Goal: Task Accomplishment & Management: Manage account settings

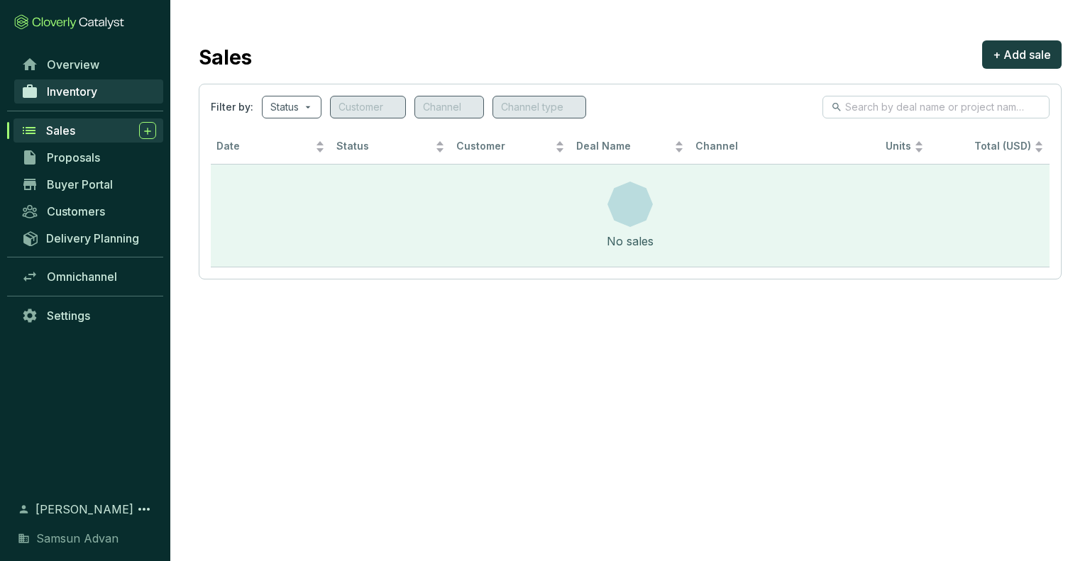
click at [102, 88] on link "Inventory" at bounding box center [88, 91] width 149 height 24
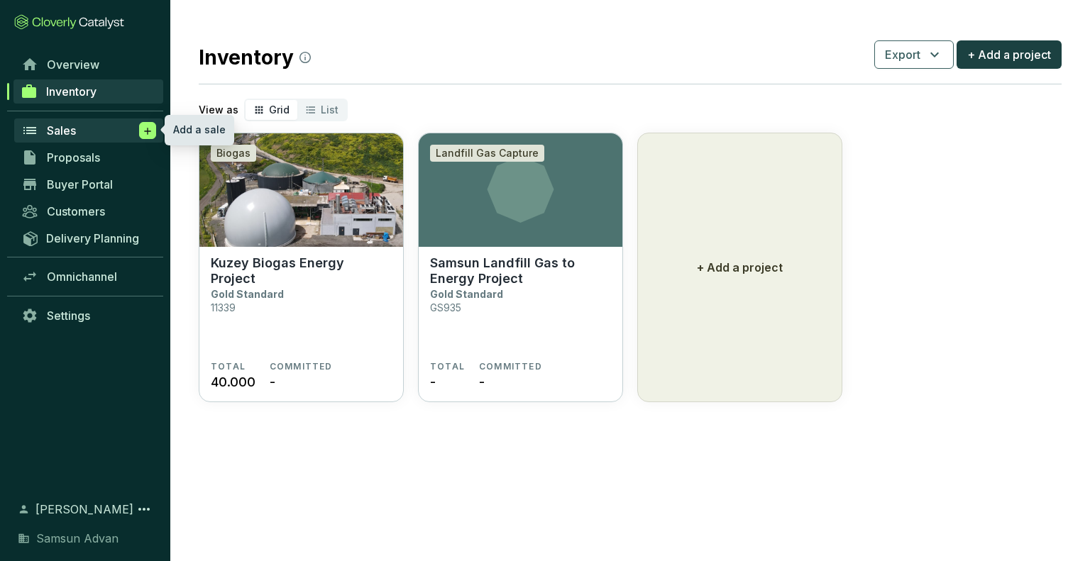
click at [148, 135] on icon at bounding box center [147, 131] width 11 height 14
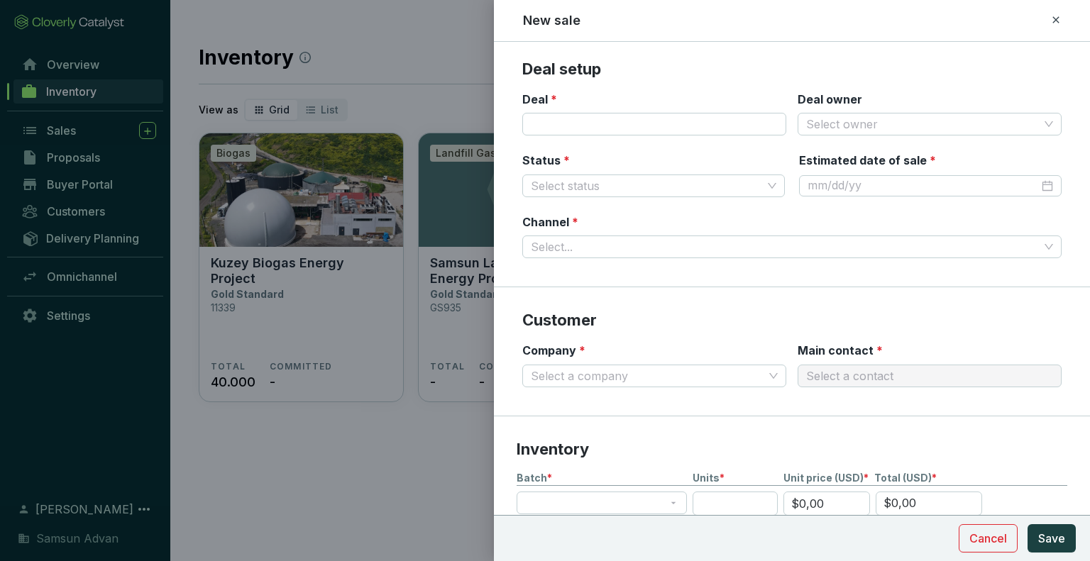
click at [306, 423] on div at bounding box center [545, 280] width 1090 height 561
click at [1052, 27] on icon at bounding box center [1055, 19] width 11 height 17
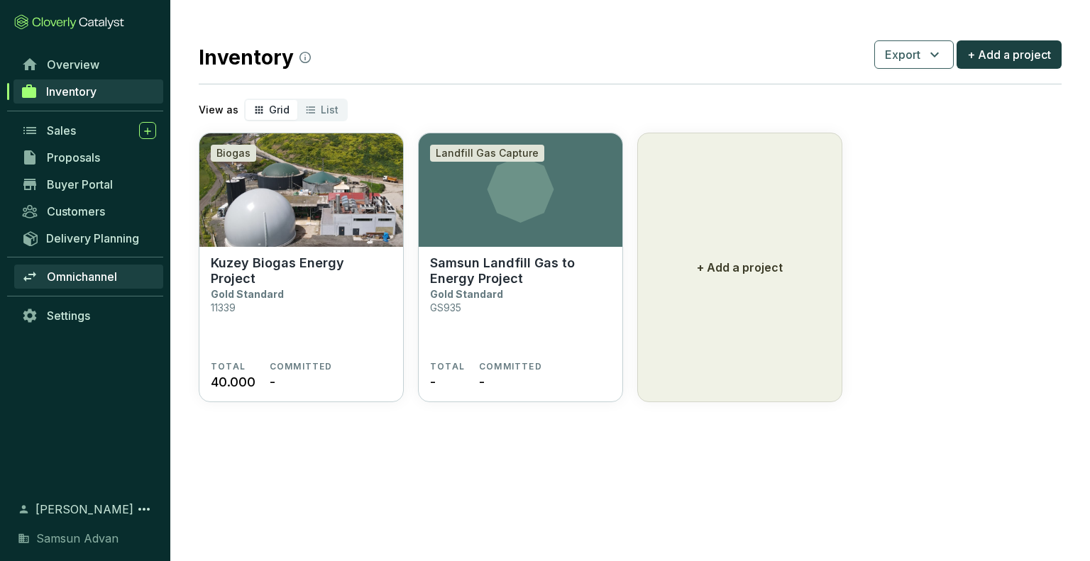
click at [105, 282] on span "Omnichannel" at bounding box center [82, 277] width 70 height 14
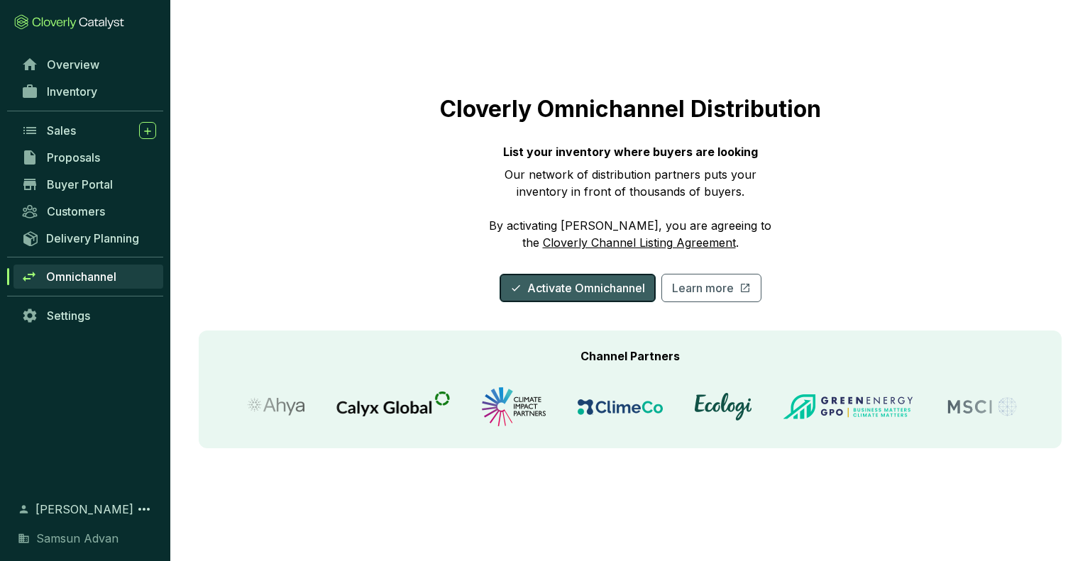
click at [556, 301] on button "Activate Omnichannel" at bounding box center [577, 288] width 156 height 28
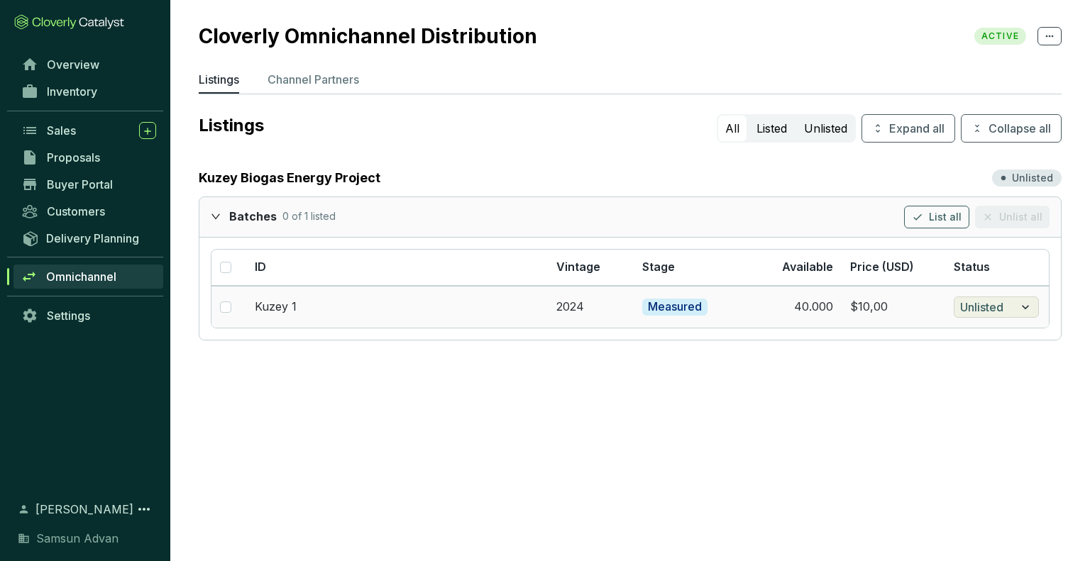
click at [1029, 307] on icon "button" at bounding box center [1025, 307] width 14 height 17
click at [759, 406] on section "Cloverly Omnichannel Distribution ACTIVE Listings Channel Partners Listings All…" at bounding box center [545, 280] width 1090 height 561
click at [350, 77] on p "Channel Partners" at bounding box center [313, 79] width 92 height 17
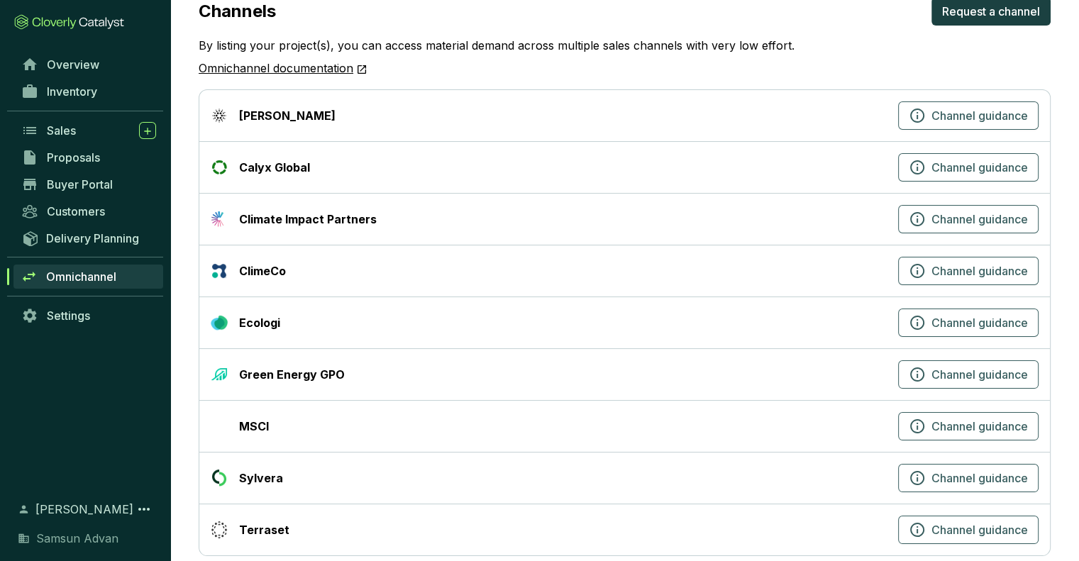
scroll to position [138, 0]
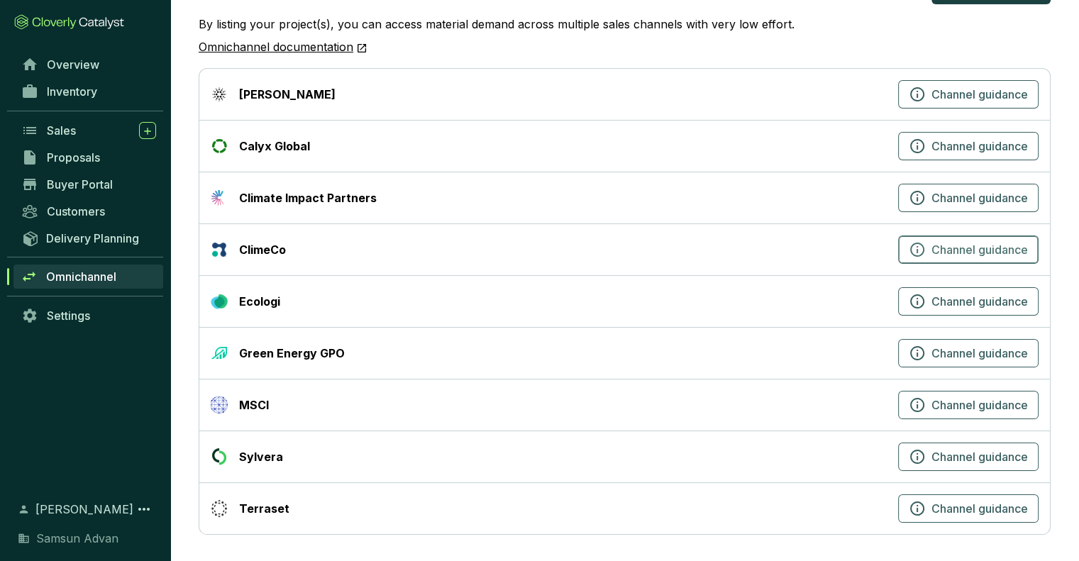
click at [1020, 258] on button "Channel guidance" at bounding box center [968, 250] width 140 height 28
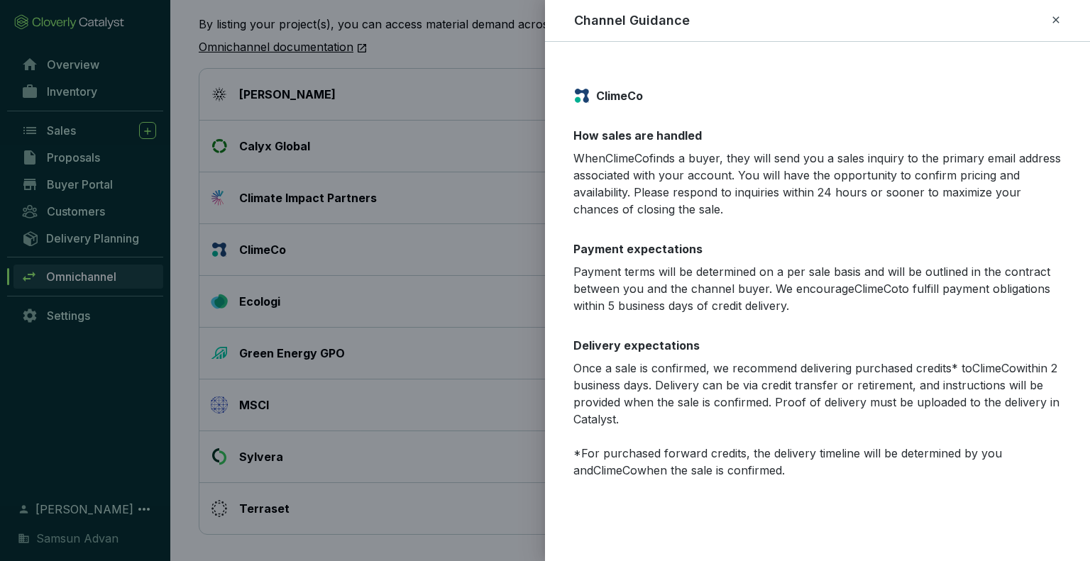
click at [484, 150] on div at bounding box center [545, 280] width 1090 height 561
click at [1058, 17] on icon at bounding box center [1055, 19] width 11 height 17
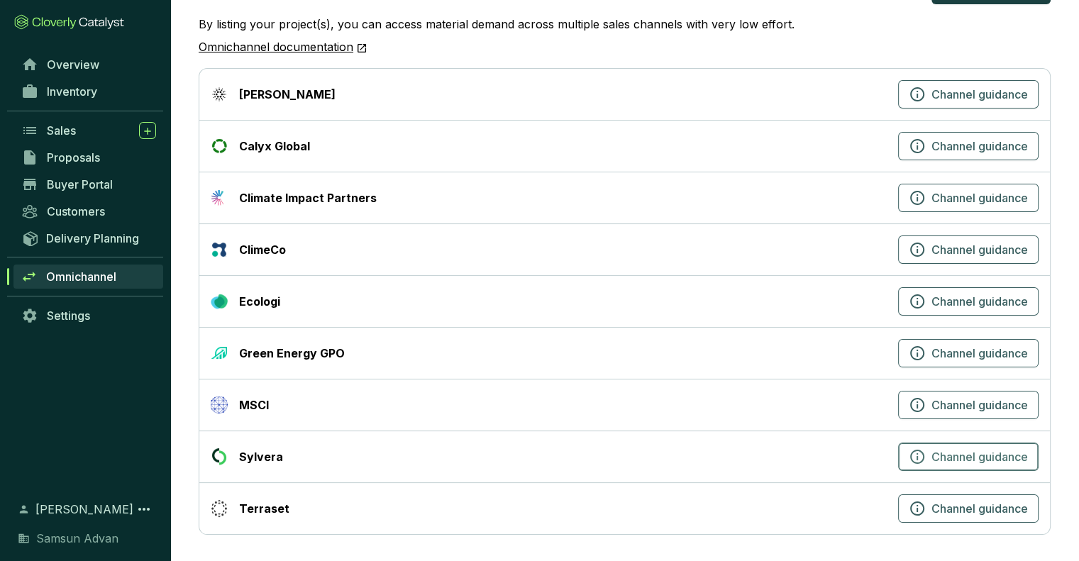
click at [938, 458] on span "Channel guidance" at bounding box center [979, 456] width 96 height 17
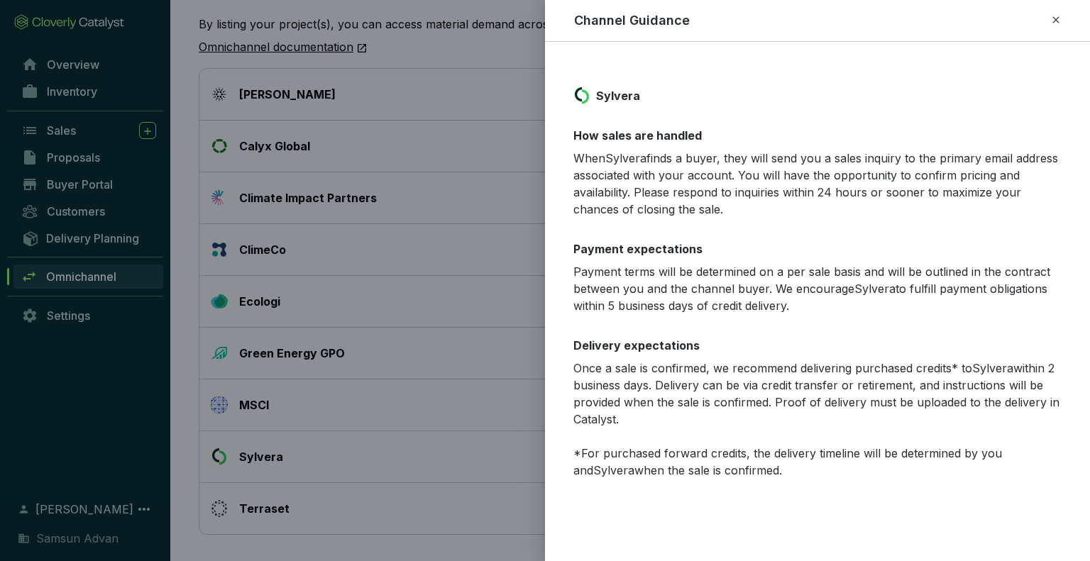
click at [1050, 22] on icon at bounding box center [1055, 19] width 11 height 17
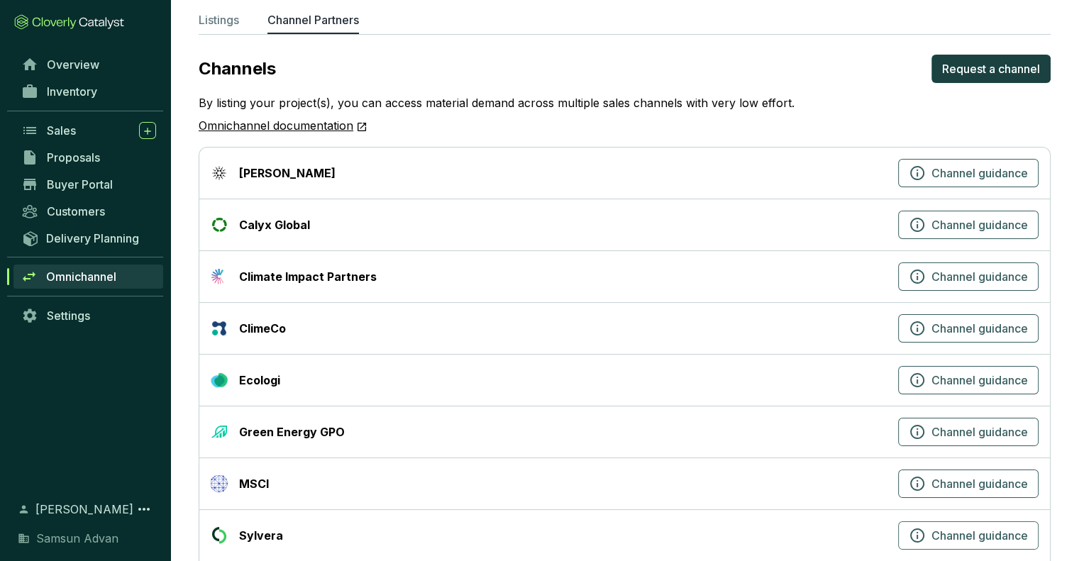
scroll to position [0, 0]
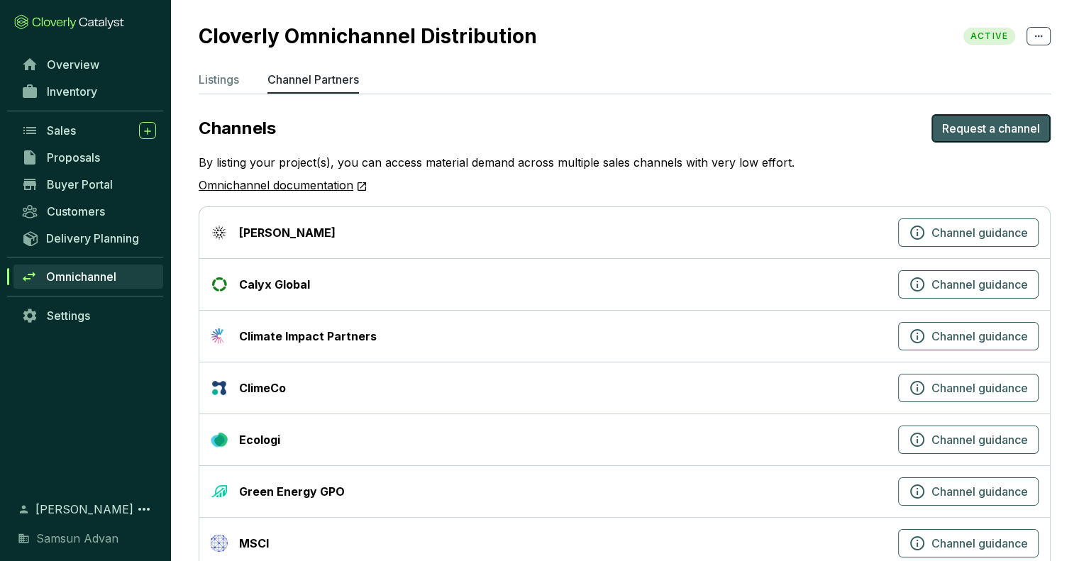
click at [1013, 140] on button "Request a channel" at bounding box center [990, 128] width 119 height 28
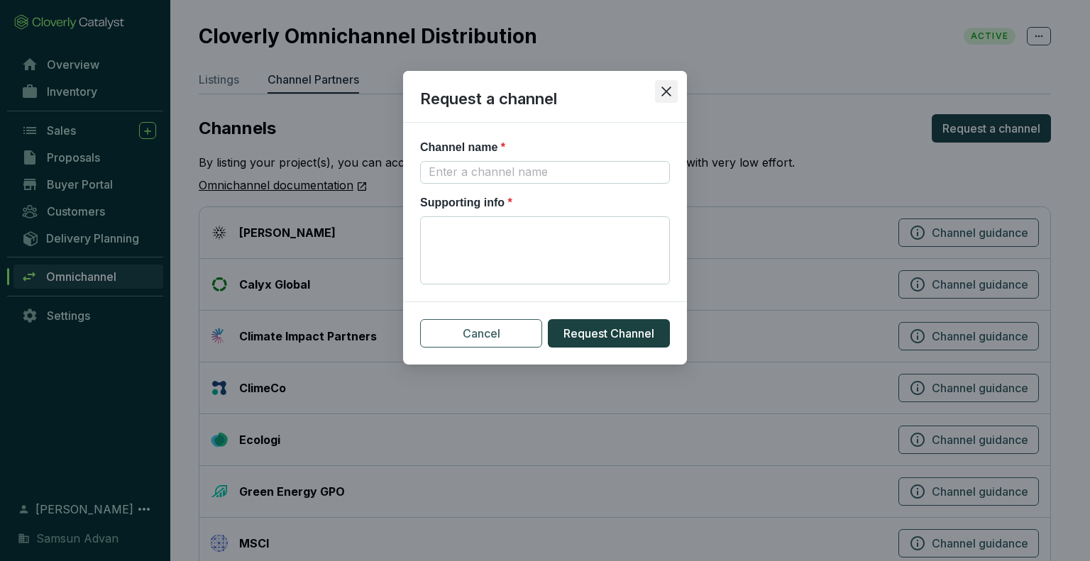
click at [665, 92] on icon "close" at bounding box center [666, 92] width 10 height 10
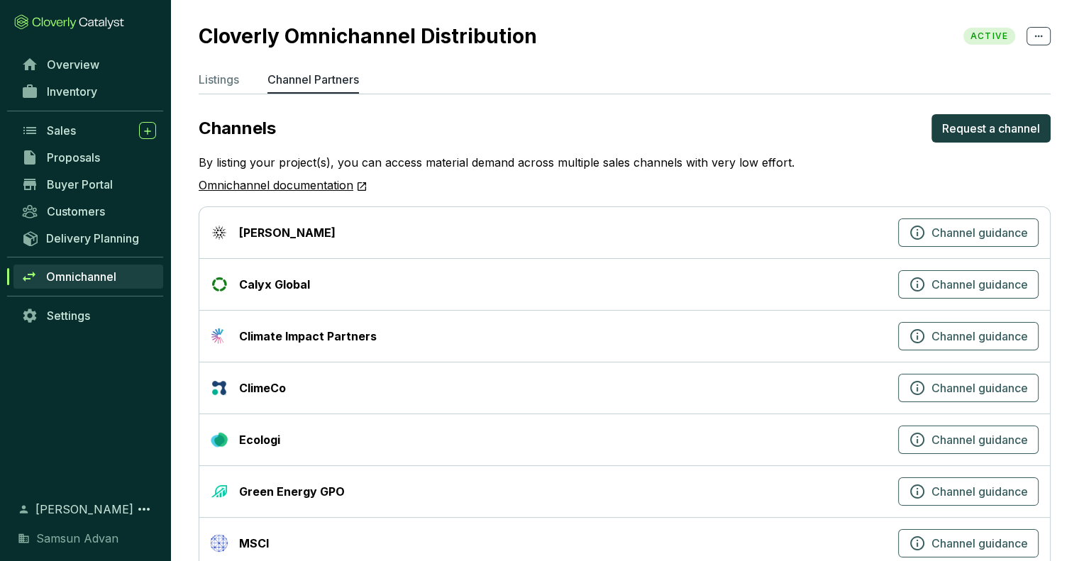
click at [104, 280] on span "Omnichannel" at bounding box center [81, 277] width 70 height 14
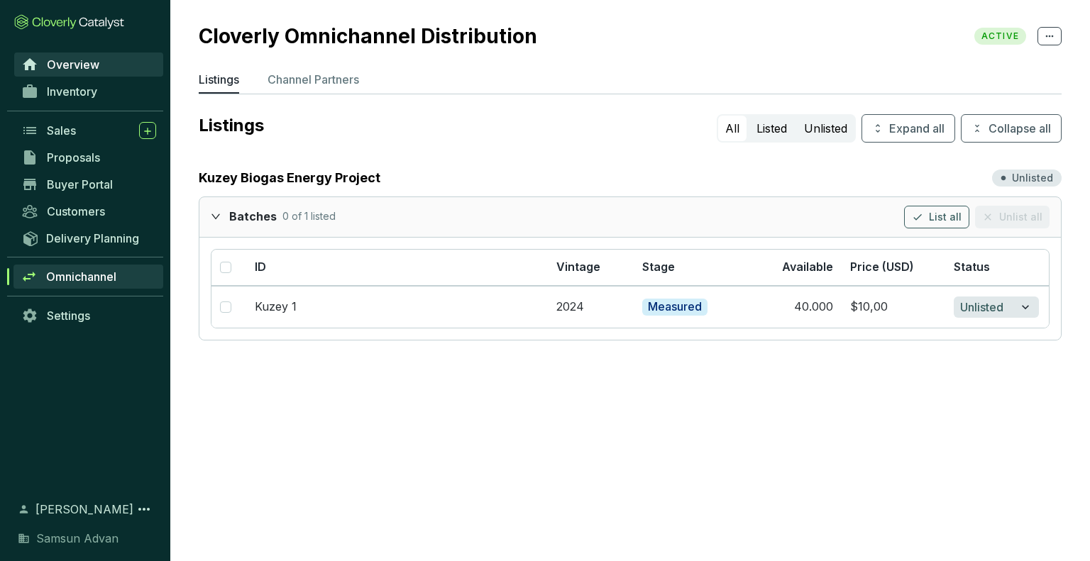
click at [104, 73] on link "Overview" at bounding box center [88, 64] width 149 height 24
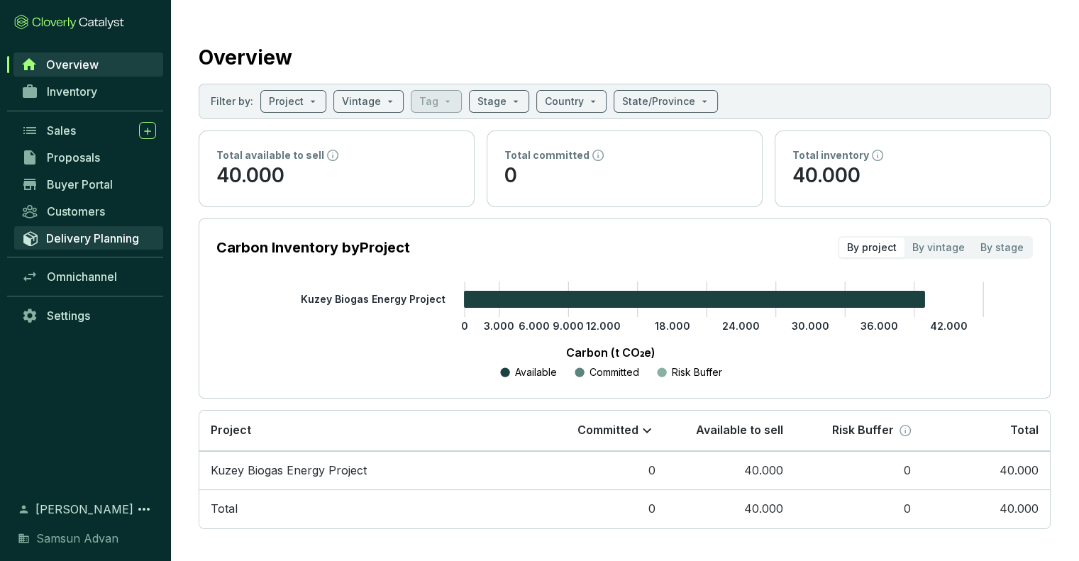
click at [106, 241] on span "Delivery Planning" at bounding box center [92, 238] width 93 height 14
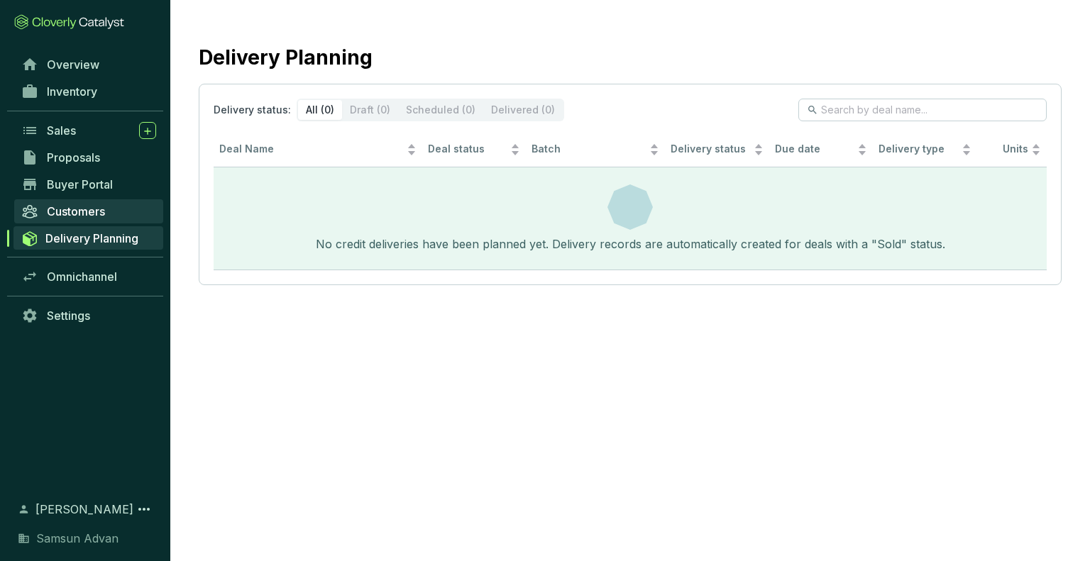
click at [84, 218] on span "Customers" at bounding box center [76, 211] width 58 height 14
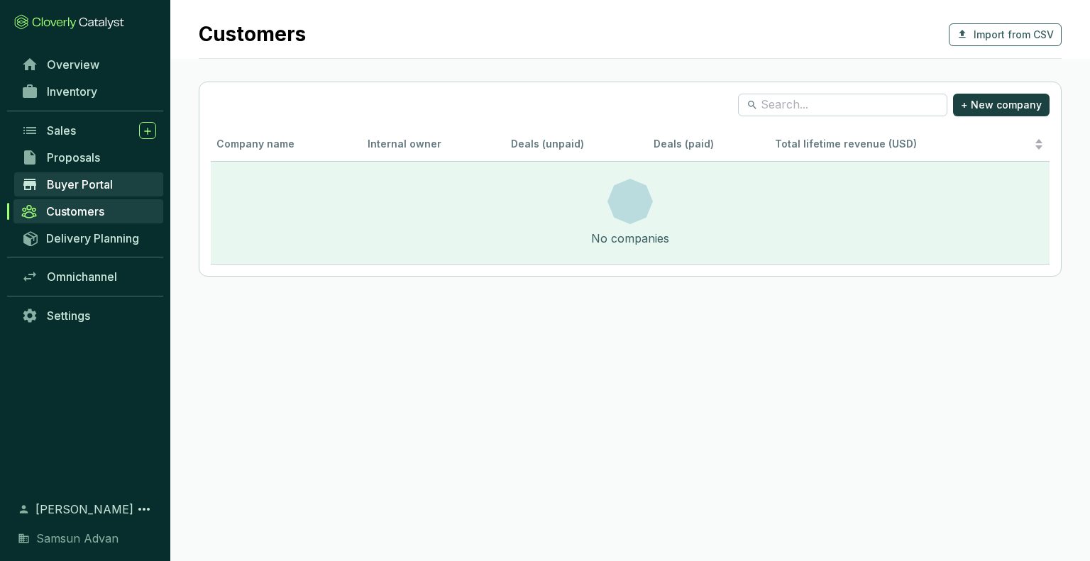
click at [94, 189] on span "Buyer Portal" at bounding box center [80, 184] width 66 height 14
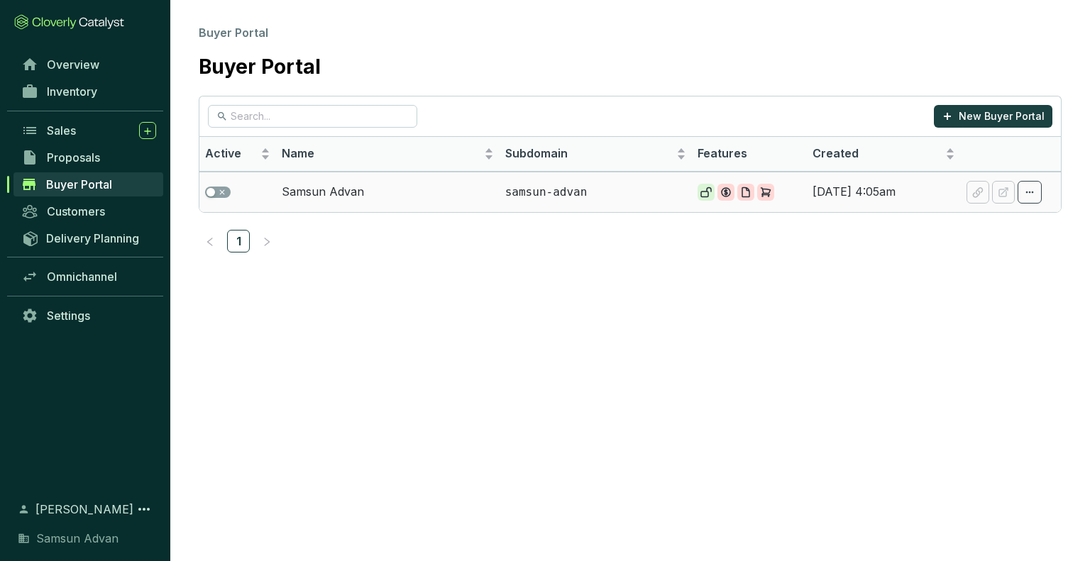
click at [360, 191] on td "Samsun Advan" at bounding box center [387, 192] width 223 height 40
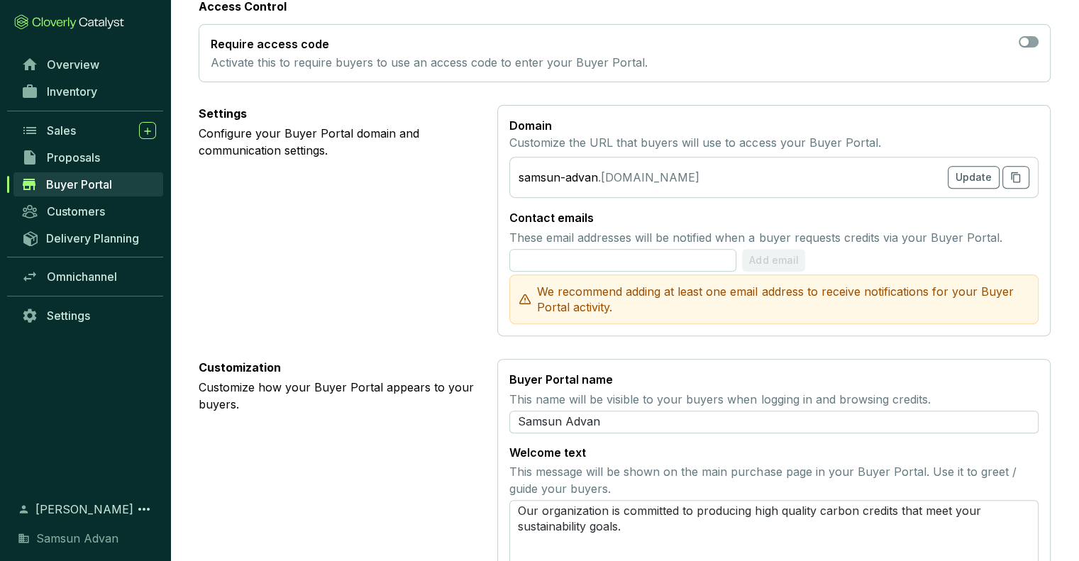
scroll to position [567, 0]
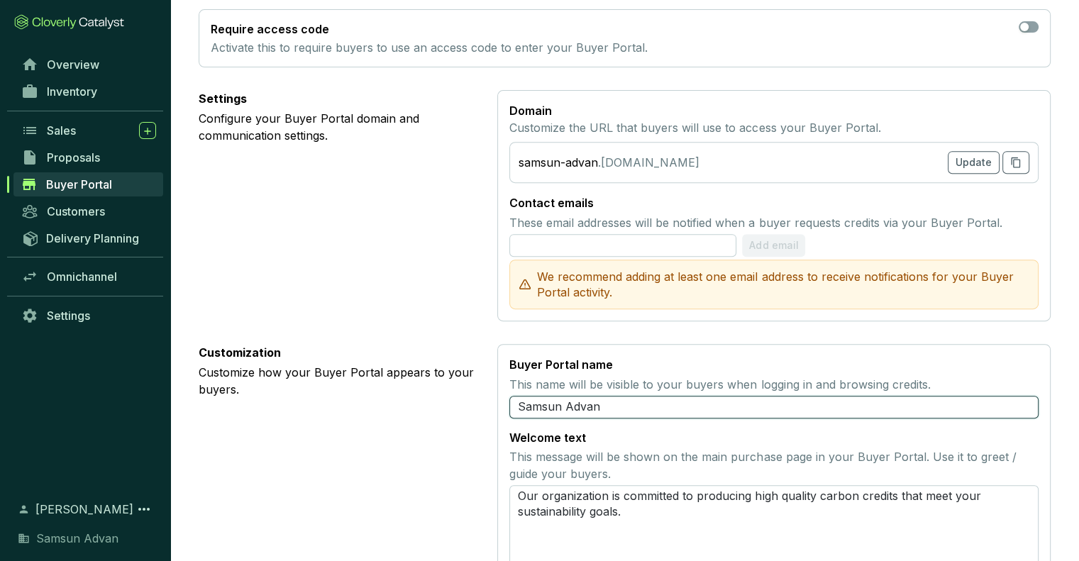
click at [700, 398] on input "Samsun Advan" at bounding box center [773, 407] width 529 height 23
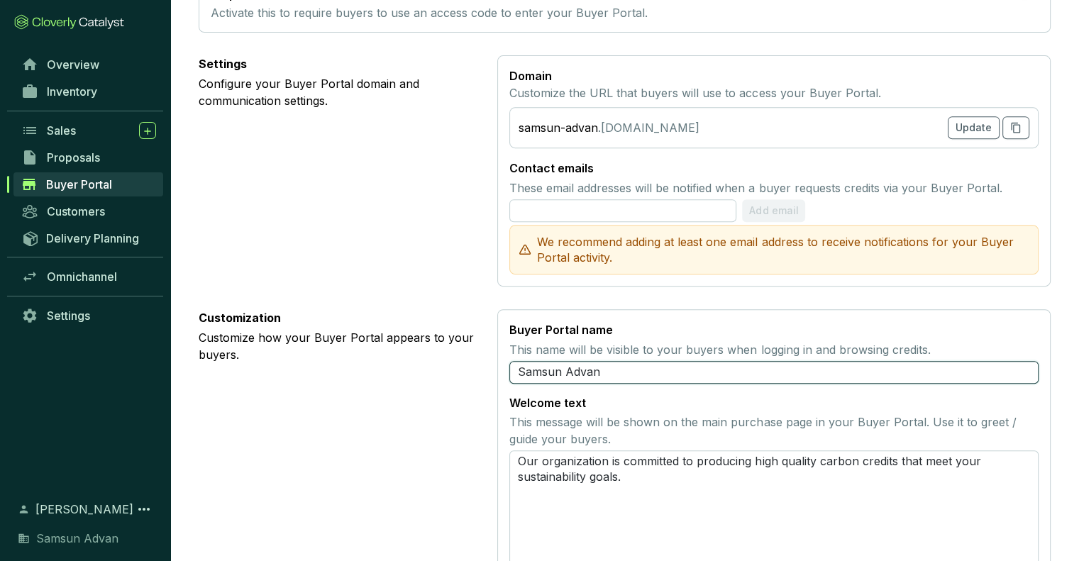
scroll to position [593, 0]
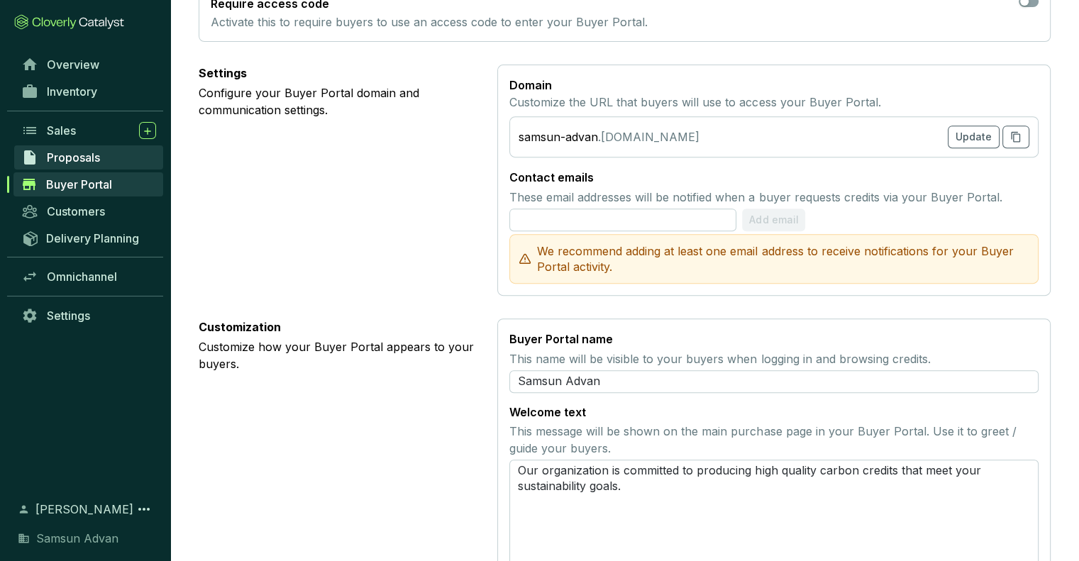
click at [88, 160] on span "Proposals" at bounding box center [73, 157] width 53 height 14
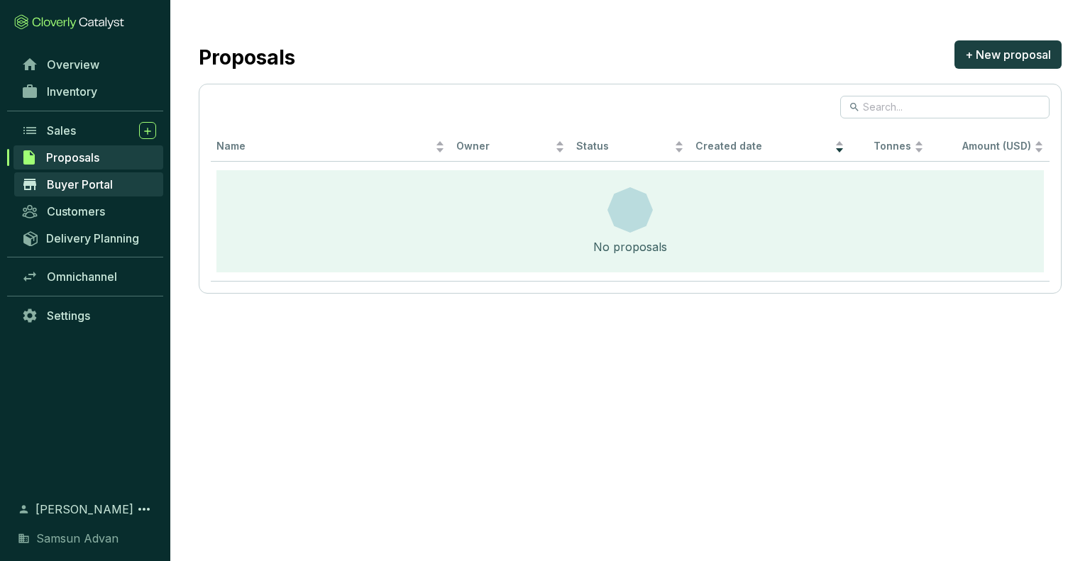
click at [109, 191] on span "Buyer Portal" at bounding box center [80, 184] width 66 height 14
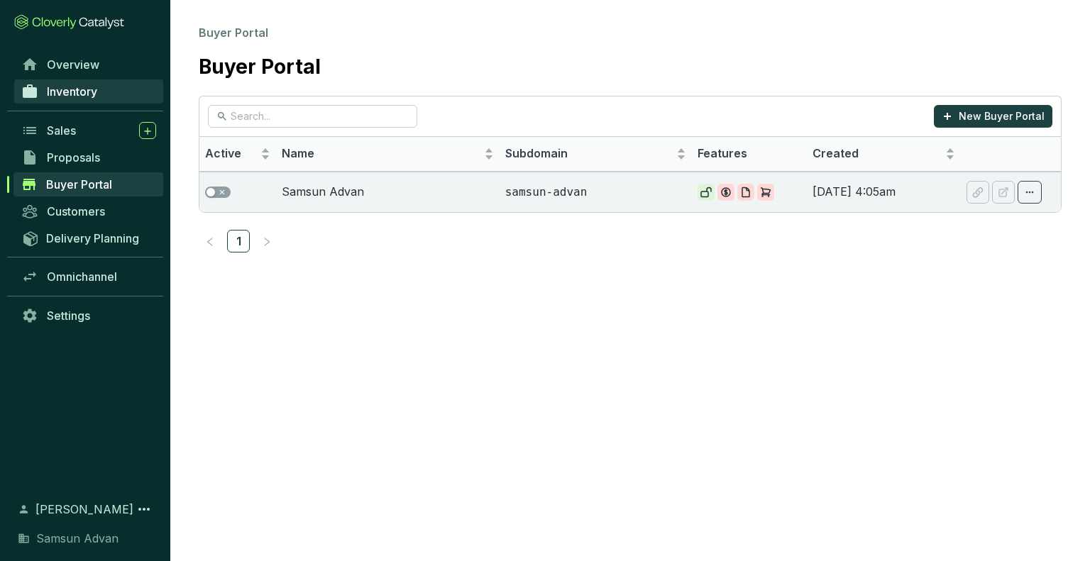
click at [101, 95] on link "Inventory" at bounding box center [88, 91] width 149 height 24
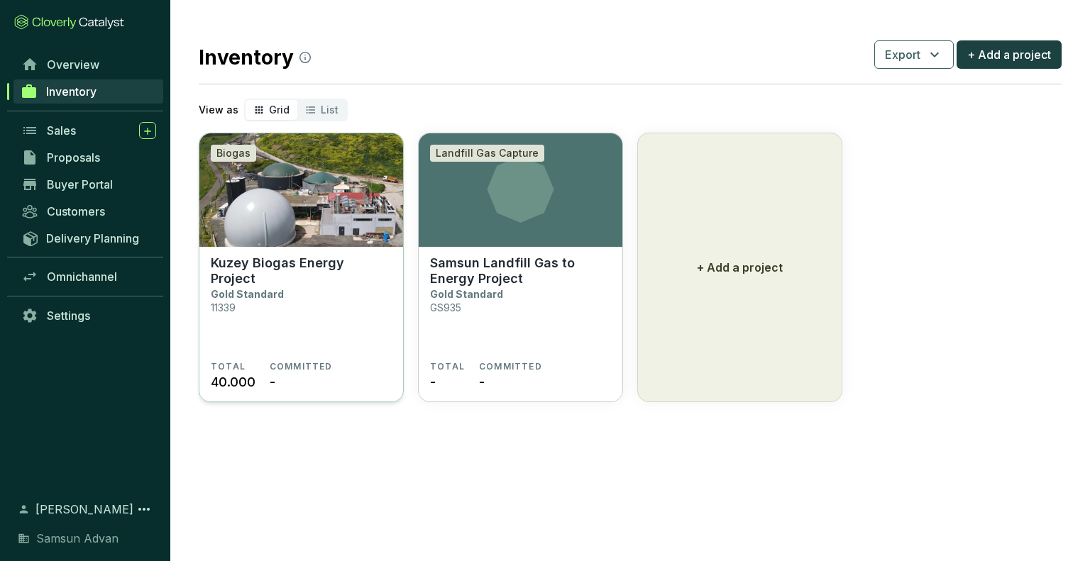
click at [289, 360] on section "Kuzey Biogas Energy Project Gold Standard 11339" at bounding box center [301, 308] width 181 height 106
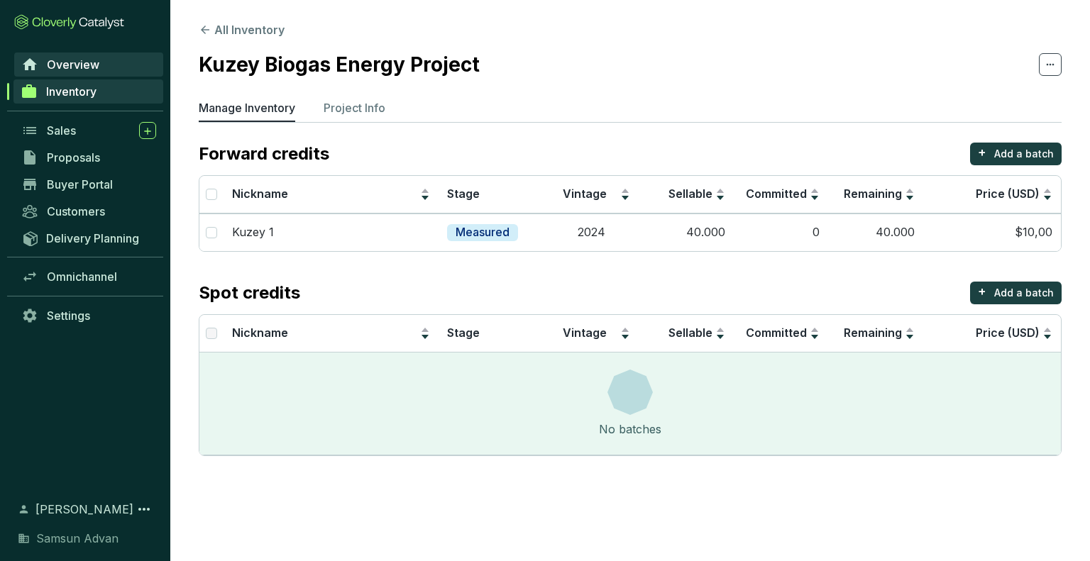
click at [74, 65] on span "Overview" at bounding box center [73, 64] width 52 height 14
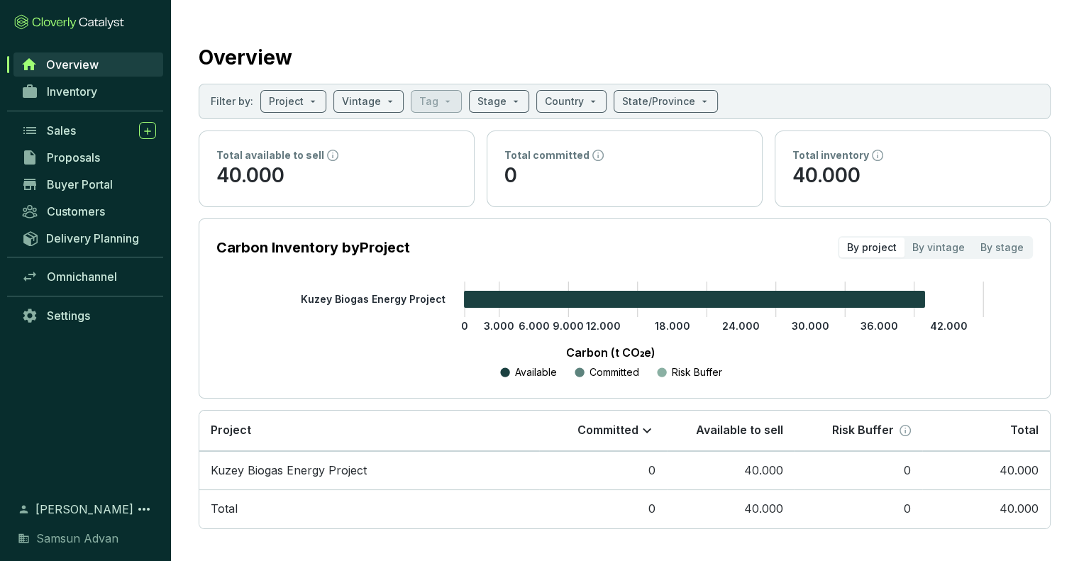
scroll to position [3, 0]
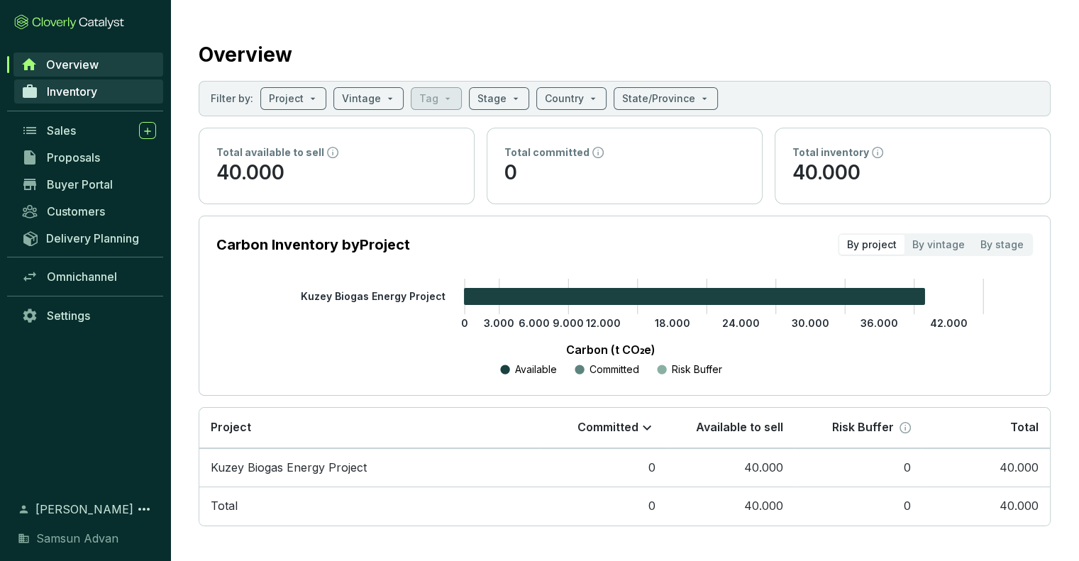
click at [90, 94] on span "Inventory" at bounding box center [72, 91] width 50 height 14
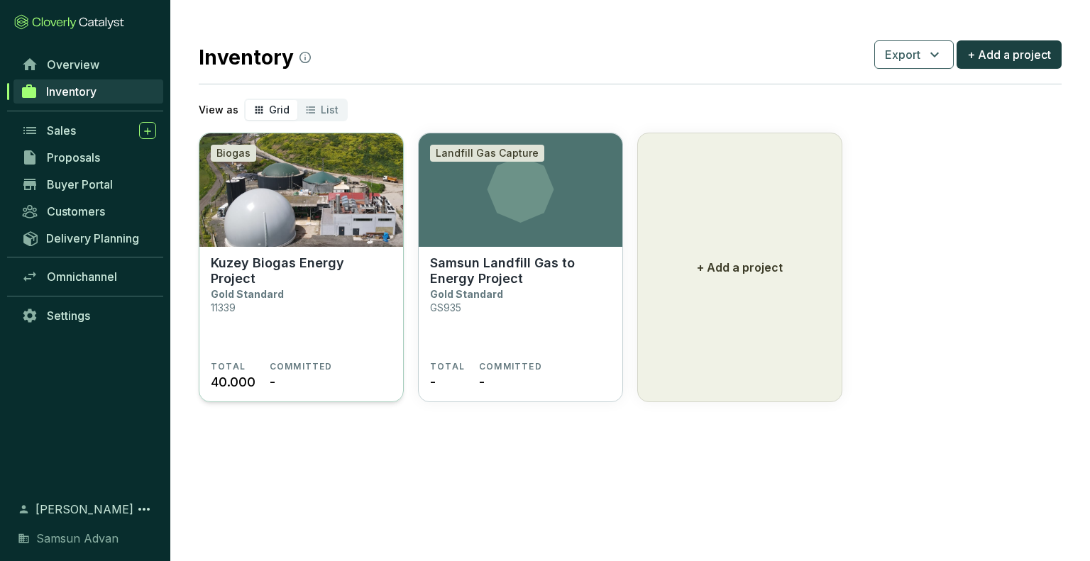
click at [306, 337] on section "Kuzey Biogas Energy Project Gold Standard 11339" at bounding box center [301, 308] width 181 height 106
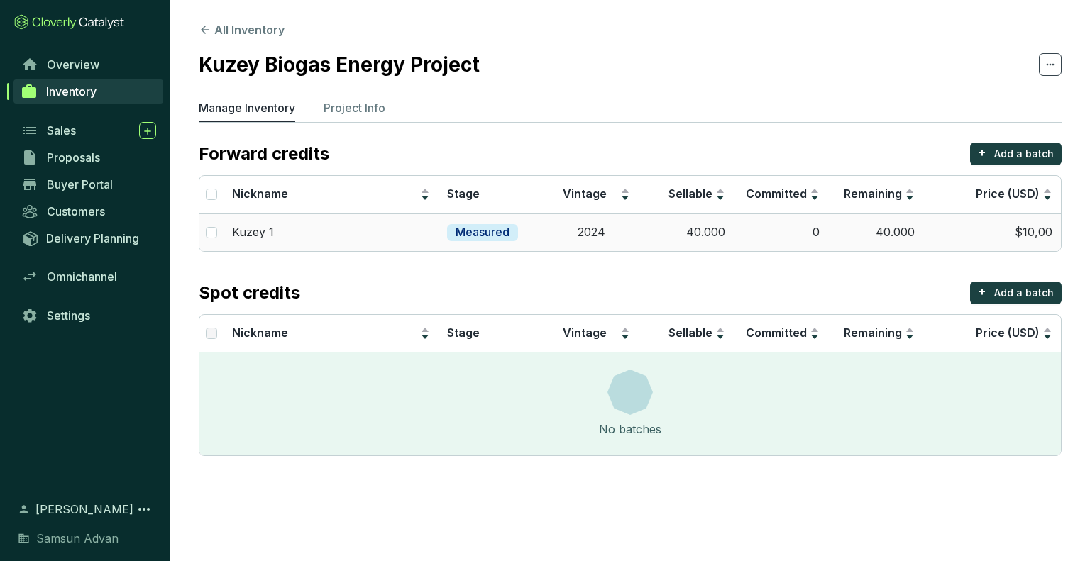
click at [218, 234] on td at bounding box center [211, 233] width 24 height 38
click at [214, 234] on input "checkbox" at bounding box center [211, 232] width 11 height 11
checkbox input "true"
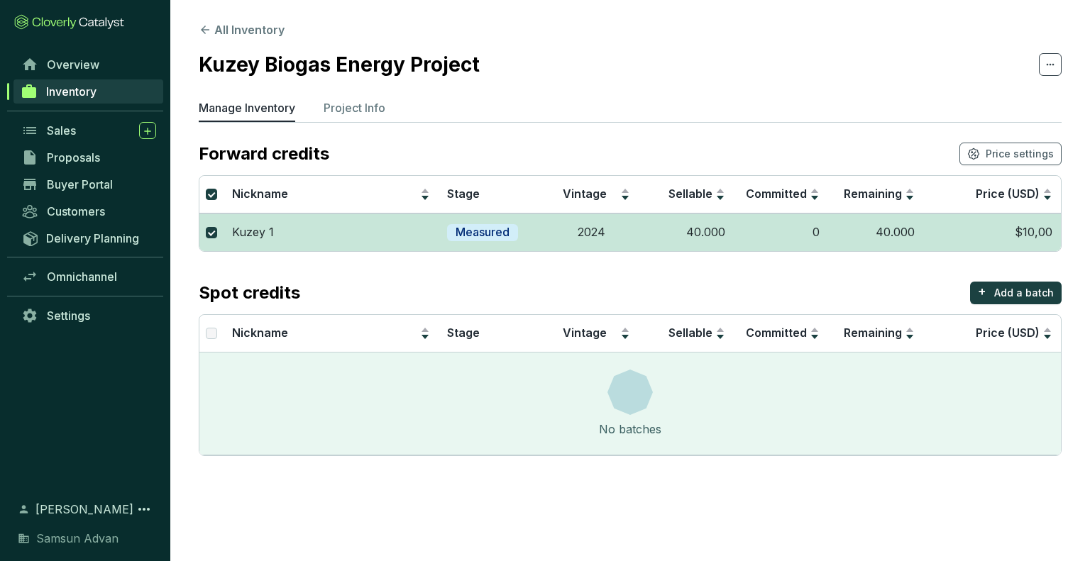
click at [1044, 238] on td "$10,00" at bounding box center [992, 233] width 138 height 38
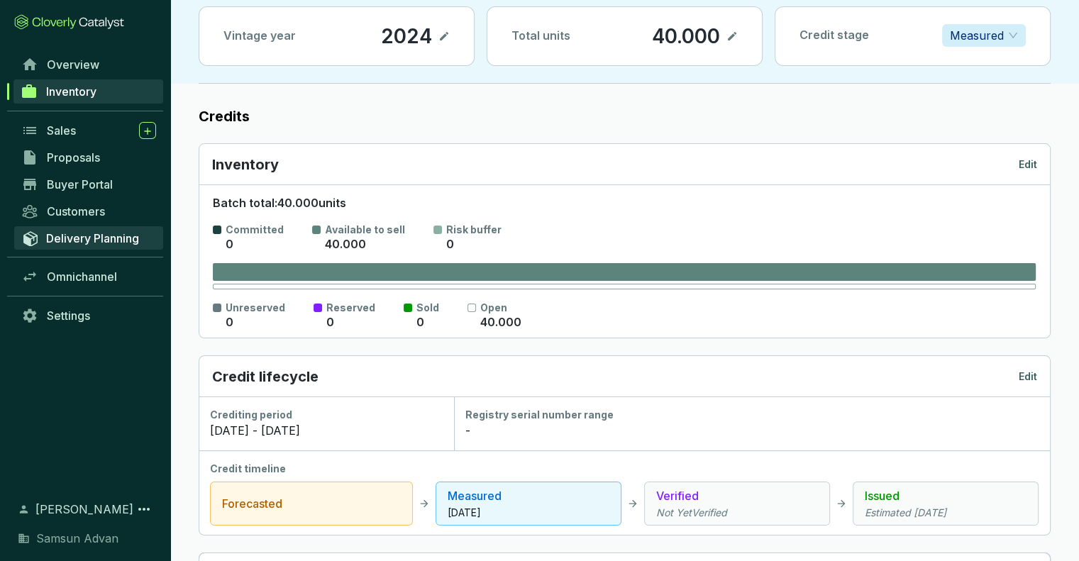
scroll to position [92, 0]
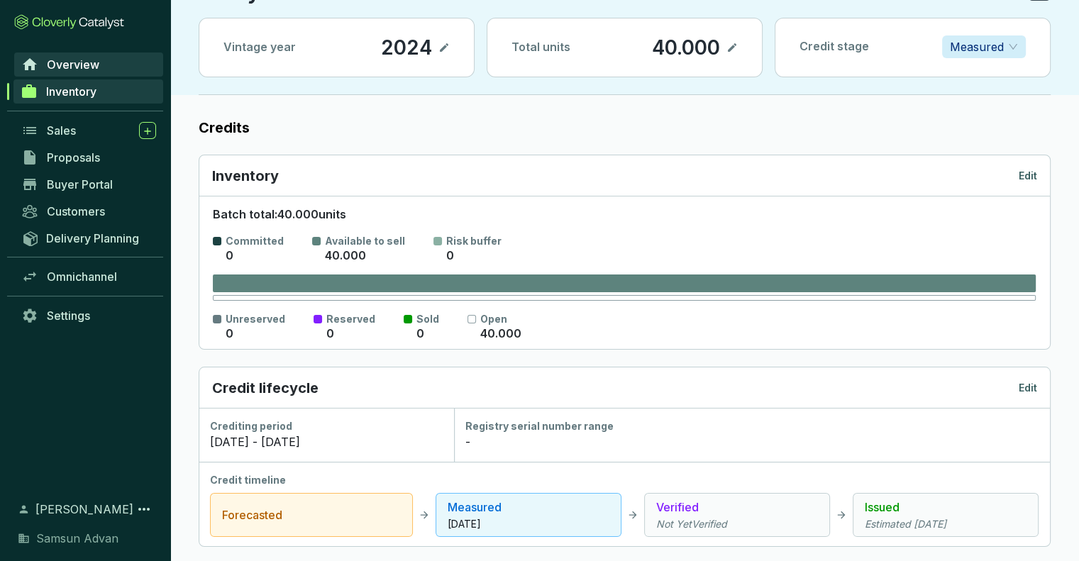
click at [93, 70] on span "Overview" at bounding box center [73, 64] width 52 height 14
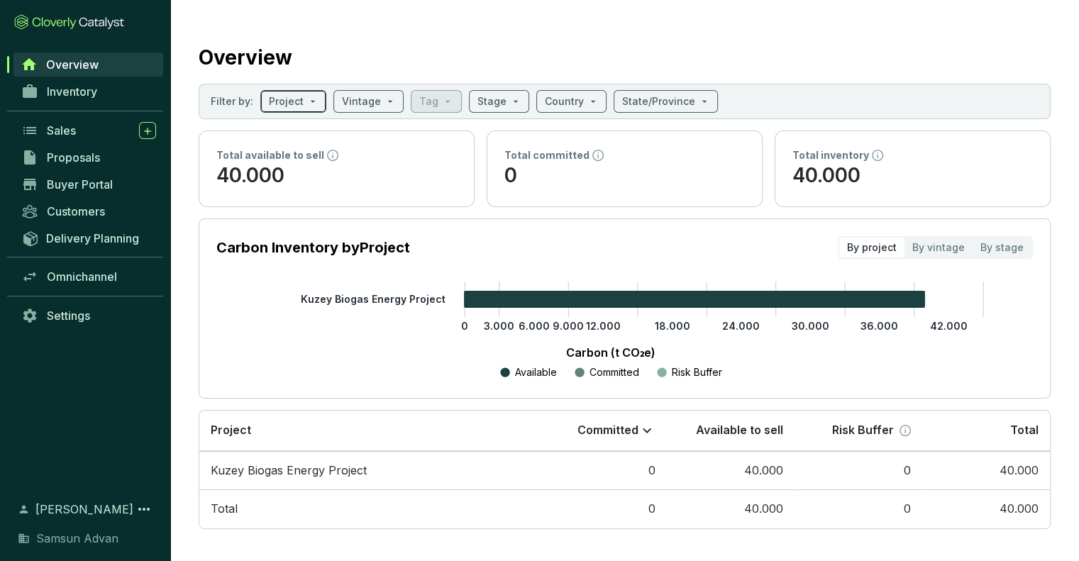
click at [321, 104] on div "Project" at bounding box center [293, 101] width 66 height 23
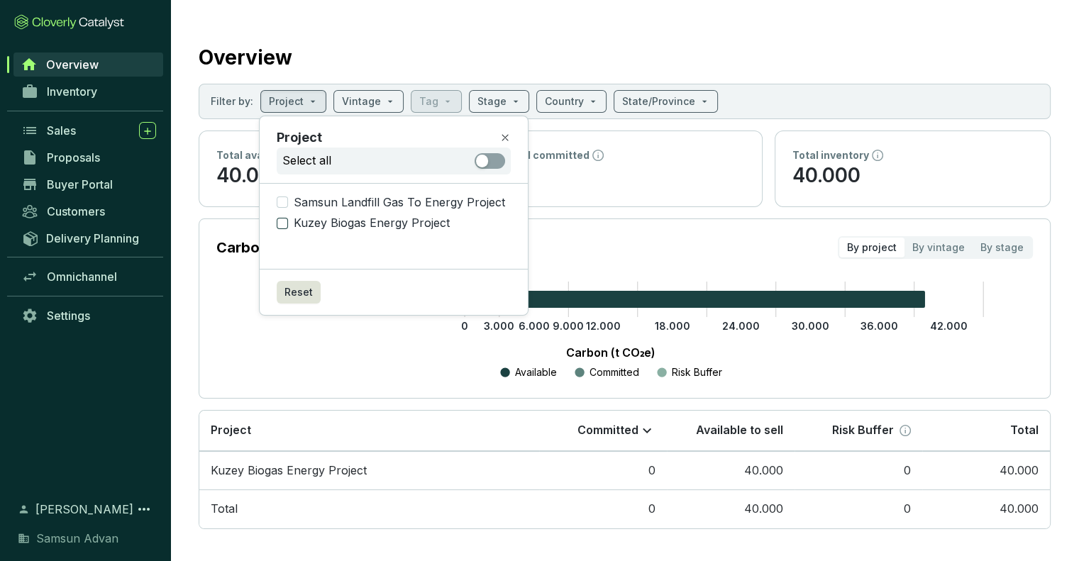
click at [403, 226] on span "Kuzey Biogas Energy Project" at bounding box center [371, 224] width 167 height 16
click at [288, 226] on input "Kuzey Biogas Energy Project" at bounding box center [282, 223] width 11 height 11
checkbox input "true"
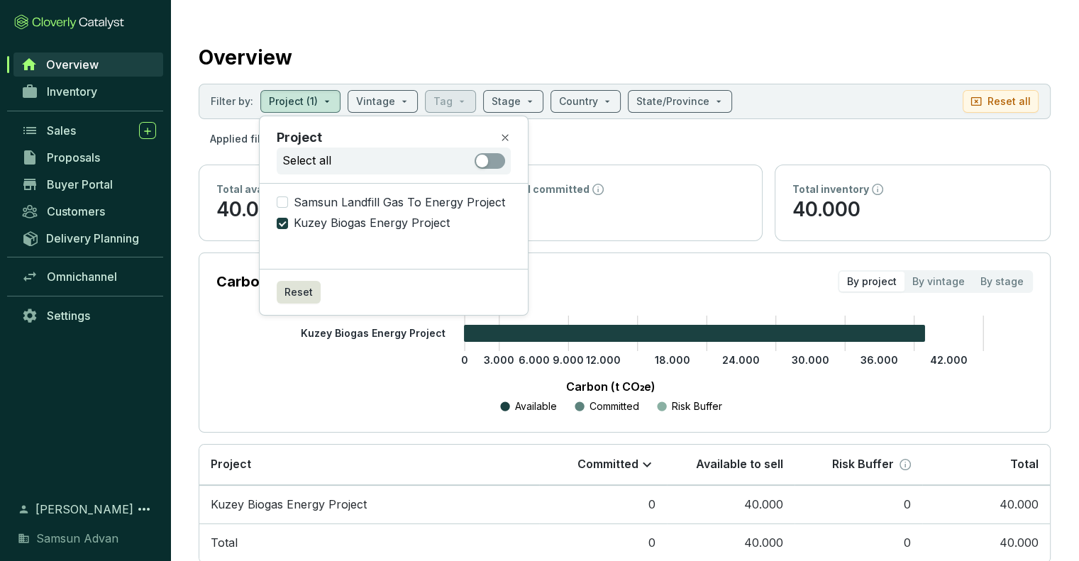
click at [370, 396] on div "Carbon (t CO₂e) Available Committed Risk Buffer" at bounding box center [611, 393] width 746 height 43
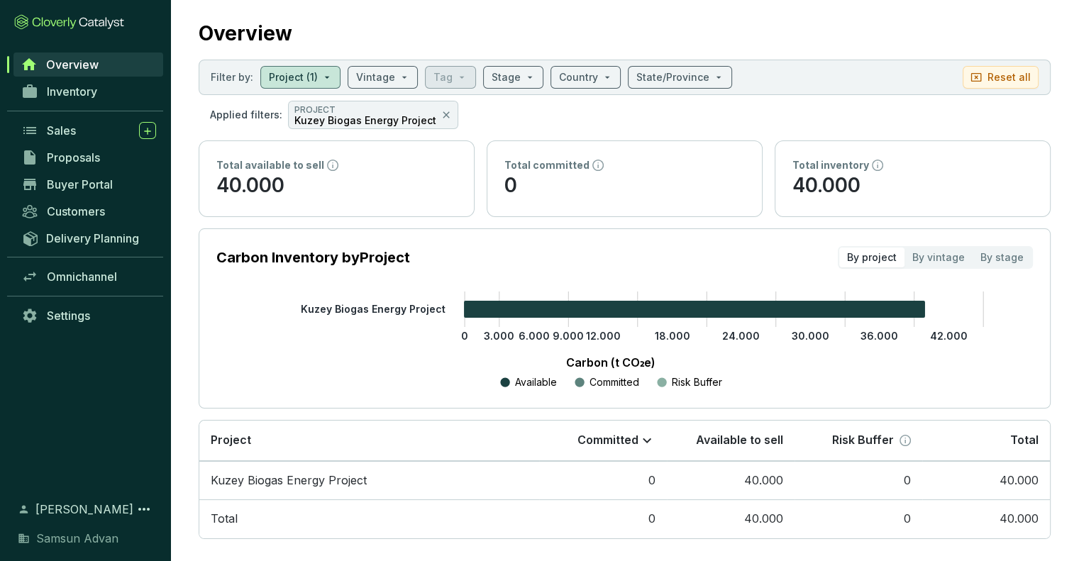
scroll to position [37, 0]
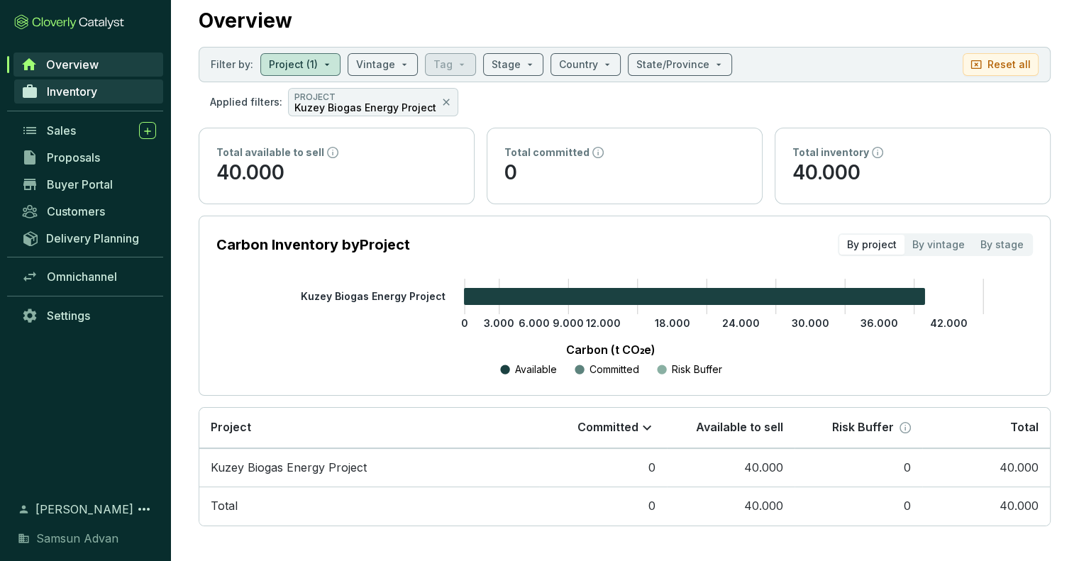
click at [102, 89] on link "Inventory" at bounding box center [88, 91] width 149 height 24
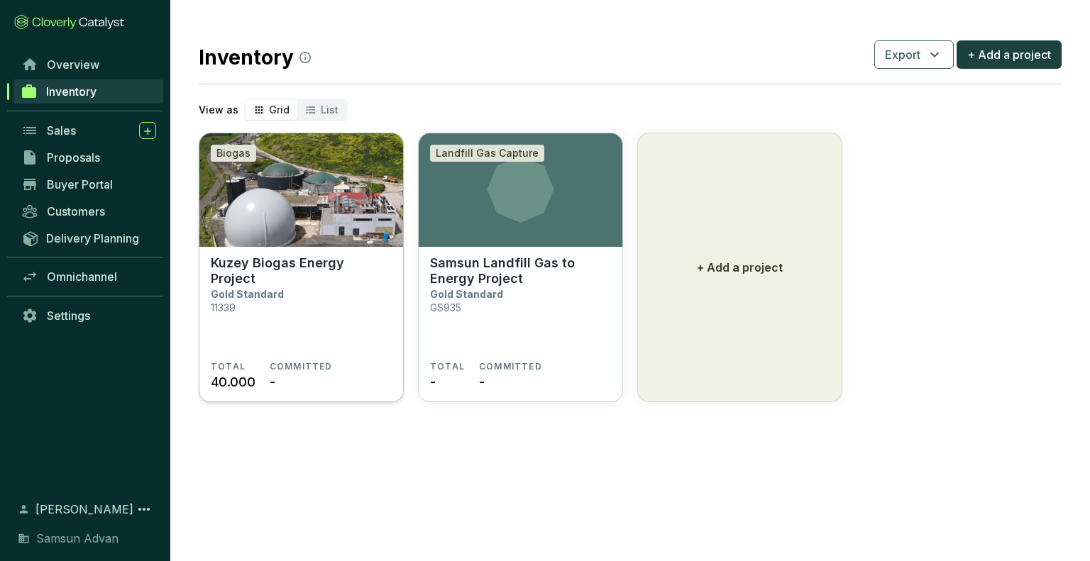
click at [244, 154] on div "Biogas" at bounding box center [233, 153] width 45 height 17
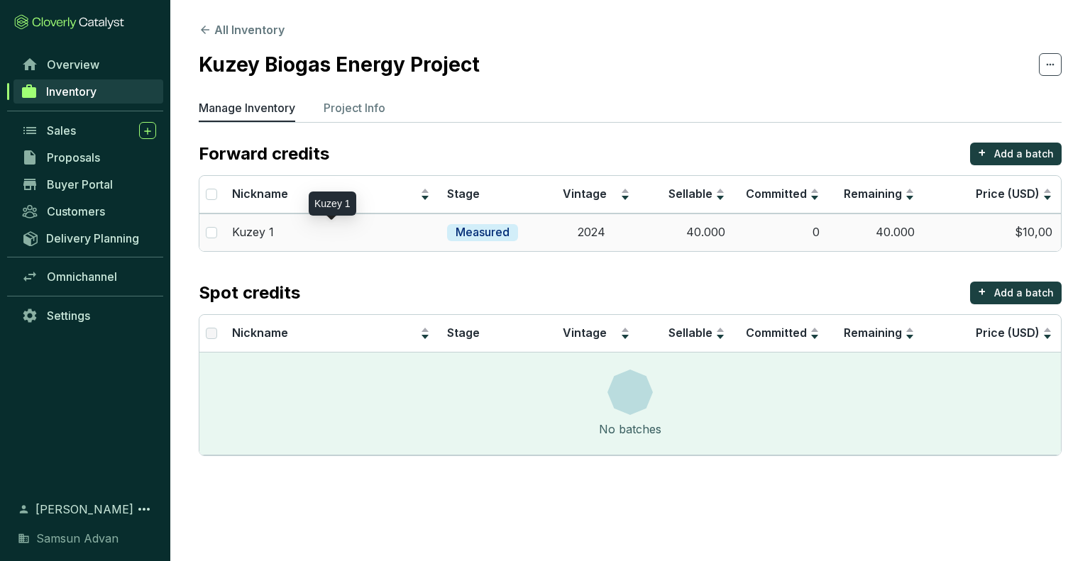
click at [244, 230] on p "Kuzey 1" at bounding box center [253, 233] width 42 height 16
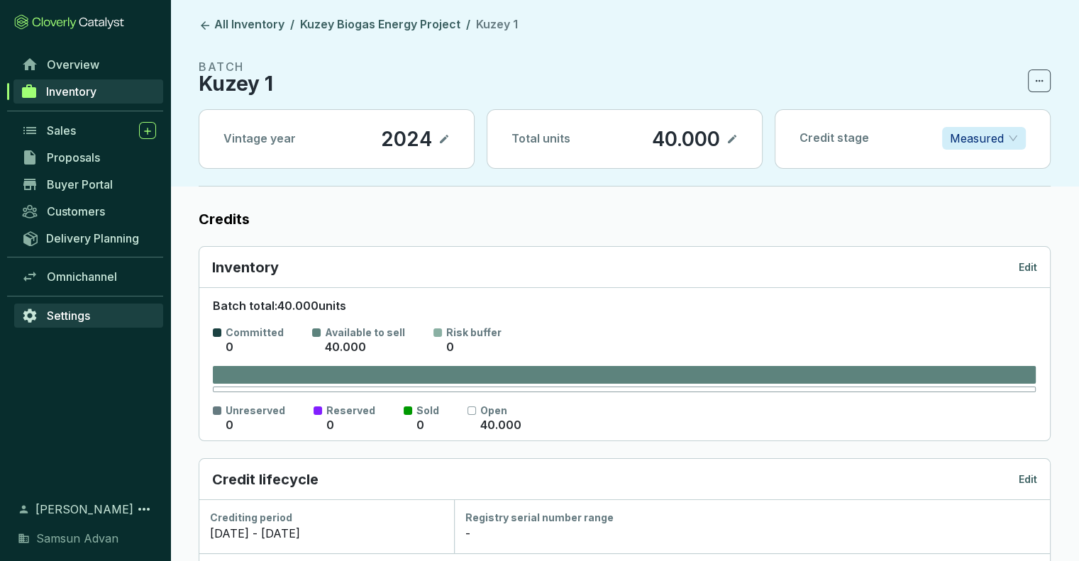
click at [83, 323] on link "Settings" at bounding box center [88, 316] width 149 height 24
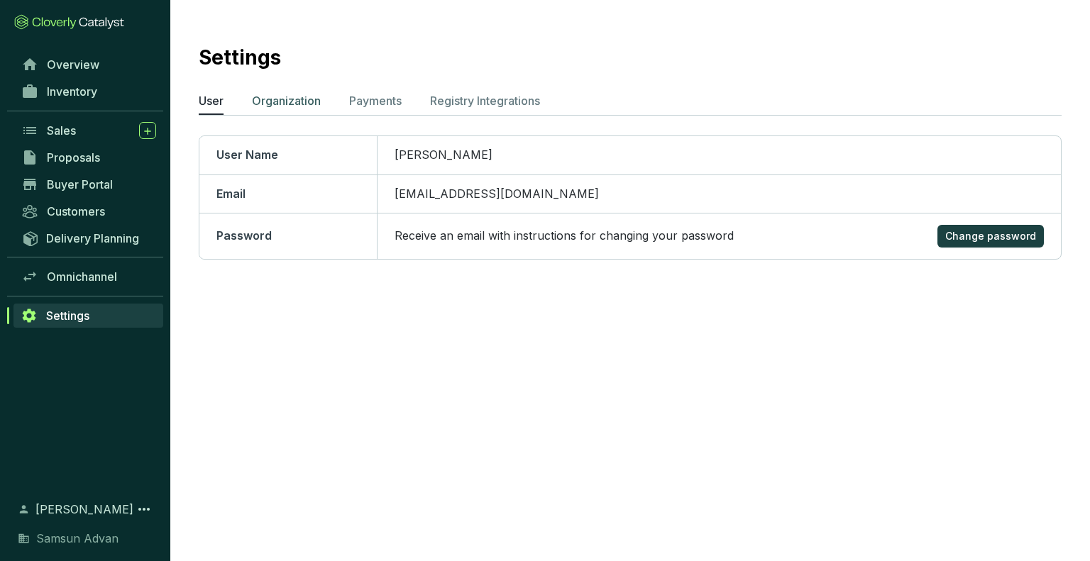
click at [287, 103] on p "Organization" at bounding box center [286, 100] width 69 height 17
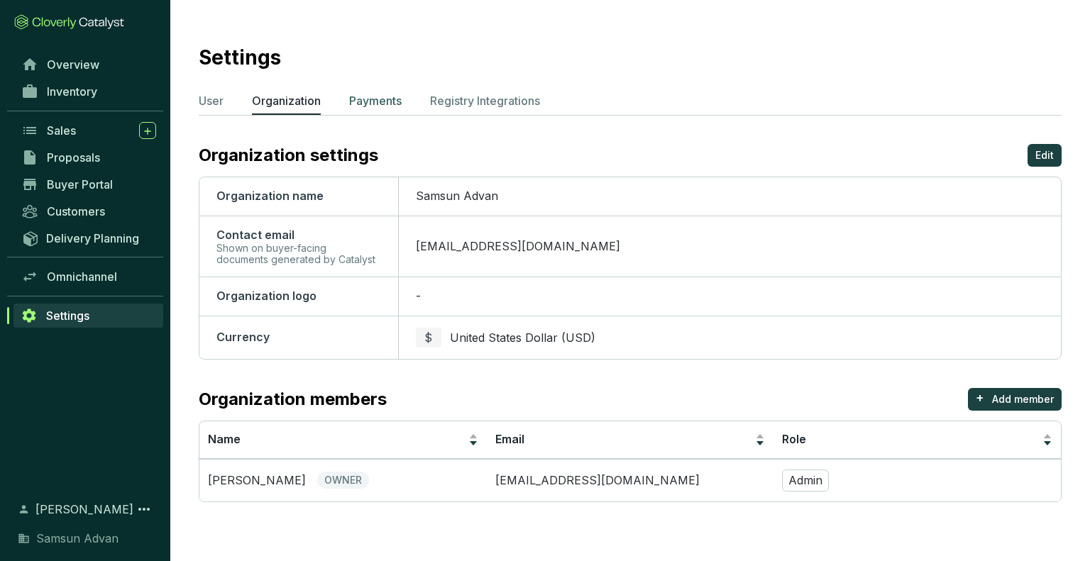
click at [377, 106] on p "Payments" at bounding box center [375, 100] width 52 height 17
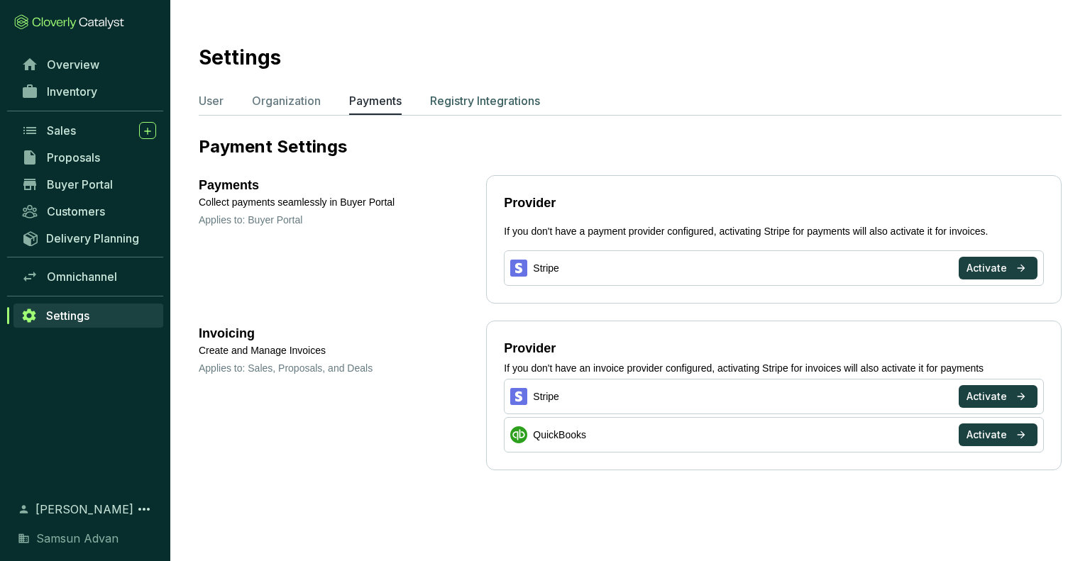
click at [463, 107] on p "Registry Integrations" at bounding box center [485, 100] width 110 height 17
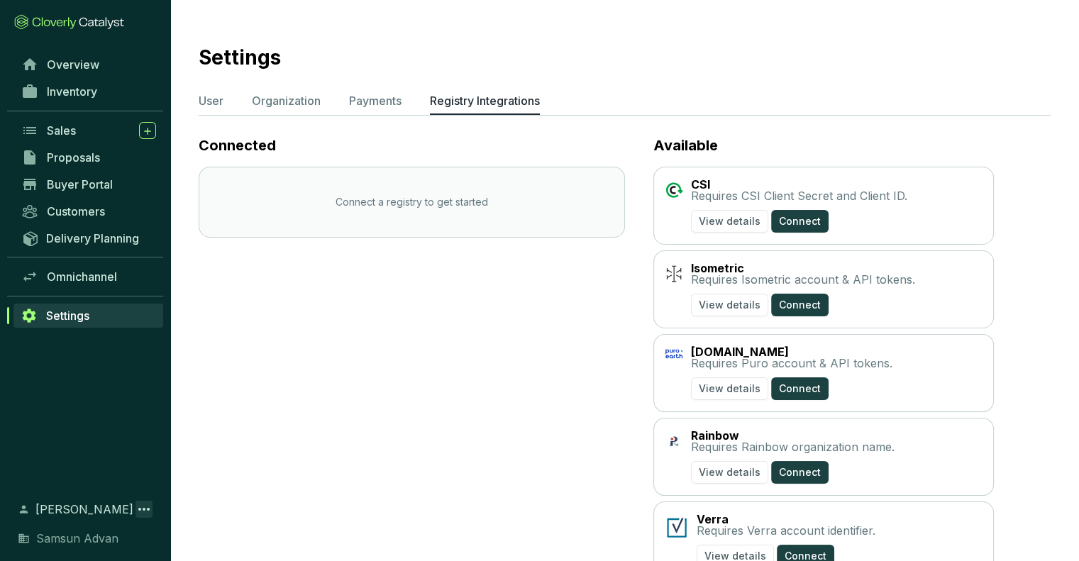
click at [138, 509] on icon at bounding box center [143, 509] width 11 height 3
click at [81, 70] on span "Overview" at bounding box center [73, 64] width 52 height 14
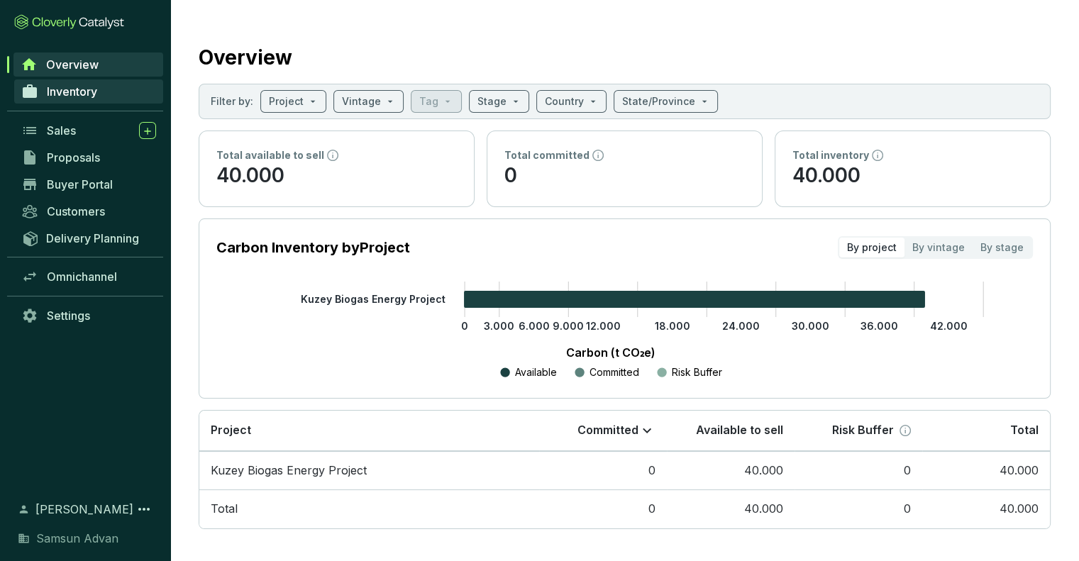
click at [66, 84] on span "Inventory" at bounding box center [72, 91] width 50 height 14
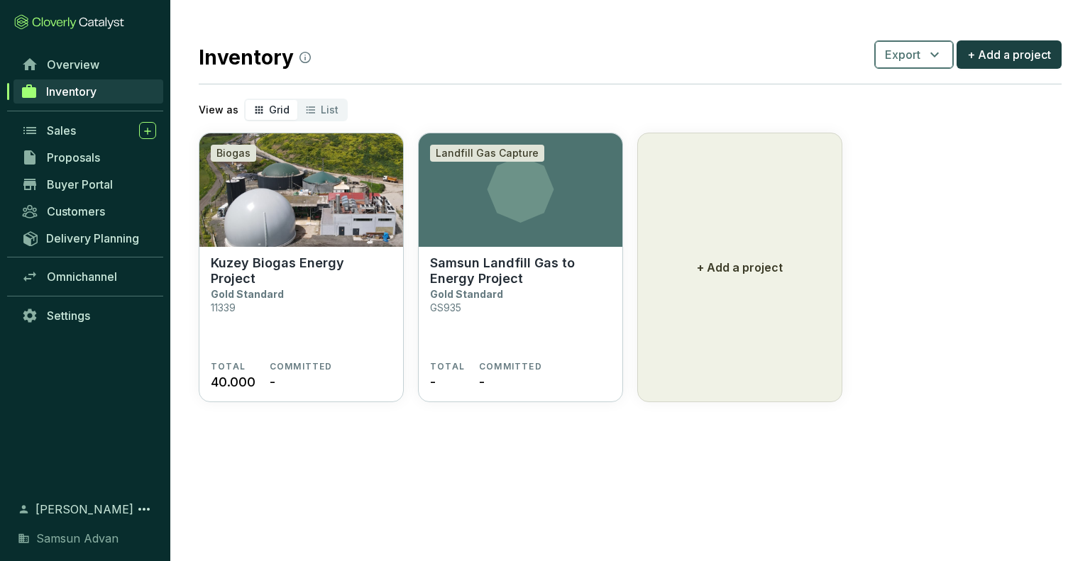
click at [934, 66] on button "Export" at bounding box center [913, 54] width 79 height 28
click at [1012, 61] on span "+ Add a project" at bounding box center [1009, 54] width 84 height 17
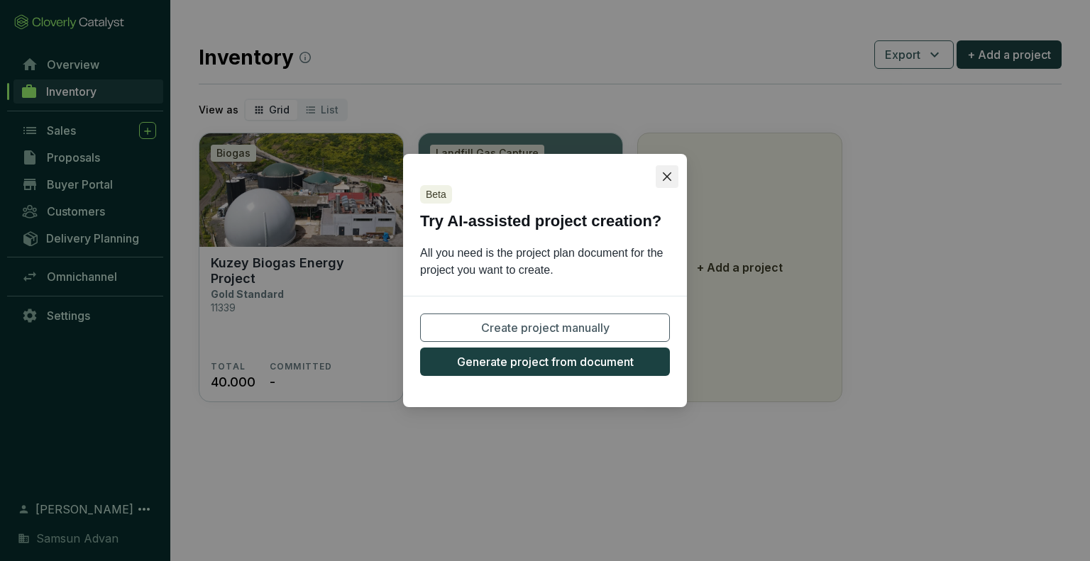
click at [669, 178] on icon "close" at bounding box center [667, 176] width 9 height 9
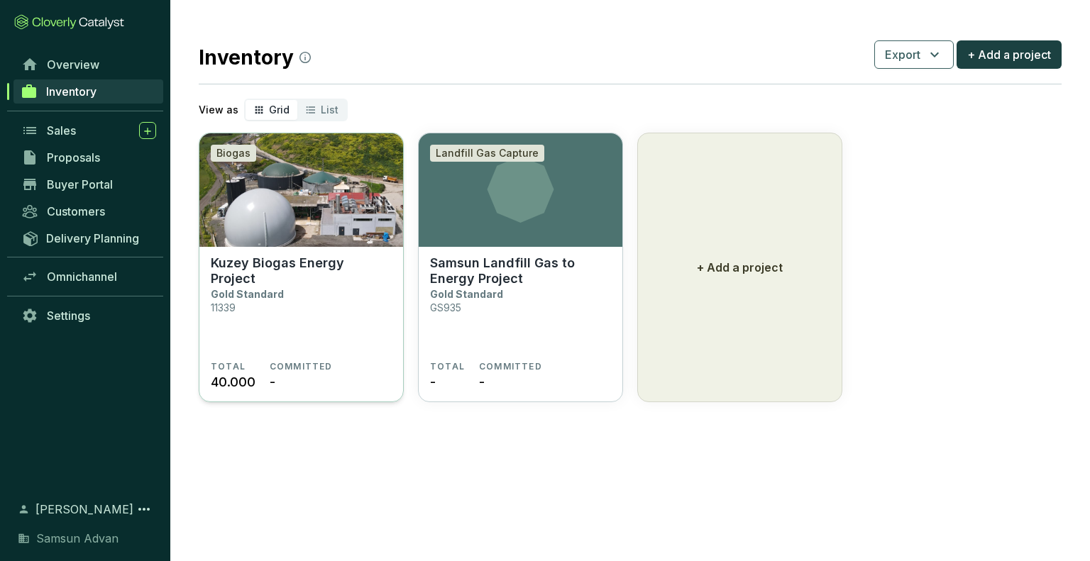
click at [350, 265] on p "Kuzey Biogas Energy Project" at bounding box center [301, 270] width 181 height 31
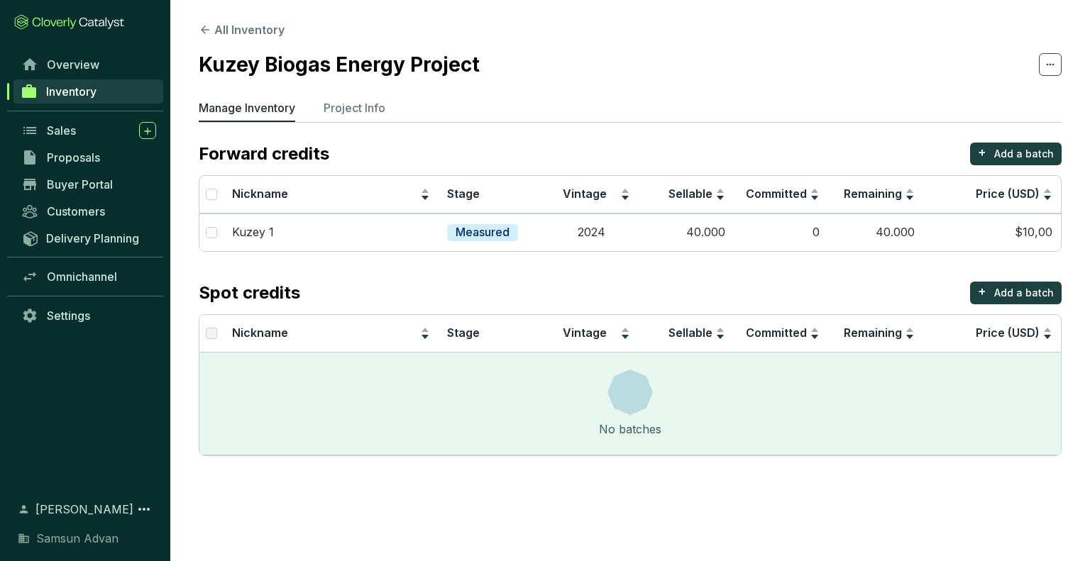
click at [1056, 70] on span at bounding box center [1050, 64] width 23 height 23
click at [367, 108] on p "Project Info" at bounding box center [354, 107] width 62 height 17
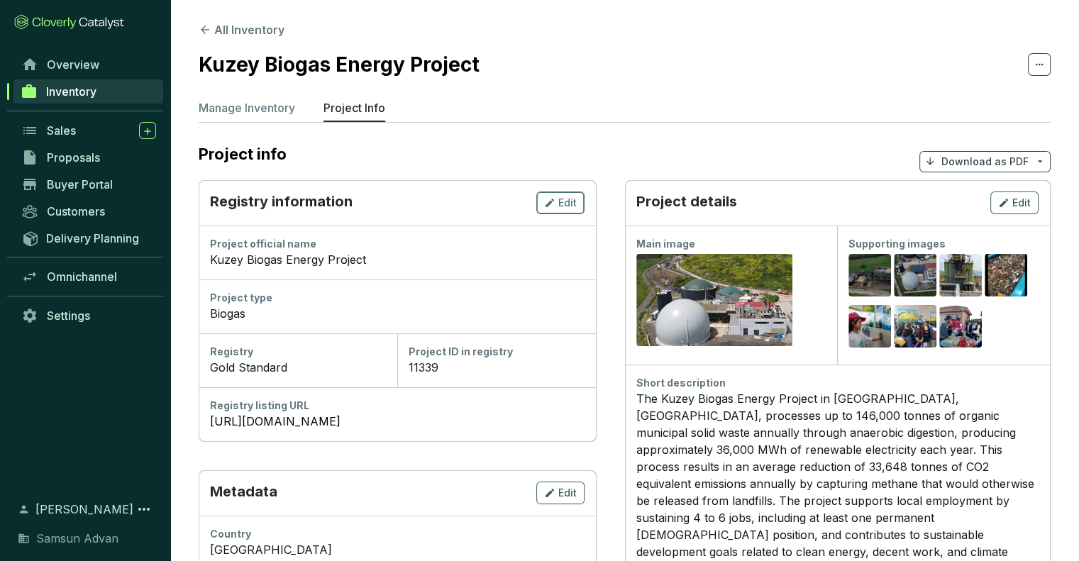
click at [572, 209] on div "Edit" at bounding box center [560, 202] width 33 height 17
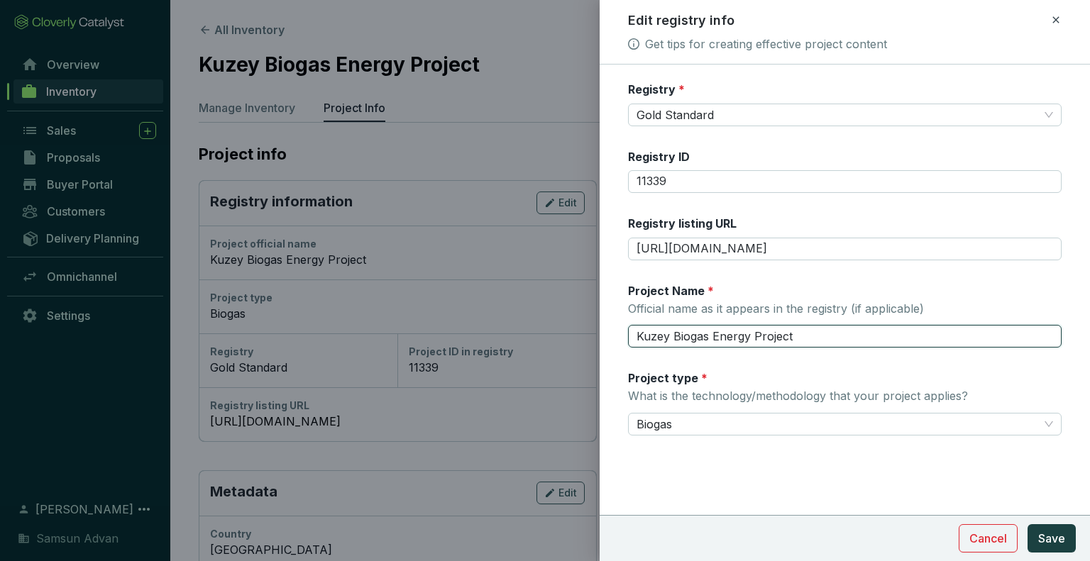
click at [820, 333] on input "Kuzey Biogas Energy Project" at bounding box center [844, 336] width 433 height 23
type input "Kuzey Biogas Energy Project by Samsun Avdan Energy"
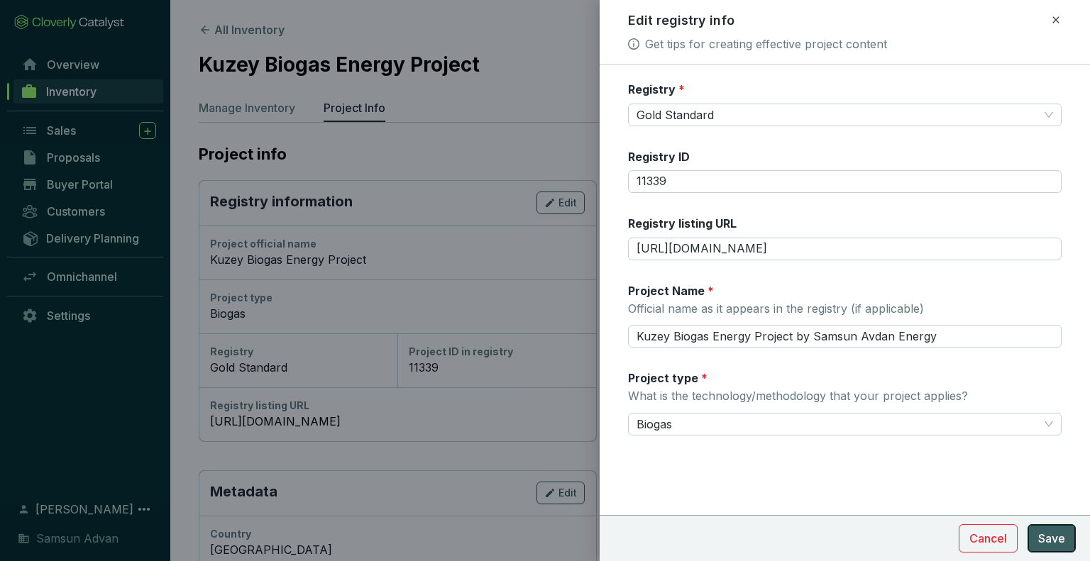
click at [1051, 533] on span "Save" at bounding box center [1051, 538] width 27 height 17
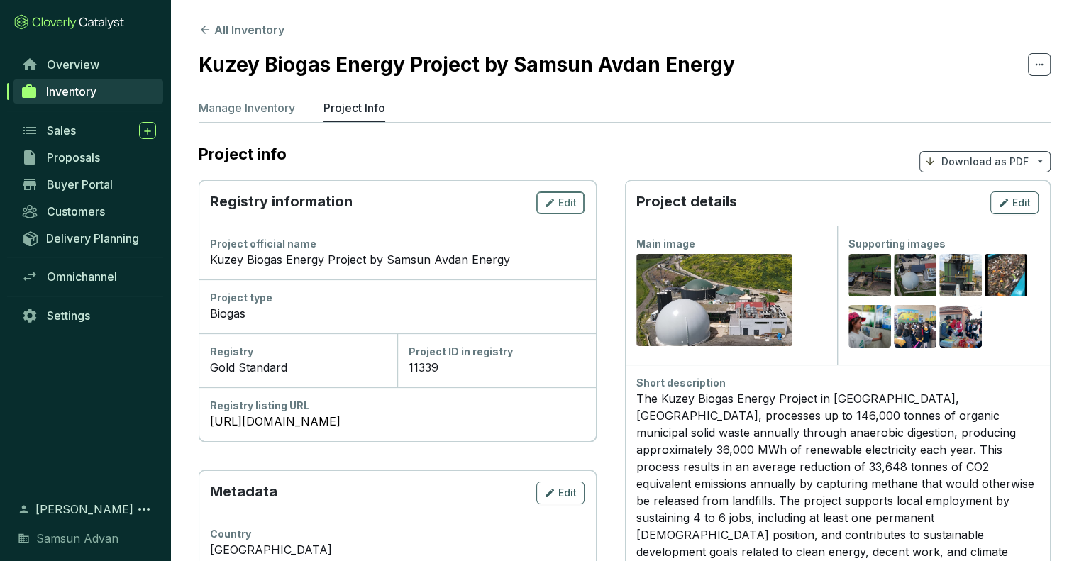
click at [570, 206] on span "Edit" at bounding box center [567, 203] width 18 height 14
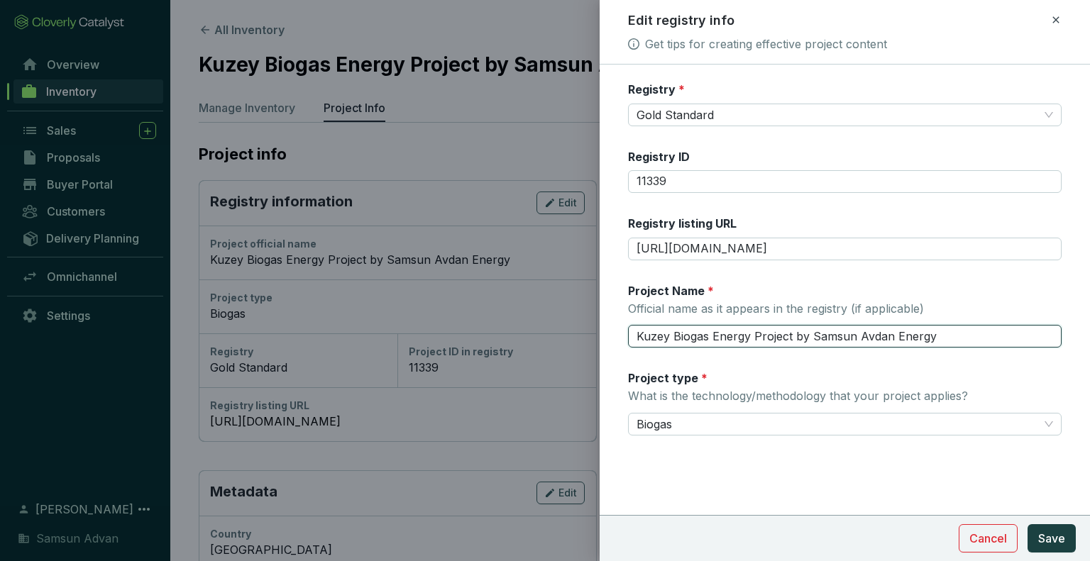
drag, startPoint x: 751, startPoint y: 334, endPoint x: 714, endPoint y: 335, distance: 36.2
click at [714, 335] on input "Kuzey Biogas Energy Project by Samsun Avdan Energy" at bounding box center [844, 336] width 433 height 23
click at [694, 337] on input "Kuzey Biogas Project by Samsun Avdan Energy" at bounding box center [844, 336] width 433 height 23
type input "Kuzey Biogas Project by Samsun Avdan Energy"
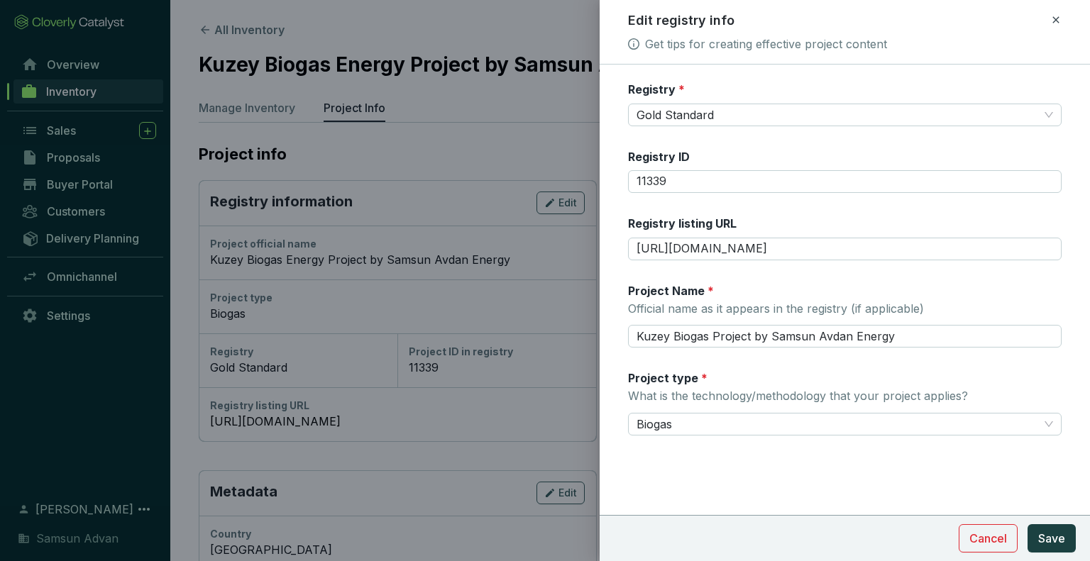
drag, startPoint x: 692, startPoint y: 333, endPoint x: 781, endPoint y: 465, distance: 159.0
click at [781, 465] on form "Registry * Gold Standard Registry ID 11339 Registry listing URL https://registr…" at bounding box center [844, 301] width 490 height 439
click at [1053, 541] on span "Save" at bounding box center [1051, 538] width 27 height 17
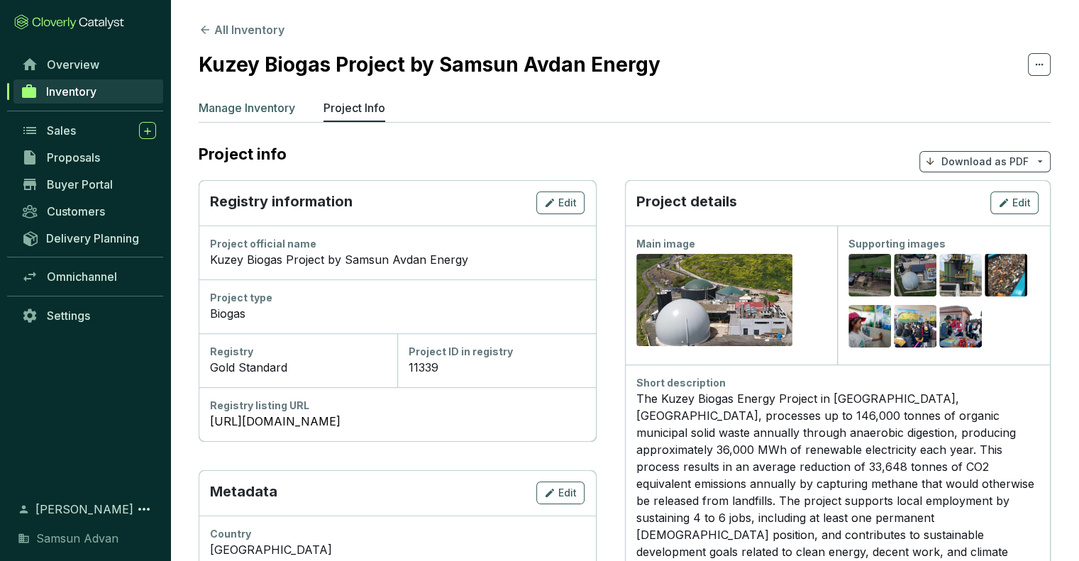
click at [250, 111] on p "Manage Inventory" at bounding box center [247, 107] width 96 height 17
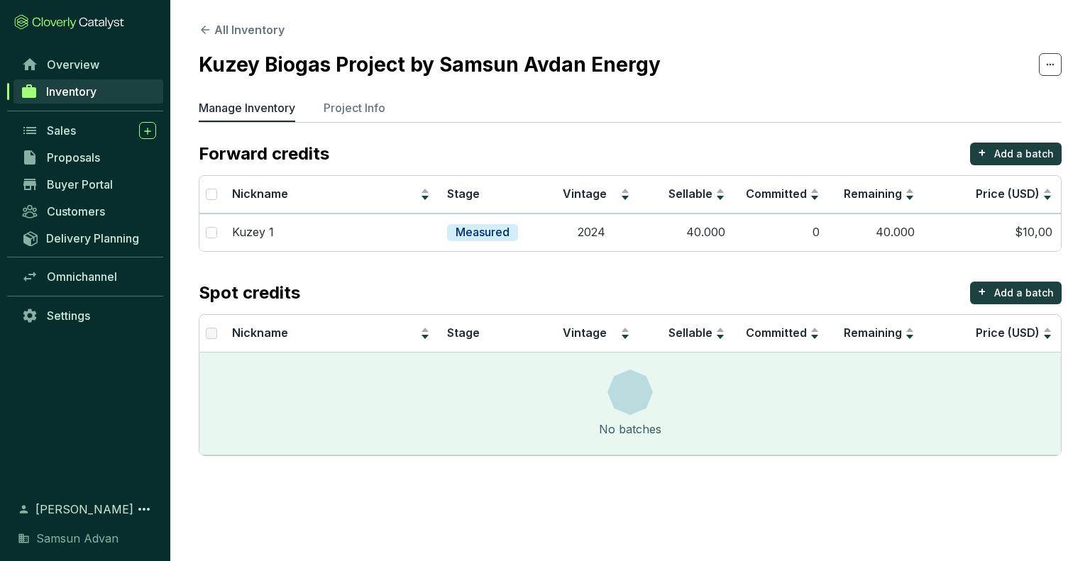
click at [101, 90] on link "Inventory" at bounding box center [88, 91] width 150 height 24
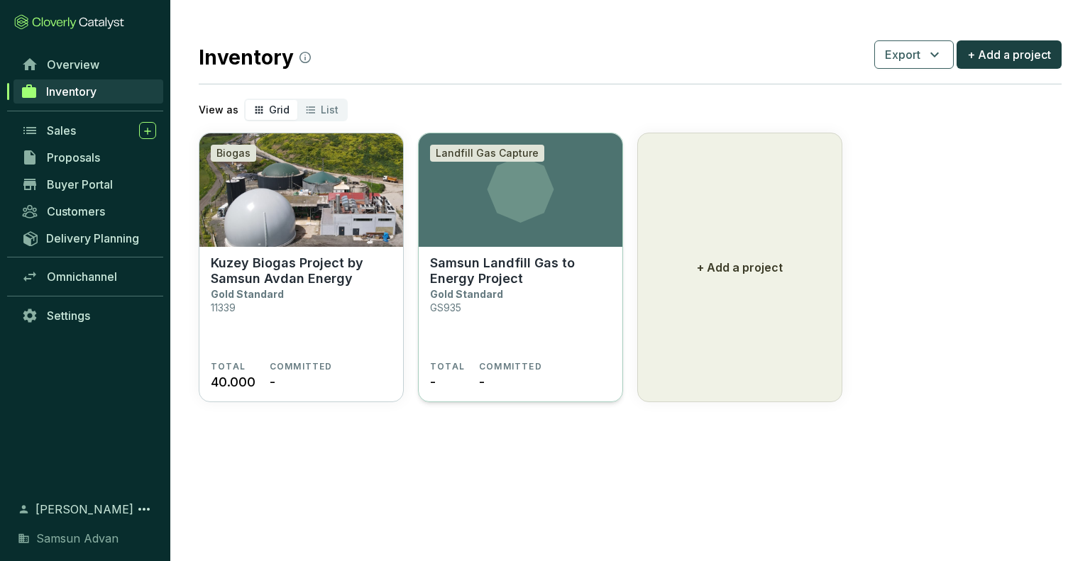
click at [504, 263] on p "Samsun Landfill Gas to Energy Project" at bounding box center [520, 270] width 181 height 31
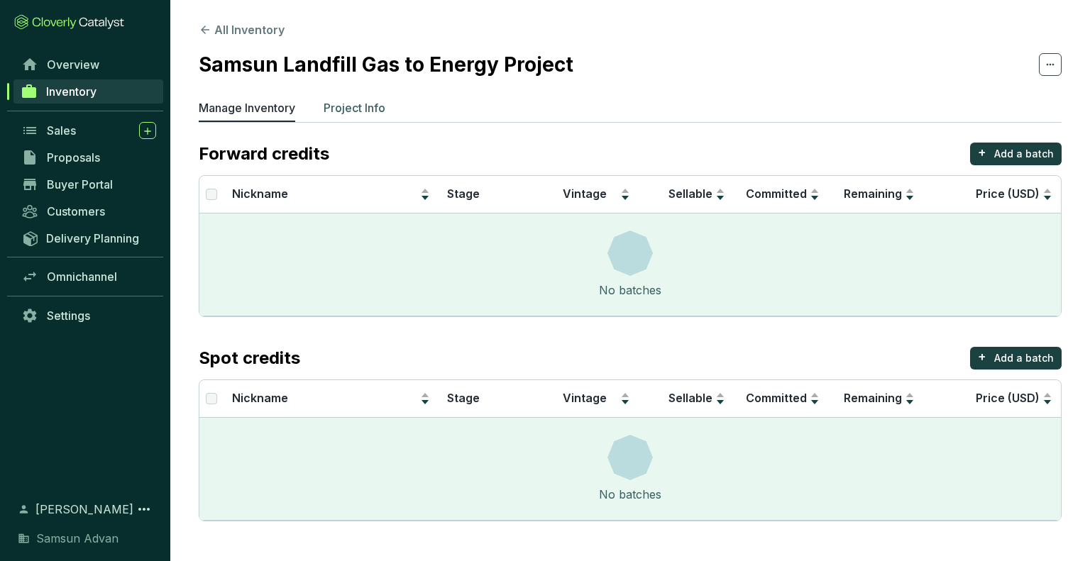
click at [350, 110] on p "Project Info" at bounding box center [354, 107] width 62 height 17
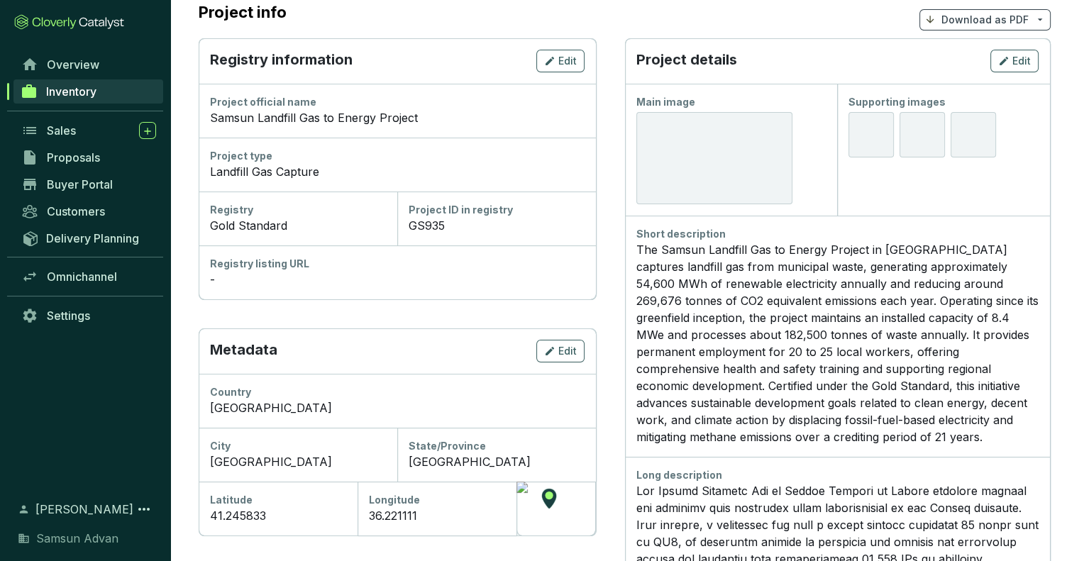
scroll to position [213, 0]
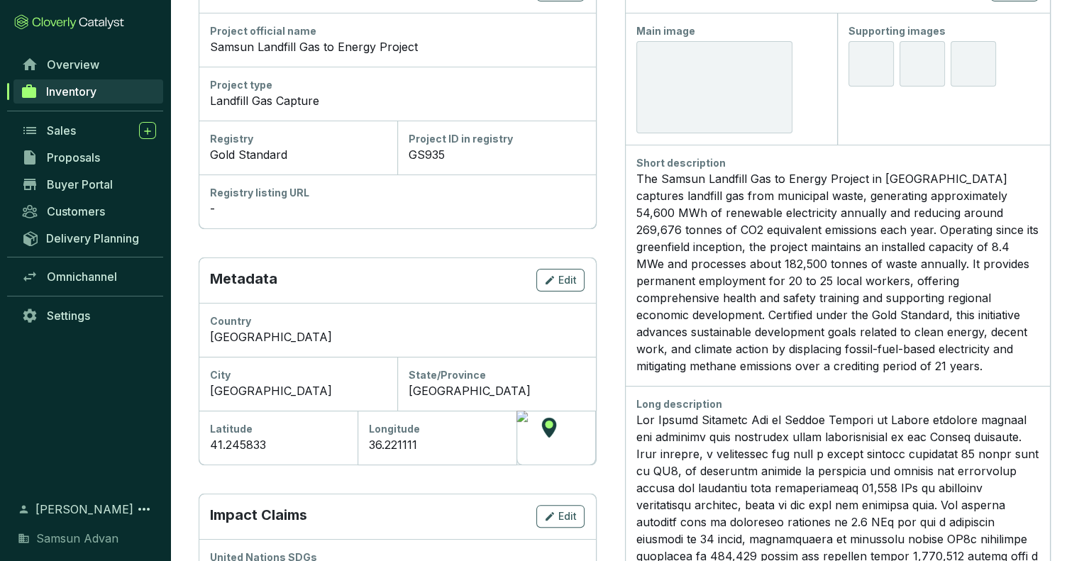
click at [557, 432] on div at bounding box center [555, 438] width 79 height 54
click at [552, 428] on div at bounding box center [555, 438] width 79 height 54
click at [550, 426] on div at bounding box center [555, 438] width 79 height 54
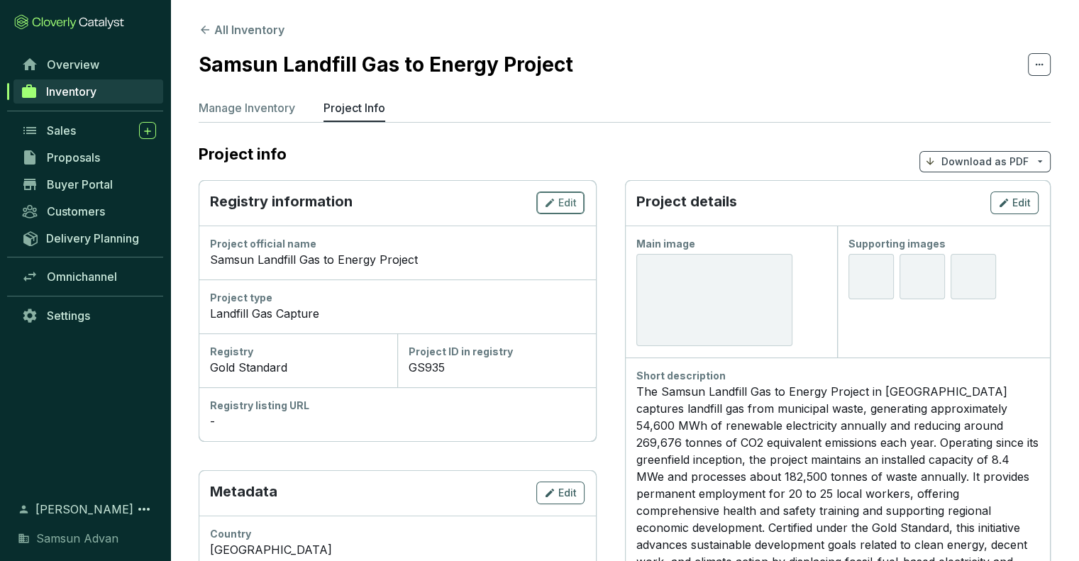
click at [565, 206] on span "Edit" at bounding box center [567, 203] width 18 height 14
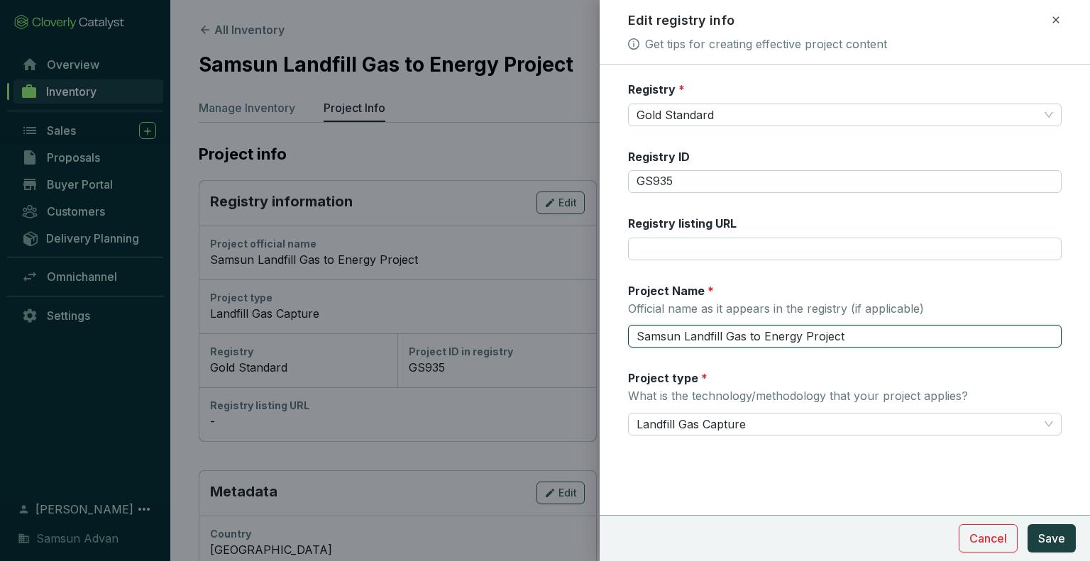
drag, startPoint x: 681, startPoint y: 336, endPoint x: 602, endPoint y: 333, distance: 78.8
click at [602, 333] on form "Registry * Gold Standard Registry ID GS935 Registry listing URL Project Name * …" at bounding box center [844, 301] width 490 height 439
drag, startPoint x: 800, startPoint y: 338, endPoint x: 749, endPoint y: 337, distance: 51.1
click at [749, 337] on input "Samsun Landfill Gas to Energy Project" at bounding box center [844, 336] width 433 height 23
click at [809, 326] on input "Samsun Landfill Gas Project" at bounding box center [844, 336] width 433 height 23
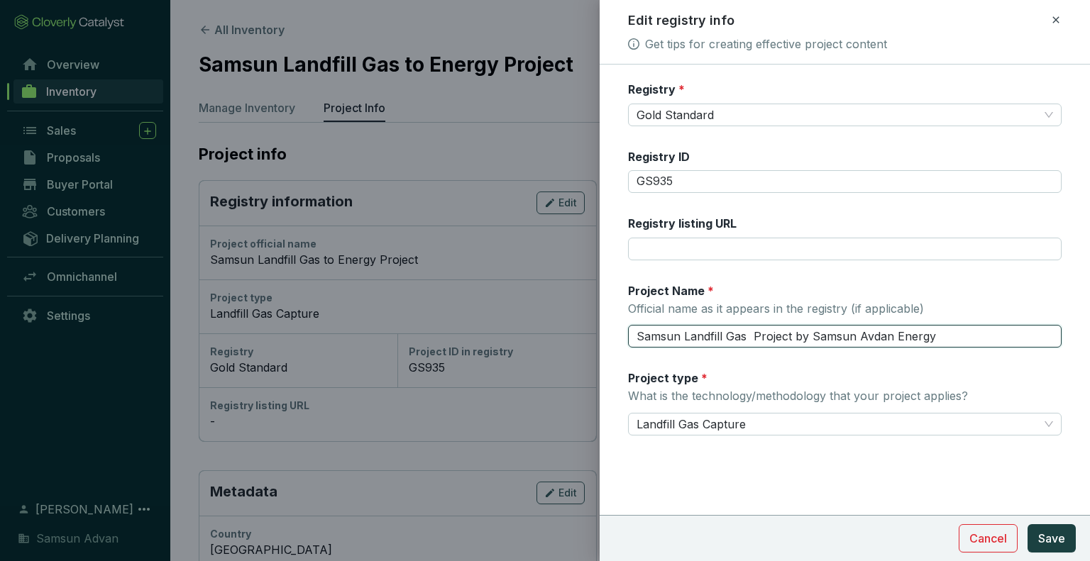
type input "Samsun Landfill Gas Project by Samsun Avdan Energy"
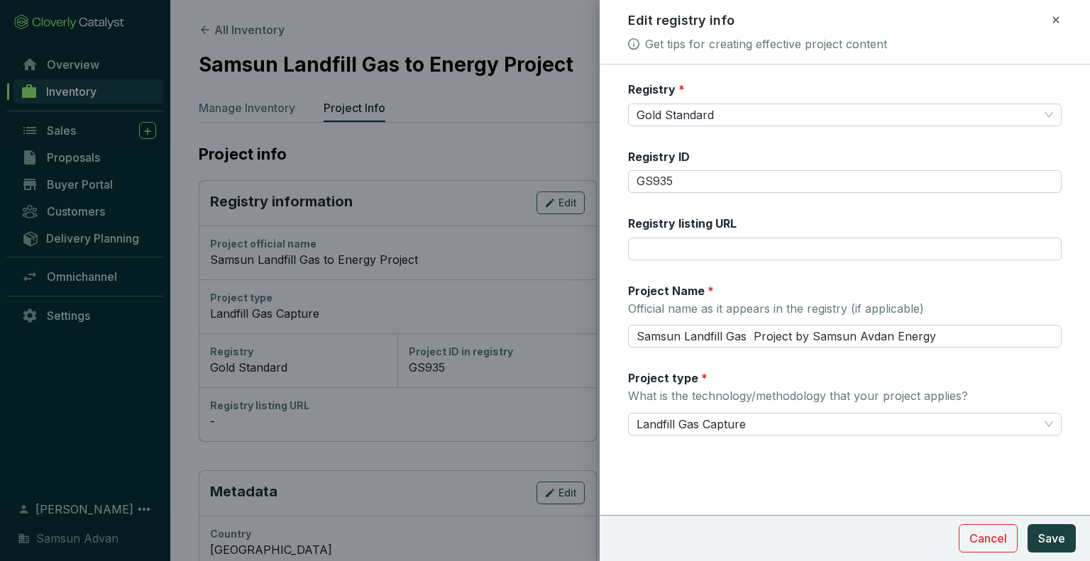
click at [814, 482] on form "Registry * Gold Standard Registry ID GS935 Registry listing URL Project Name * …" at bounding box center [844, 301] width 490 height 439
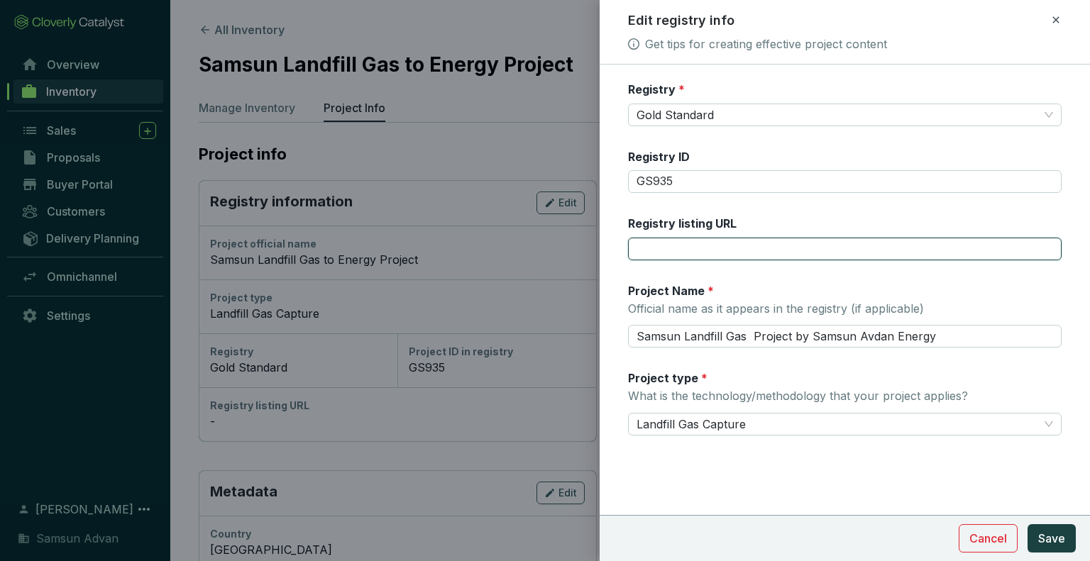
paste input "[URL][DOMAIN_NAME]"
type input "[URL][DOMAIN_NAME]"
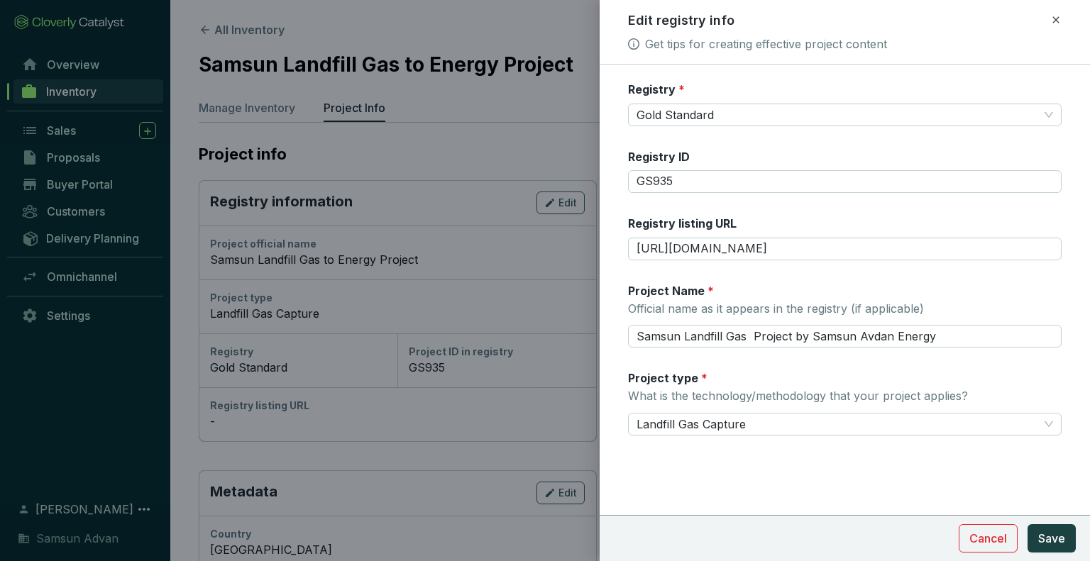
click at [899, 367] on div "Registry * Gold Standard Registry ID GS935 Registry listing URL https://registr…" at bounding box center [844, 267] width 433 height 371
click at [1045, 532] on span "Save" at bounding box center [1051, 538] width 27 height 17
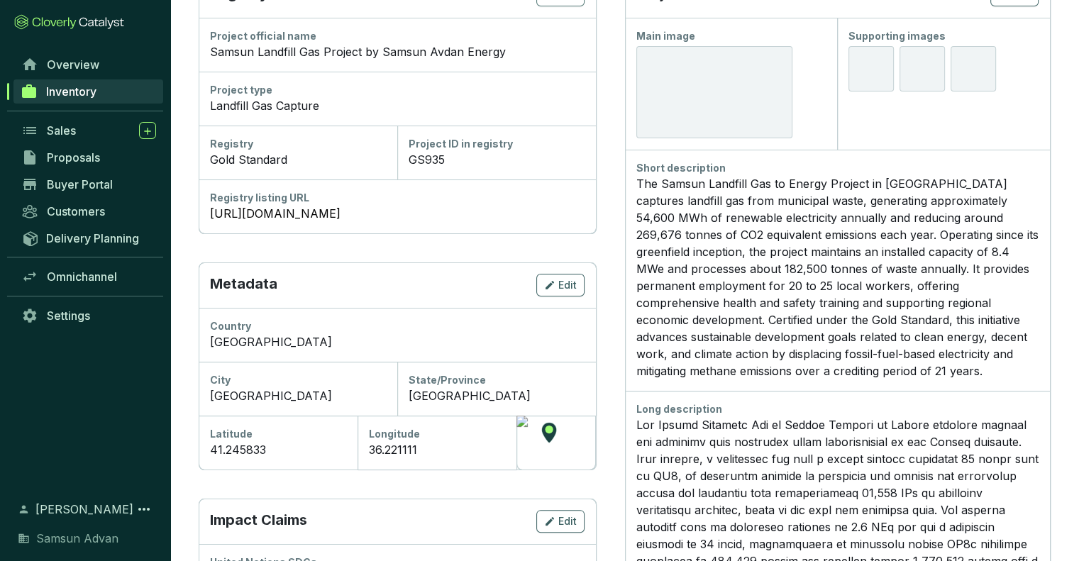
scroll to position [137, 0]
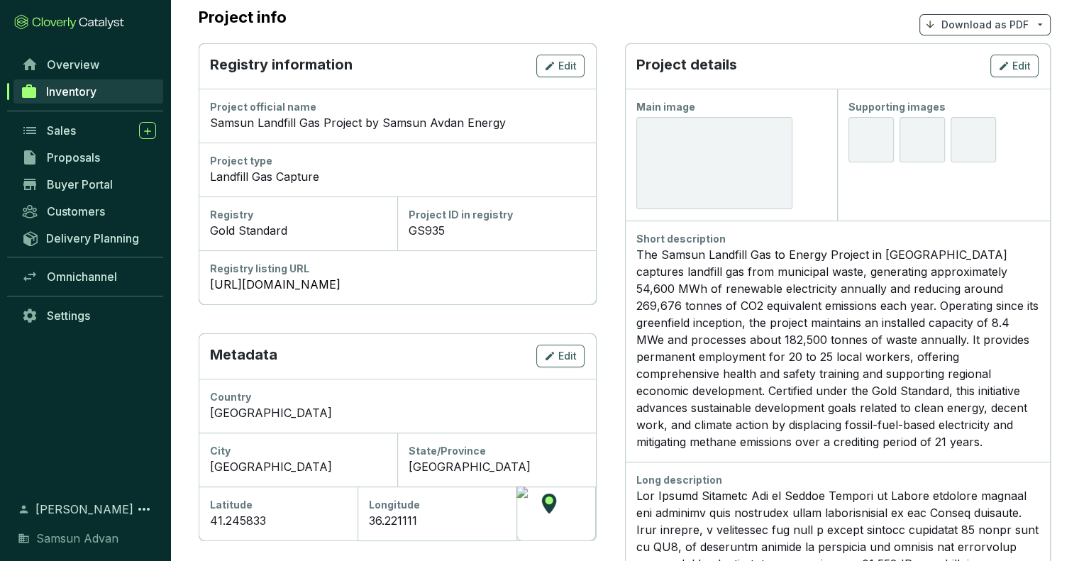
click at [731, 140] on div at bounding box center [714, 163] width 156 height 92
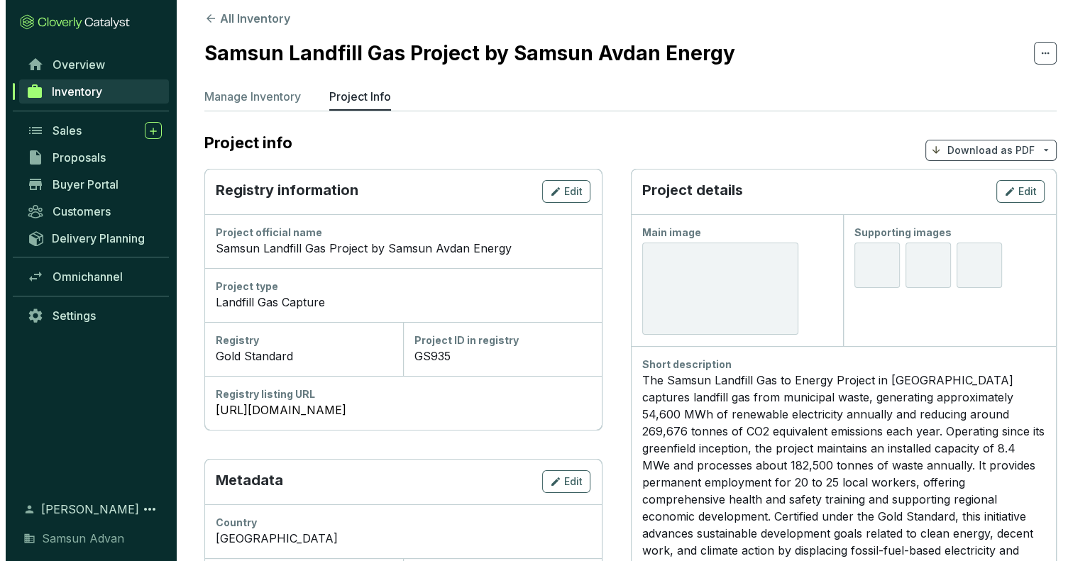
scroll to position [0, 0]
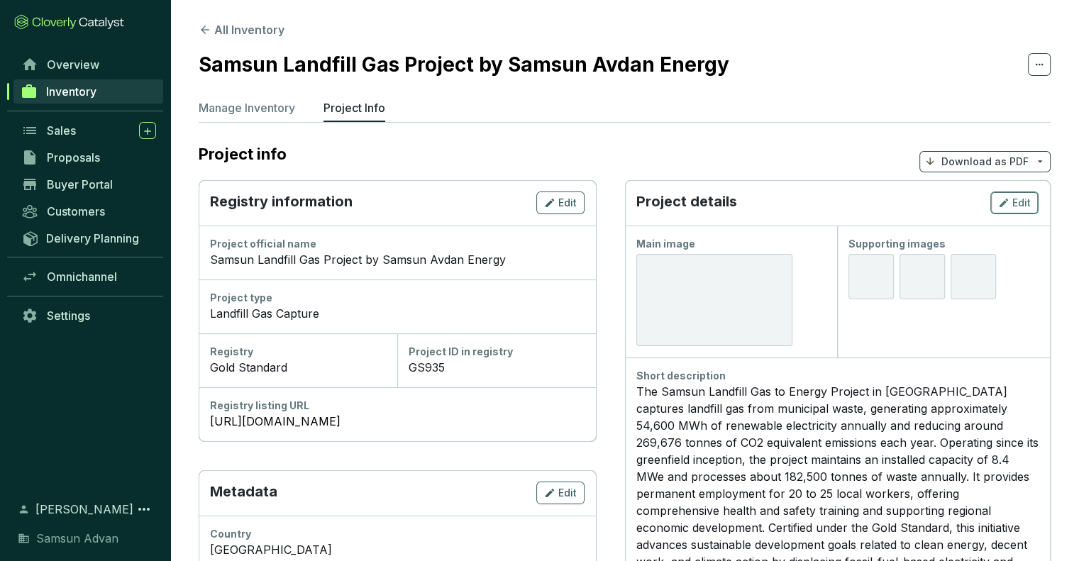
click at [1010, 209] on div "Edit" at bounding box center [1014, 202] width 33 height 17
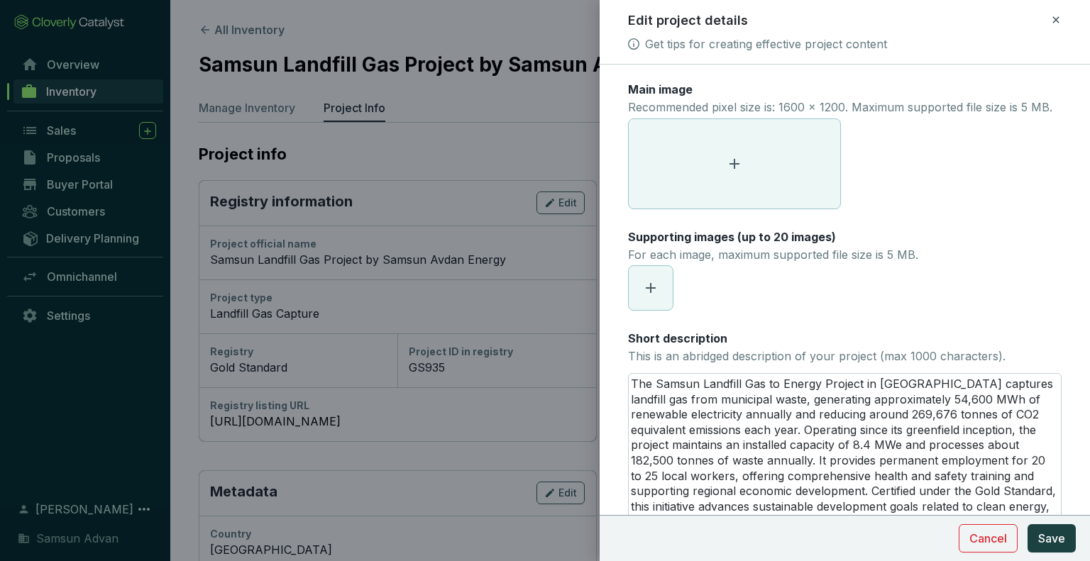
click at [741, 172] on icon at bounding box center [734, 163] width 17 height 17
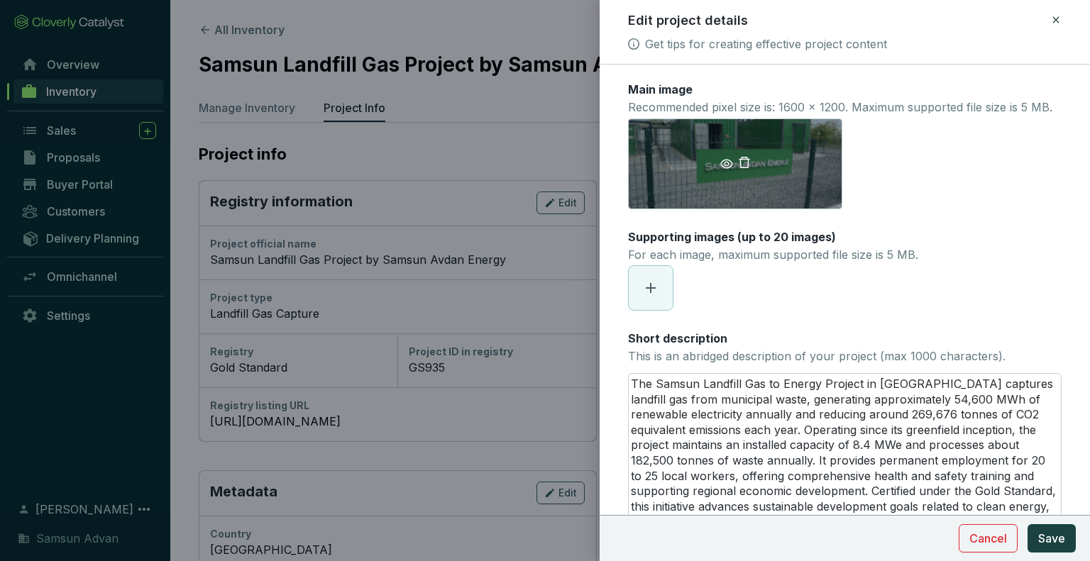
click at [723, 170] on icon "eye" at bounding box center [726, 163] width 13 height 13
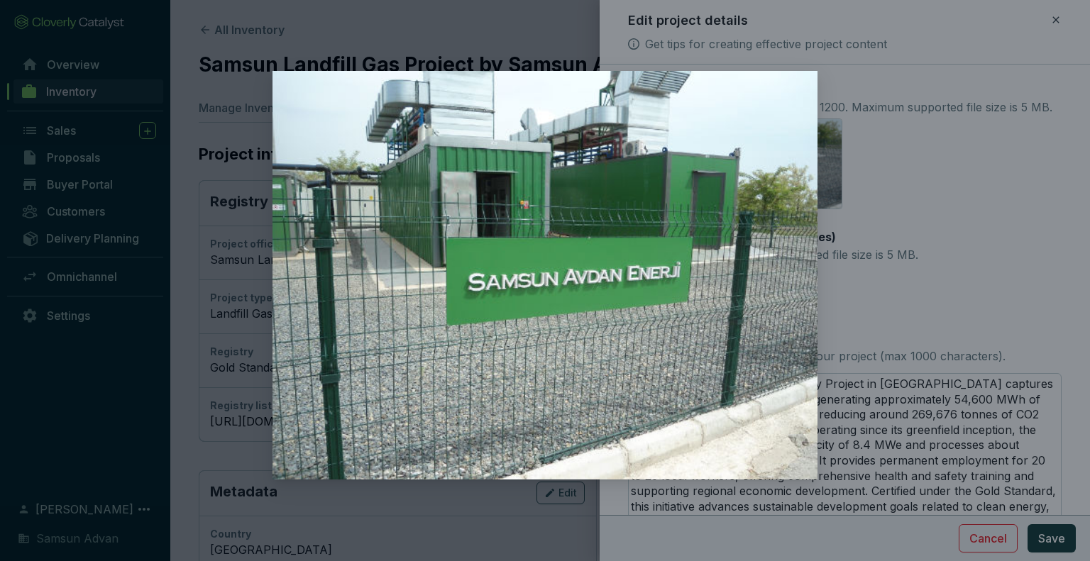
click at [914, 227] on div at bounding box center [545, 280] width 1090 height 561
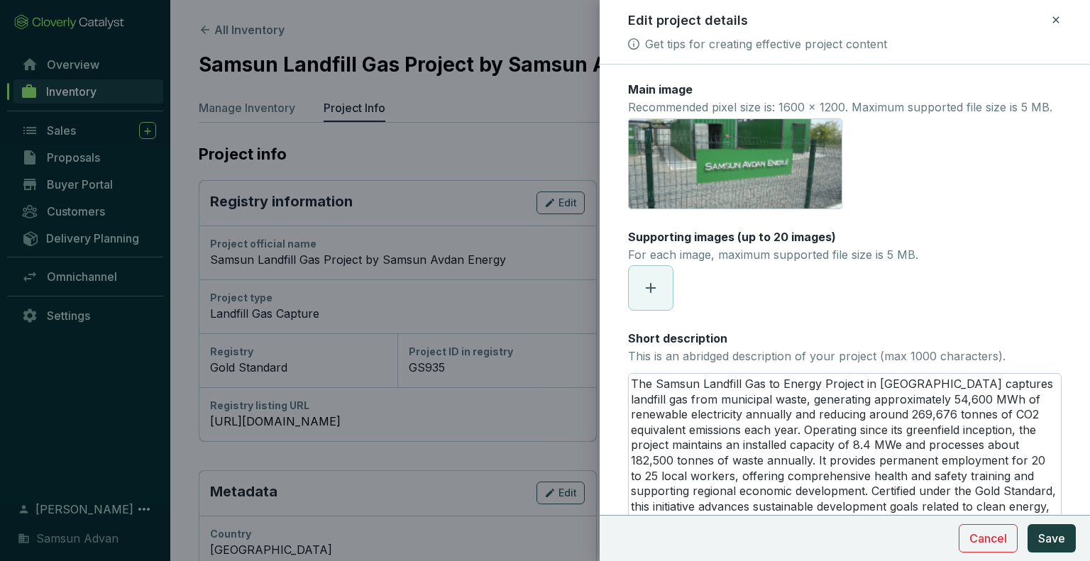
click at [648, 296] on icon at bounding box center [650, 287] width 17 height 17
click at [644, 293] on icon "eye" at bounding box center [642, 288] width 13 height 9
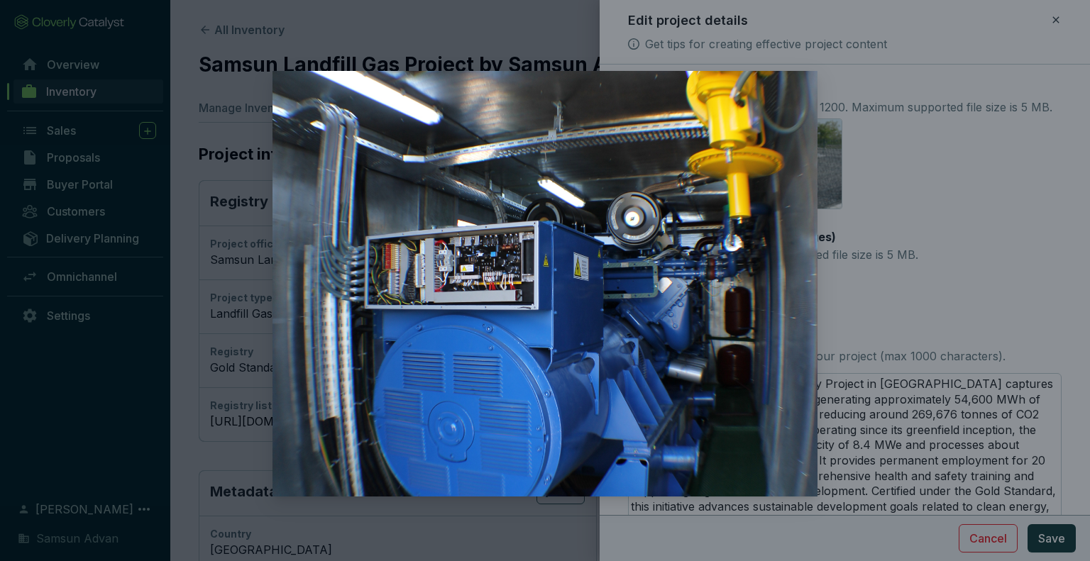
click at [863, 303] on div at bounding box center [545, 280] width 1090 height 561
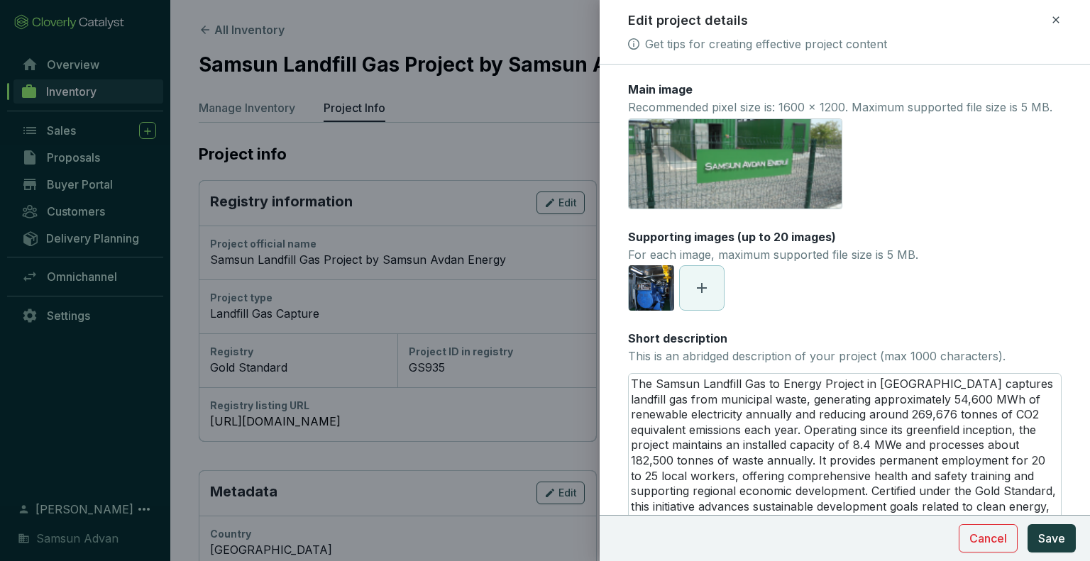
click at [704, 310] on span at bounding box center [702, 288] width 44 height 44
click at [702, 296] on span "button" at bounding box center [711, 288] width 18 height 16
click at [702, 310] on span at bounding box center [702, 288] width 44 height 44
click at [696, 293] on icon "eye" at bounding box center [693, 288] width 13 height 9
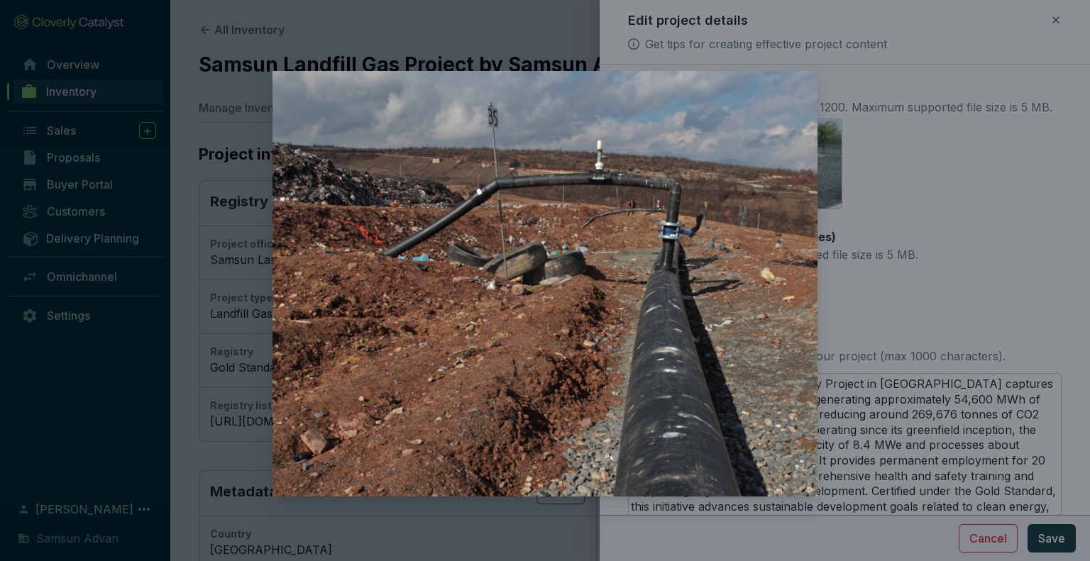
click at [919, 328] on div at bounding box center [545, 280] width 1090 height 561
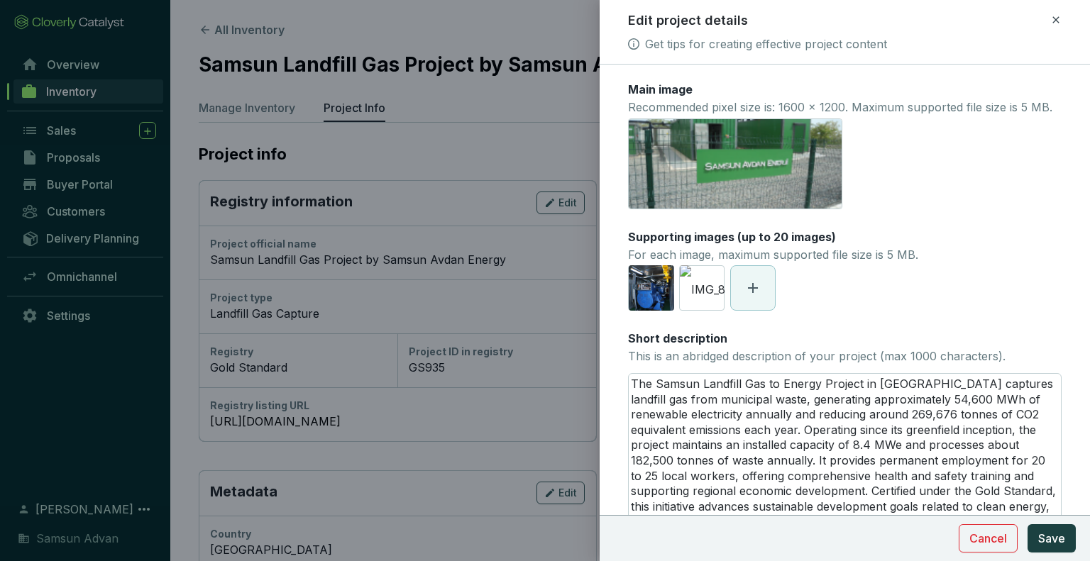
click at [752, 310] on span at bounding box center [753, 288] width 44 height 44
click at [745, 293] on icon "eye" at bounding box center [744, 288] width 13 height 9
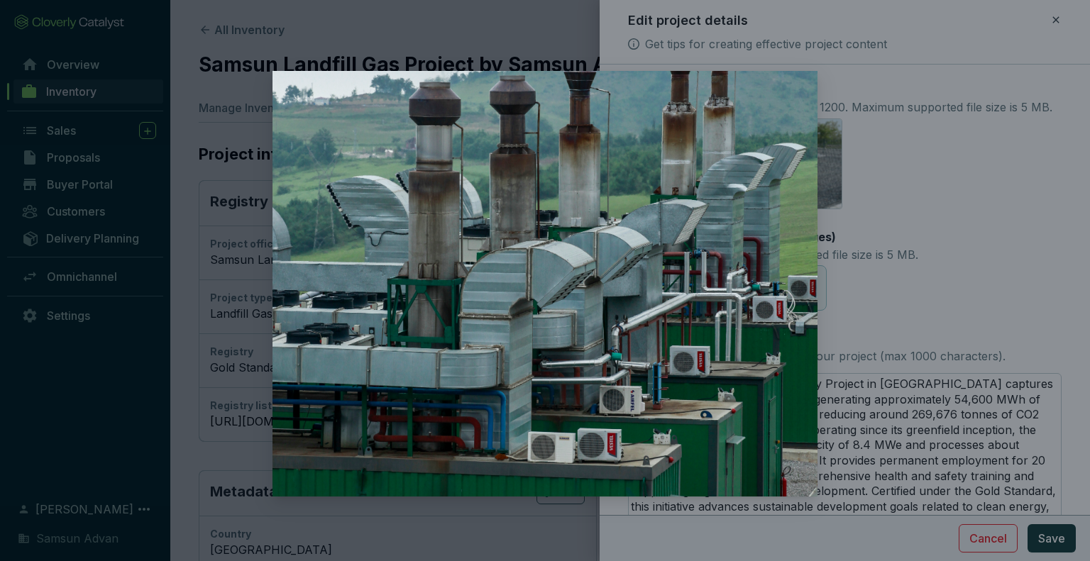
click at [863, 289] on div at bounding box center [545, 280] width 1090 height 561
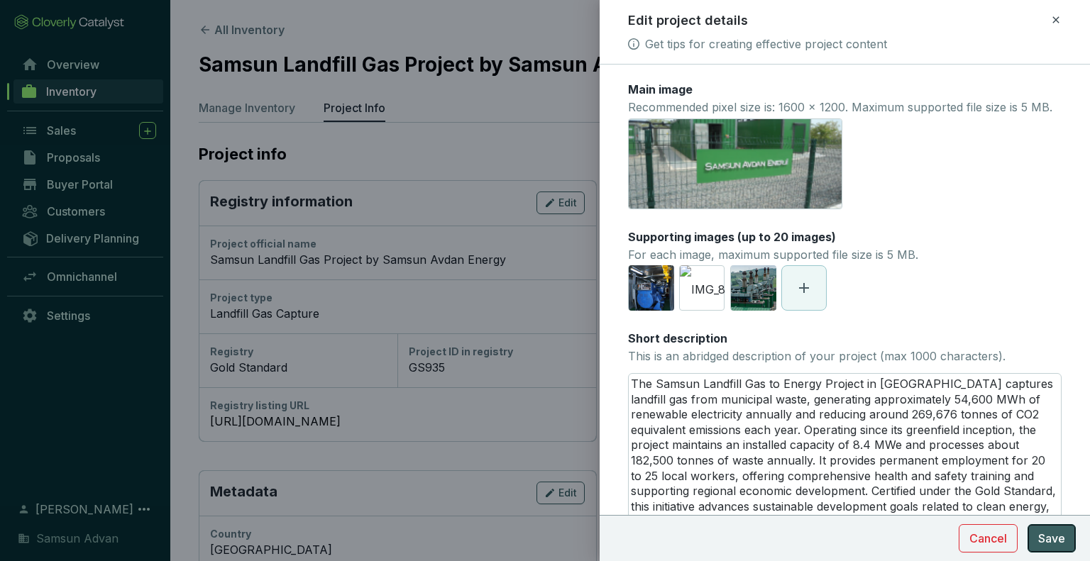
click at [1059, 543] on span "Save" at bounding box center [1051, 538] width 27 height 17
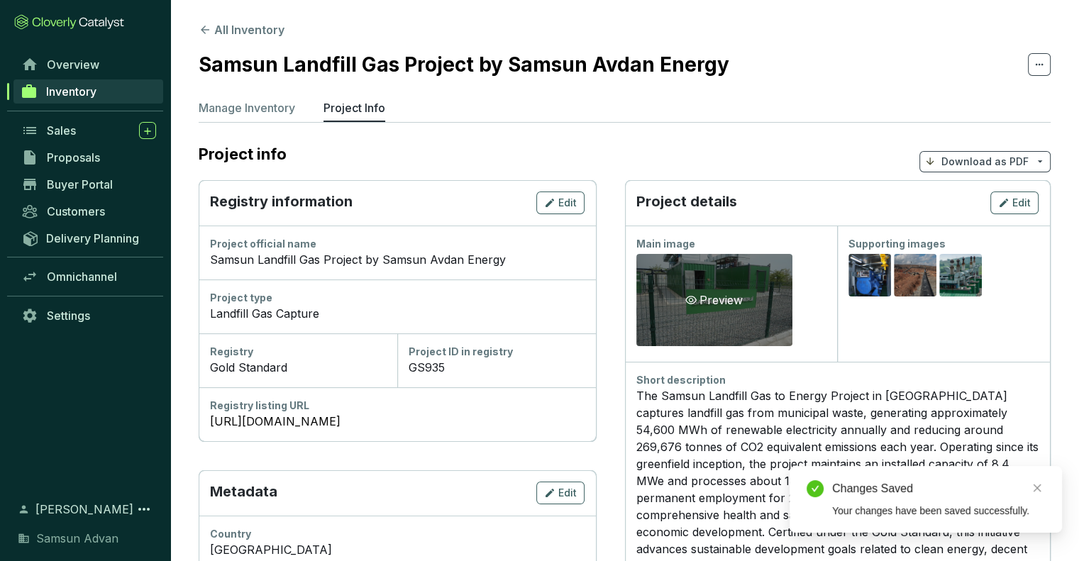
click at [714, 289] on div "Preview" at bounding box center [714, 300] width 156 height 92
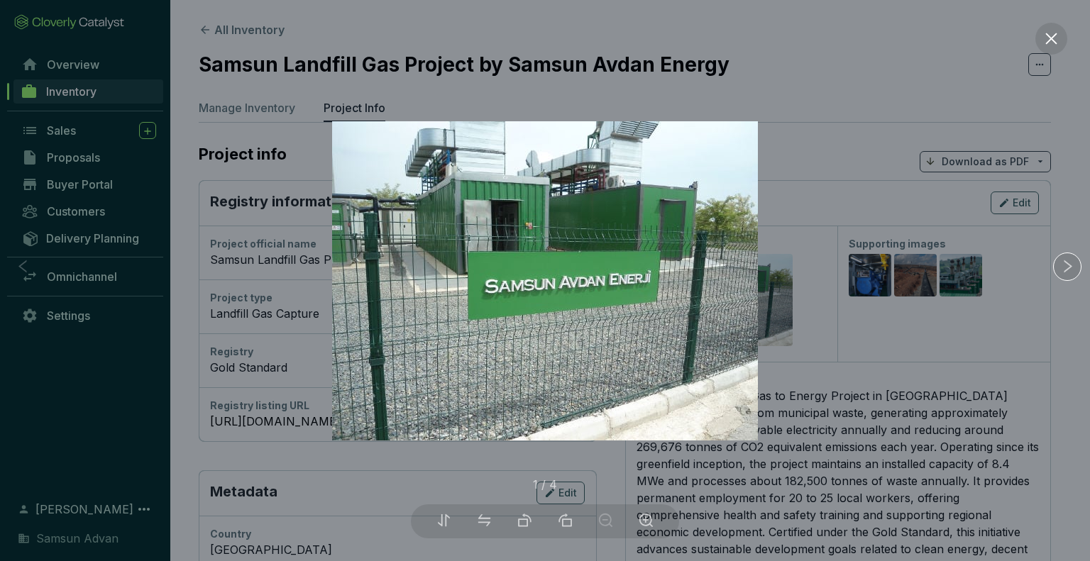
click at [829, 343] on div at bounding box center [545, 280] width 1090 height 561
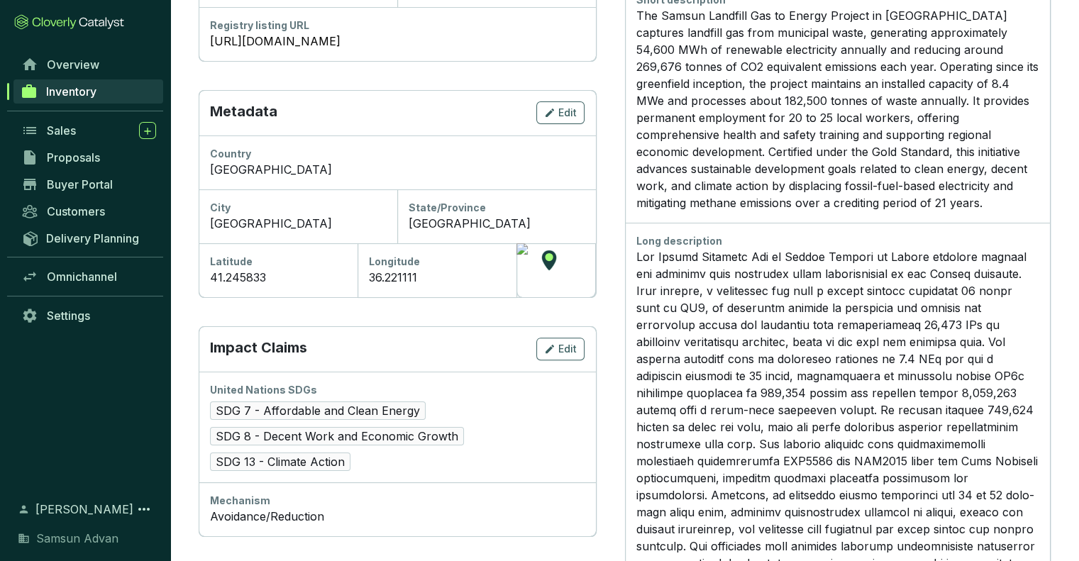
scroll to position [355, 0]
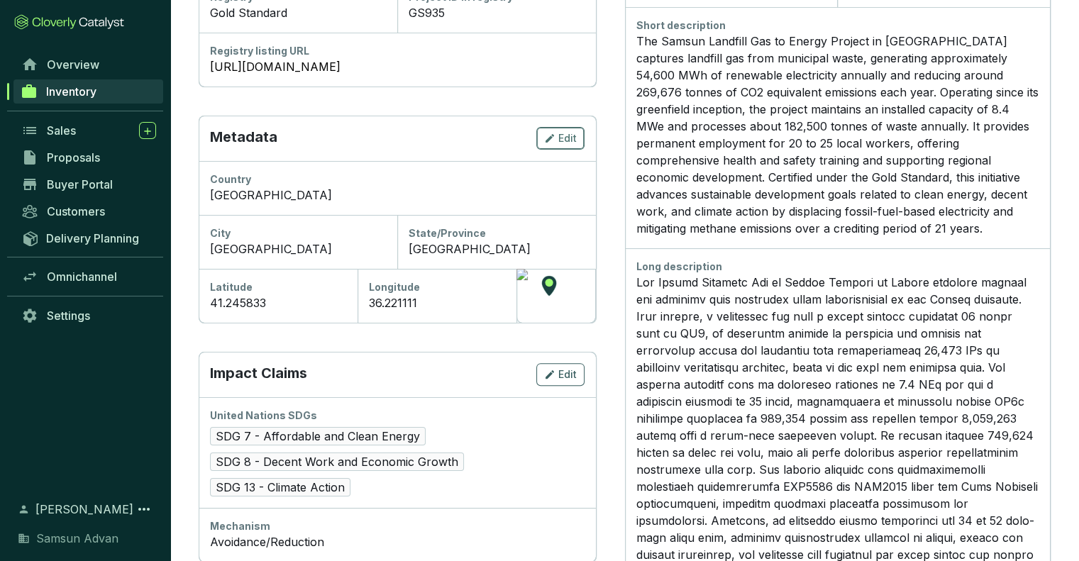
click at [570, 140] on span "Edit" at bounding box center [567, 138] width 18 height 14
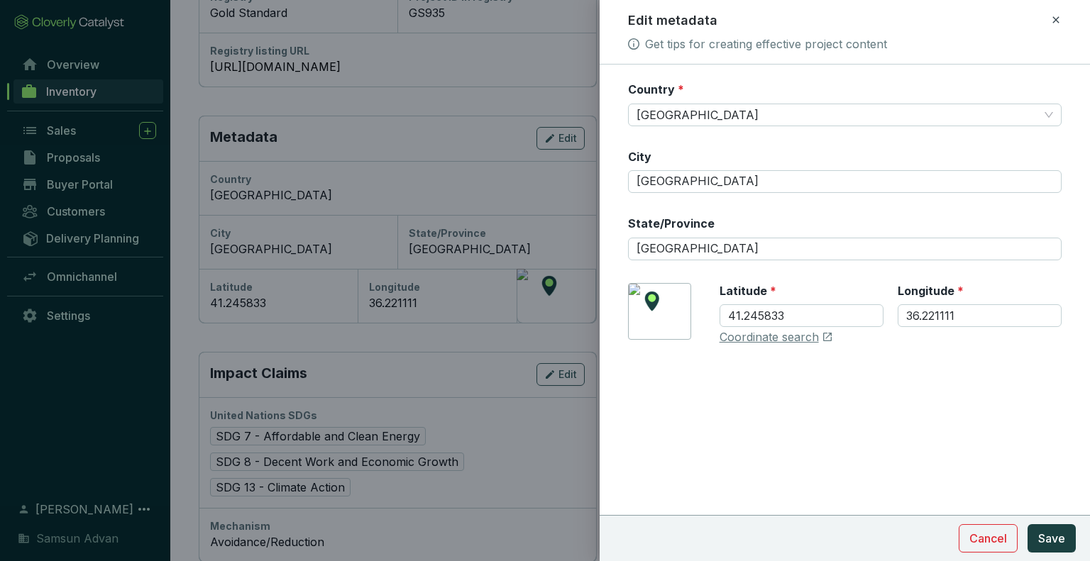
click at [526, 414] on div at bounding box center [545, 280] width 1090 height 561
click at [1053, 18] on icon at bounding box center [1055, 19] width 6 height 6
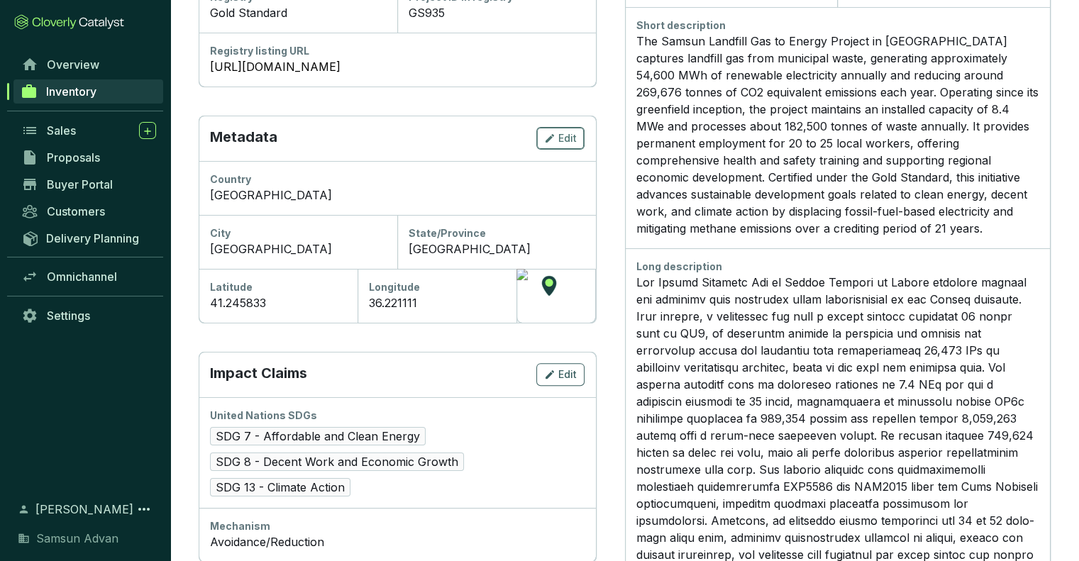
click at [573, 143] on span "Edit" at bounding box center [567, 138] width 18 height 14
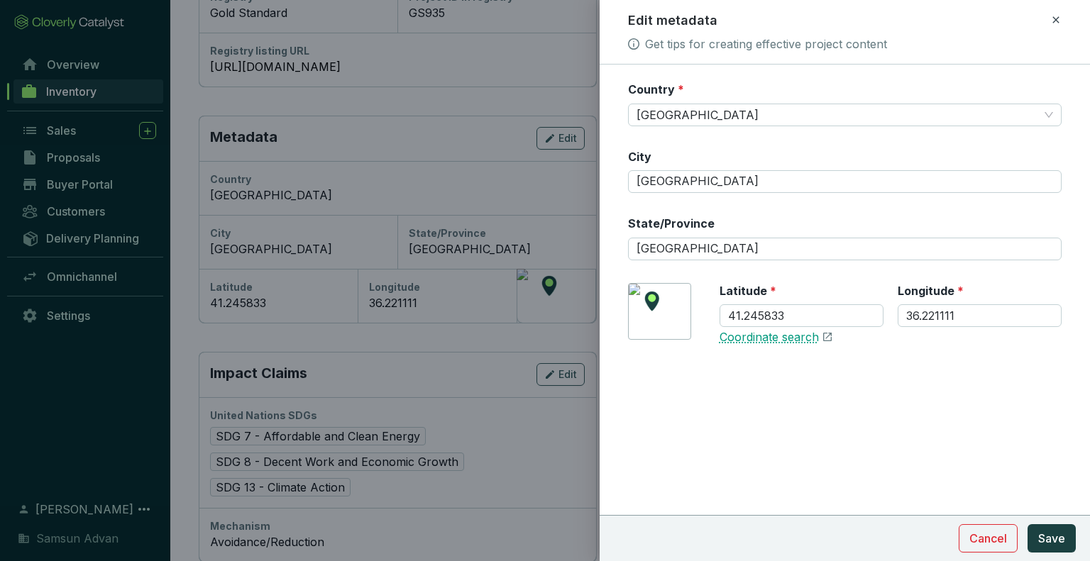
click at [812, 340] on link "Coordinate search" at bounding box center [768, 338] width 99 height 16
click at [1056, 22] on icon at bounding box center [1055, 19] width 11 height 17
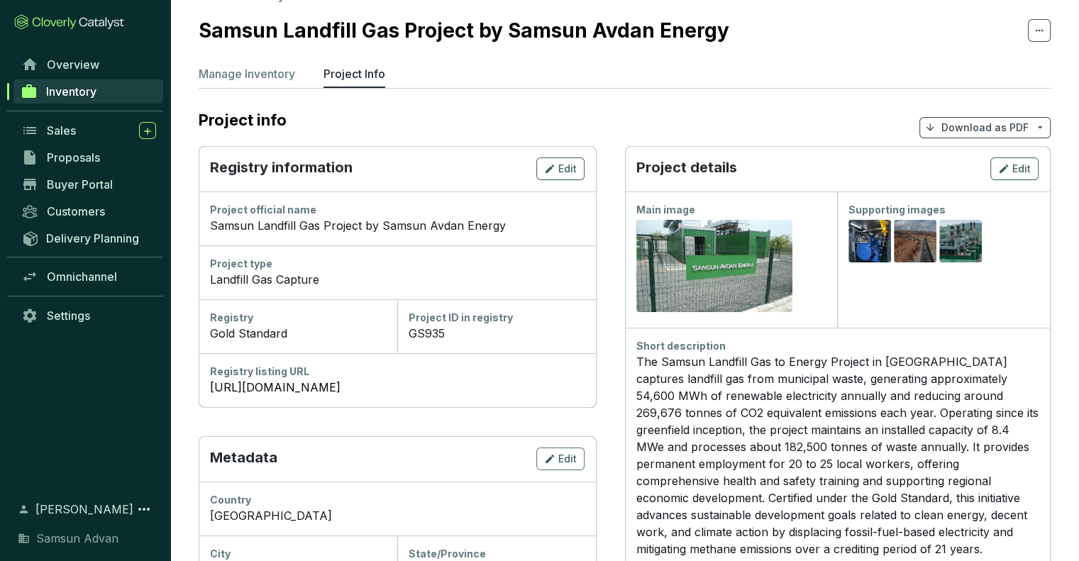
scroll to position [0, 0]
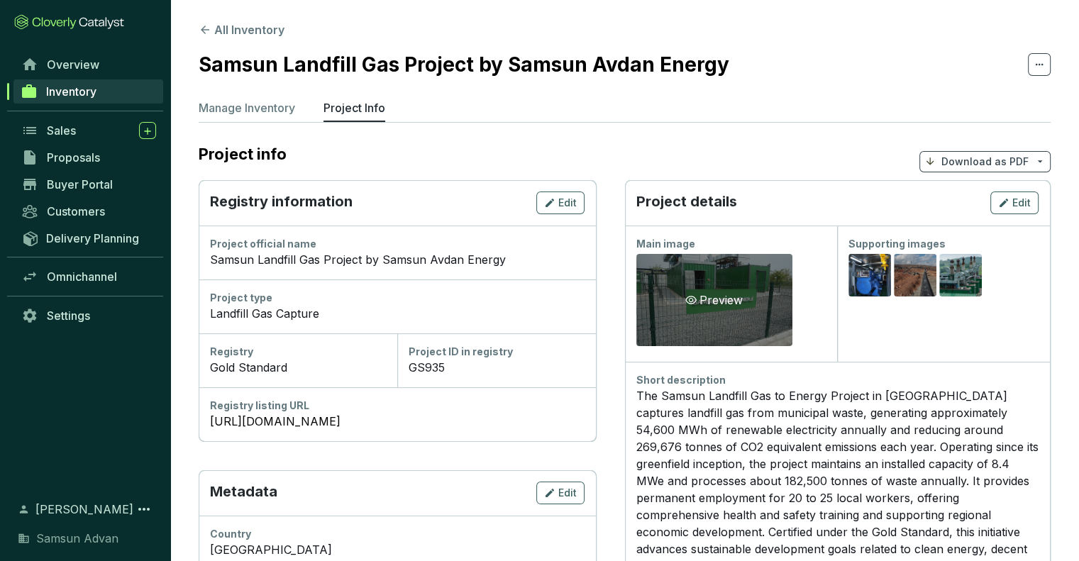
click at [701, 295] on div "Preview" at bounding box center [713, 300] width 63 height 17
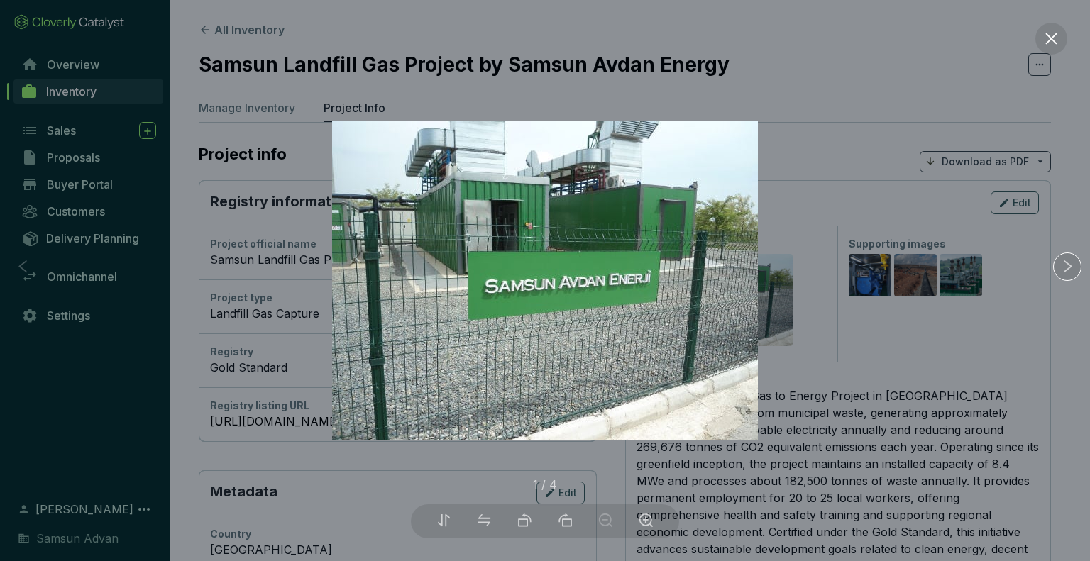
click at [819, 201] on div at bounding box center [545, 280] width 1090 height 561
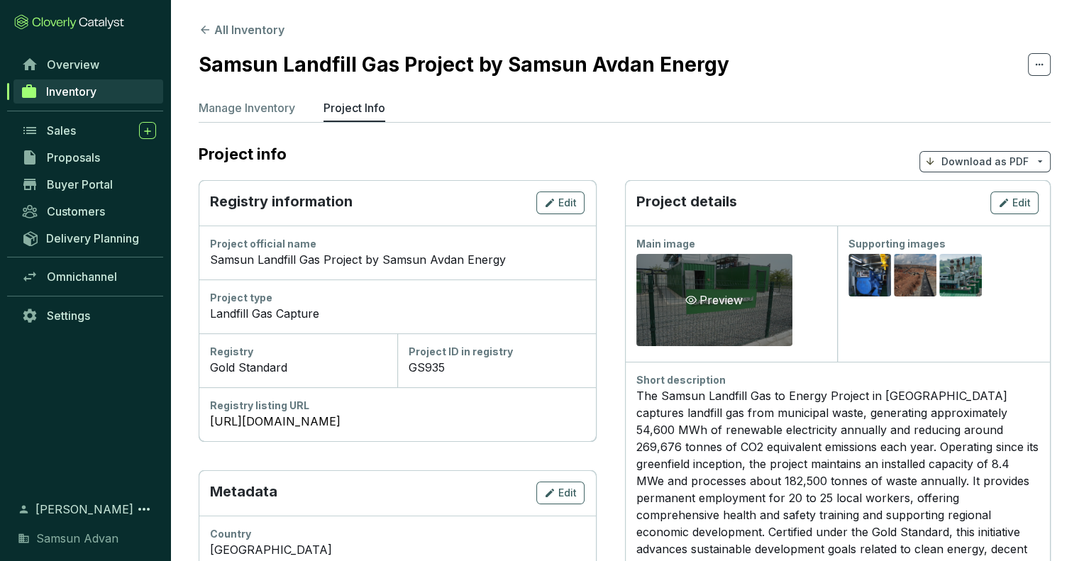
click at [694, 301] on icon "eye" at bounding box center [690, 299] width 11 height 11
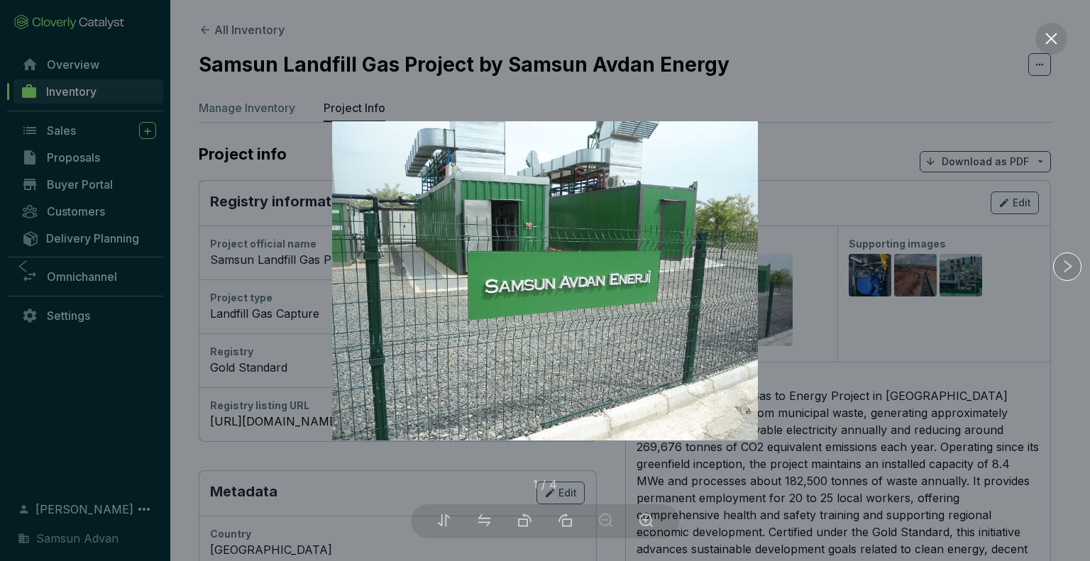
click at [800, 198] on div at bounding box center [545, 280] width 1090 height 561
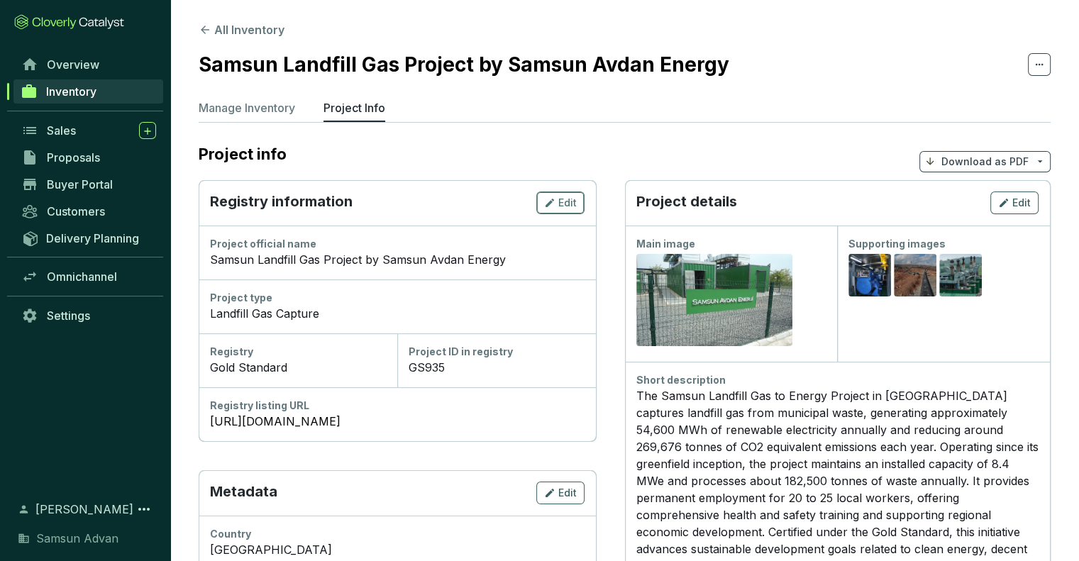
click at [563, 200] on span "Edit" at bounding box center [567, 203] width 18 height 14
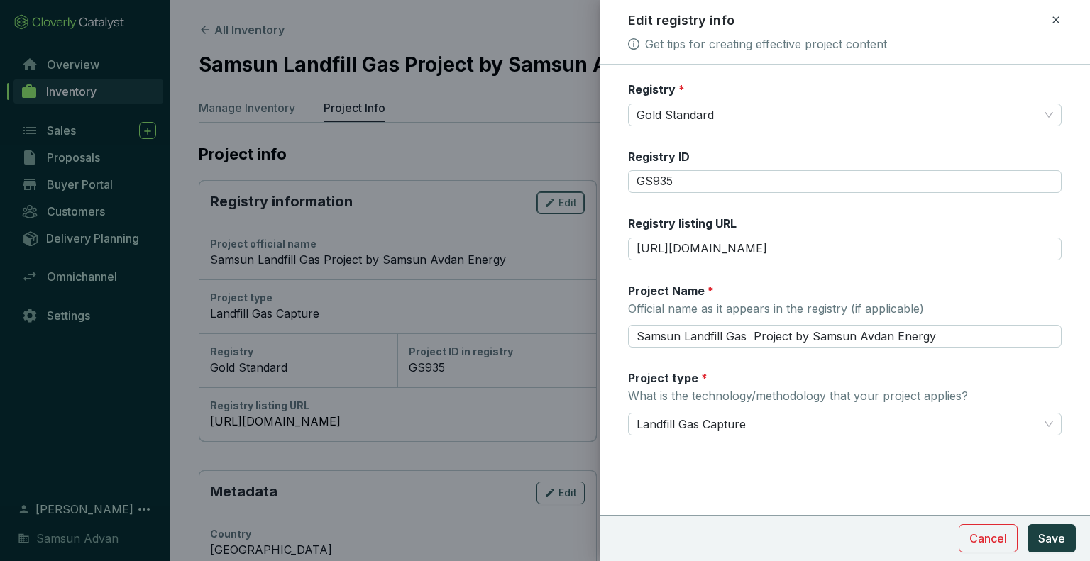
click at [563, 200] on div at bounding box center [545, 280] width 1090 height 561
click at [558, 133] on div at bounding box center [545, 280] width 1090 height 561
click at [991, 544] on span "Cancel" at bounding box center [988, 538] width 38 height 17
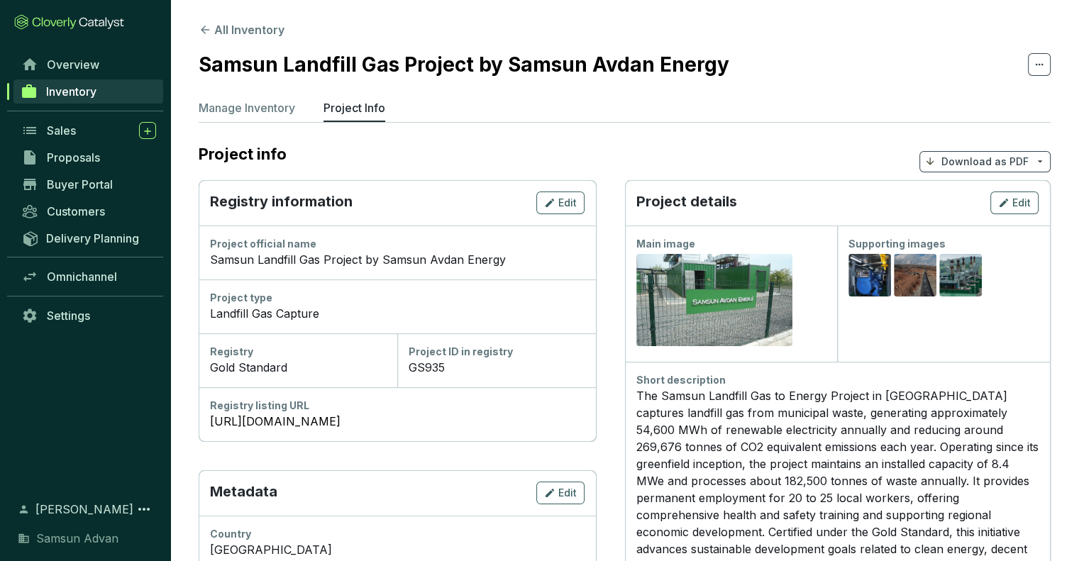
click at [79, 96] on span "Inventory" at bounding box center [71, 91] width 50 height 14
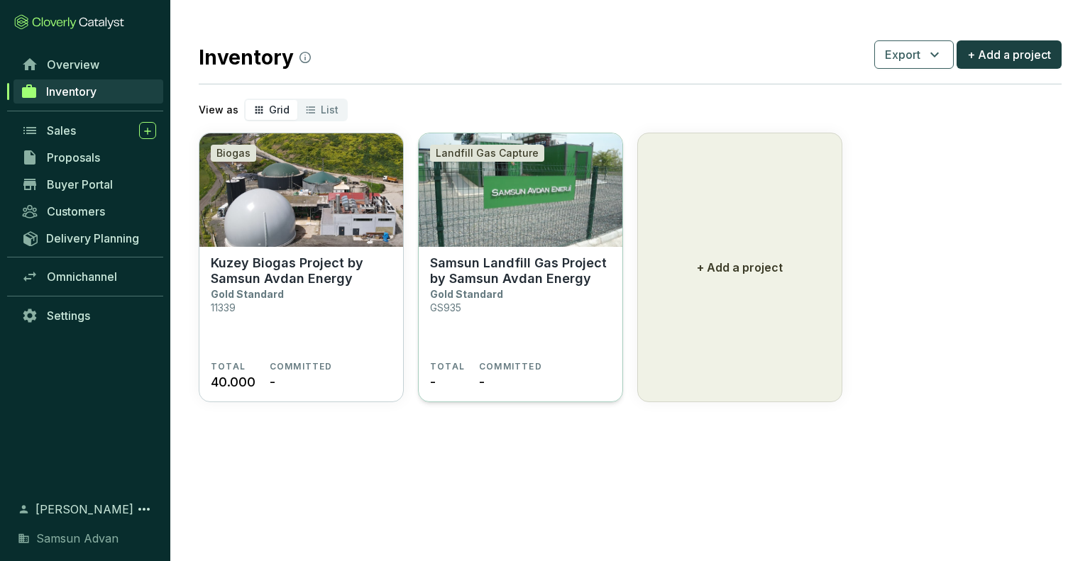
click at [541, 275] on p "Samsun Landfill Gas Project by Samsun Avdan Energy" at bounding box center [520, 270] width 181 height 31
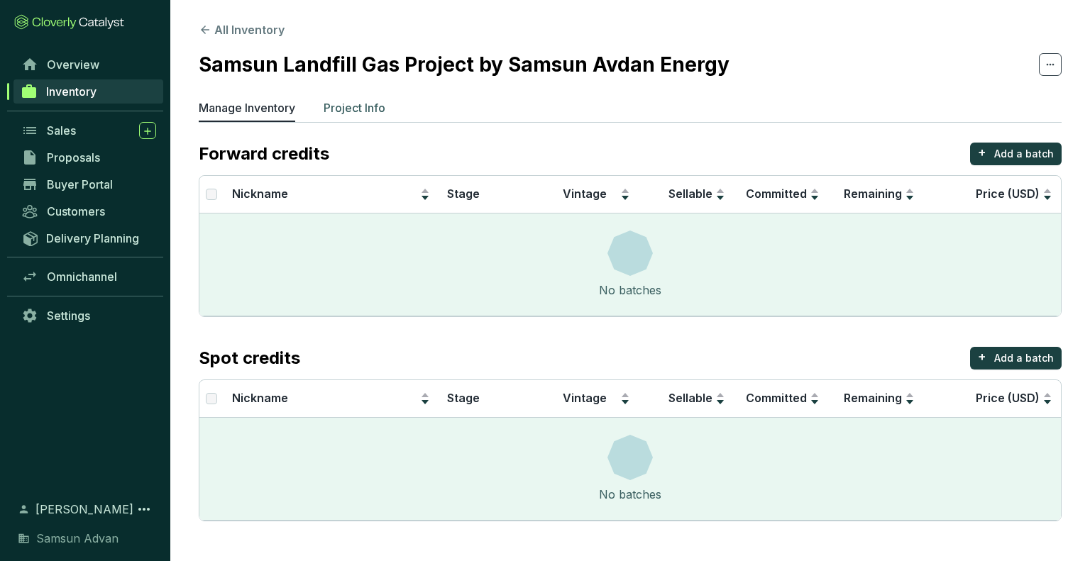
click at [363, 116] on p "Project Info" at bounding box center [354, 107] width 62 height 17
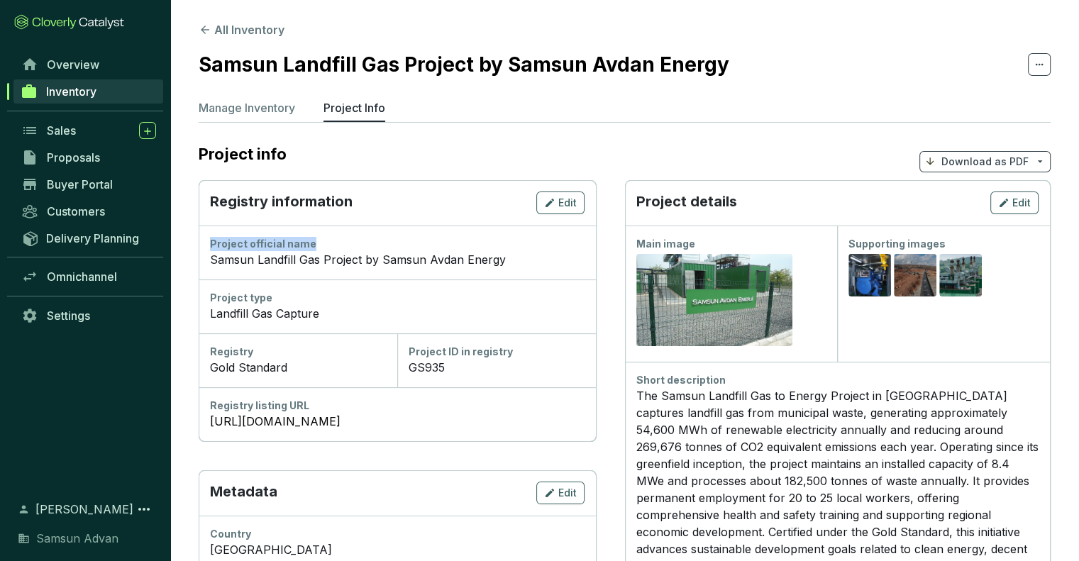
drag, startPoint x: 311, startPoint y: 243, endPoint x: 201, endPoint y: 245, distance: 110.0
click at [201, 245] on div "Project official name Samsun Landfill Gas Project by Samsun Avdan Energy" at bounding box center [397, 253] width 397 height 54
click at [866, 280] on icon "eye" at bounding box center [869, 276] width 11 height 11
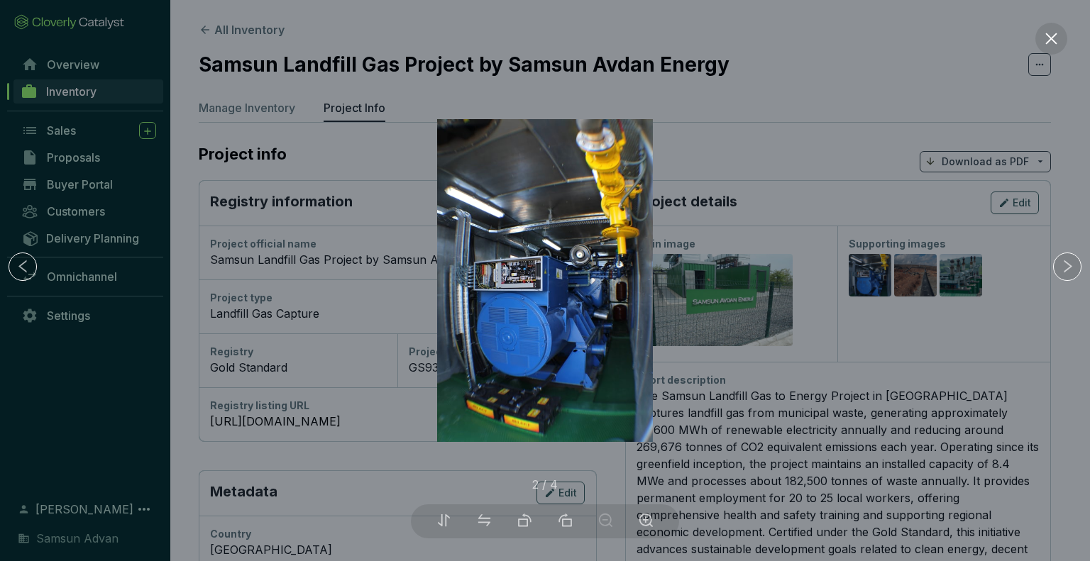
click at [925, 285] on div at bounding box center [545, 280] width 1090 height 561
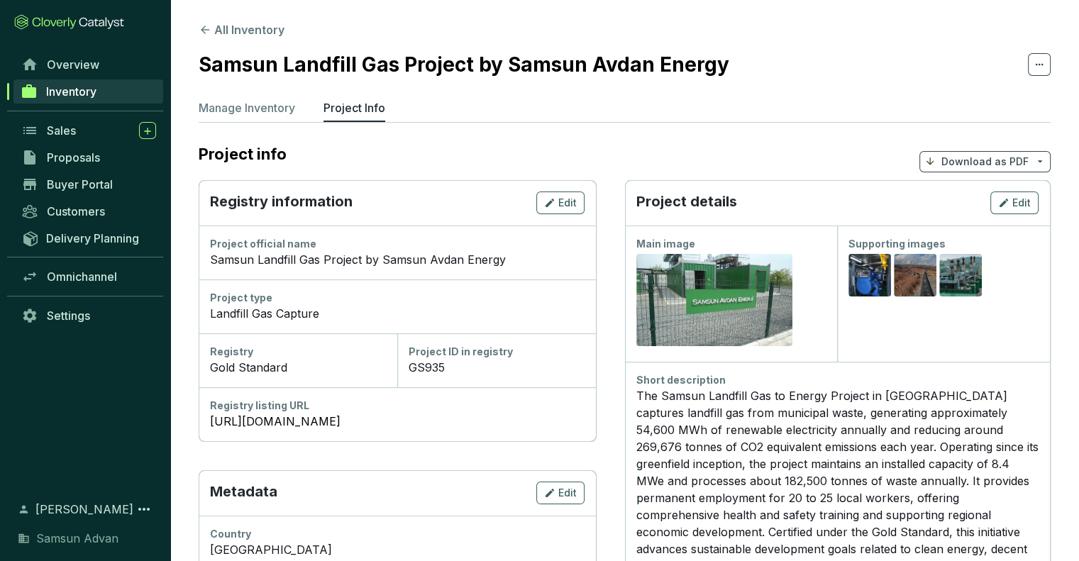
click at [925, 285] on div "Preview" at bounding box center [915, 276] width 43 height 45
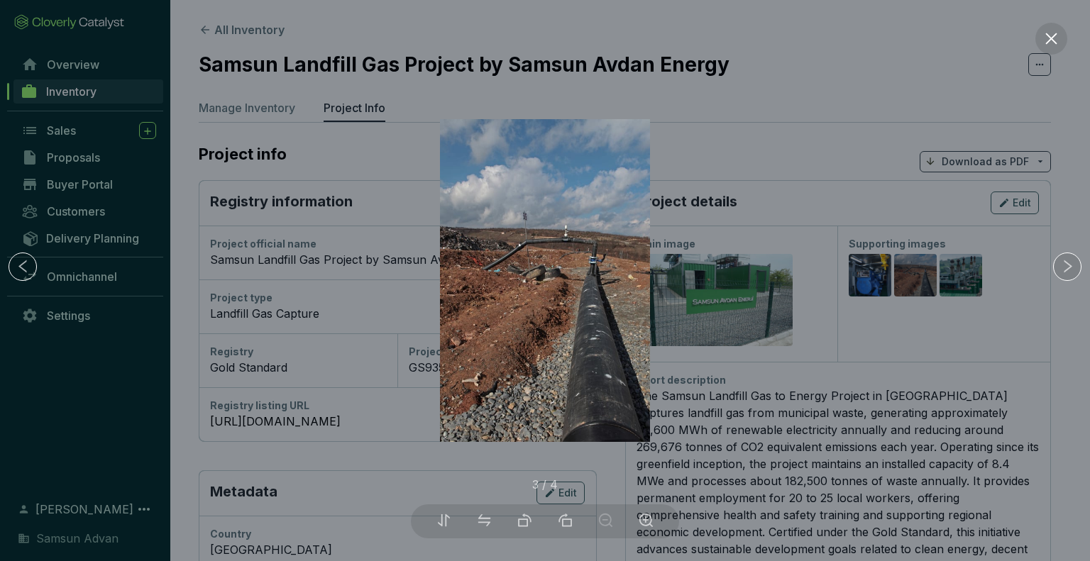
click at [957, 283] on div at bounding box center [545, 280] width 1090 height 561
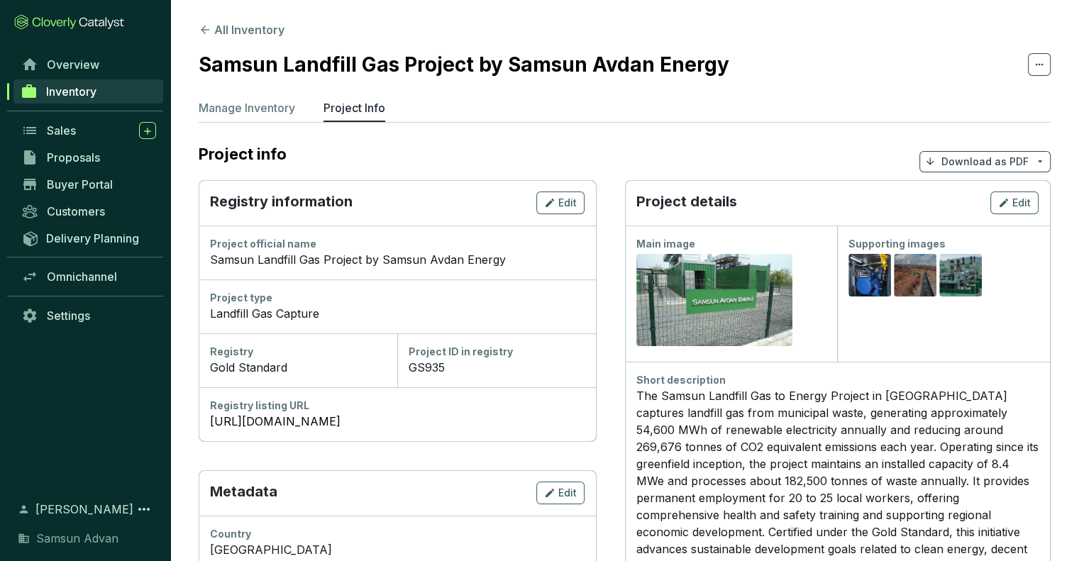
click at [957, 283] on div "Preview" at bounding box center [960, 276] width 17 height 17
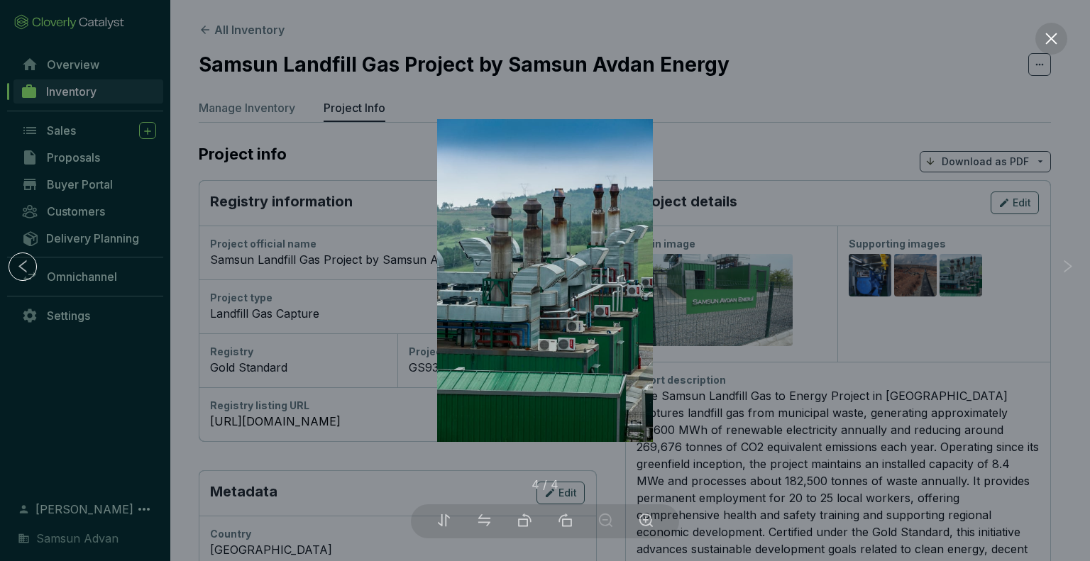
click at [957, 283] on div at bounding box center [545, 280] width 1090 height 561
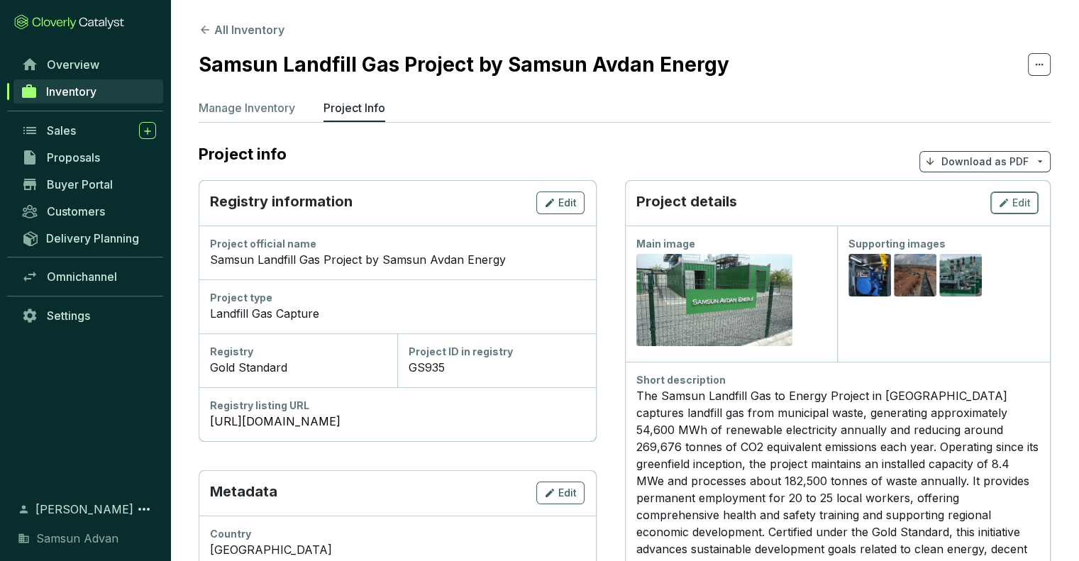
click at [1019, 201] on span "Edit" at bounding box center [1021, 203] width 18 height 14
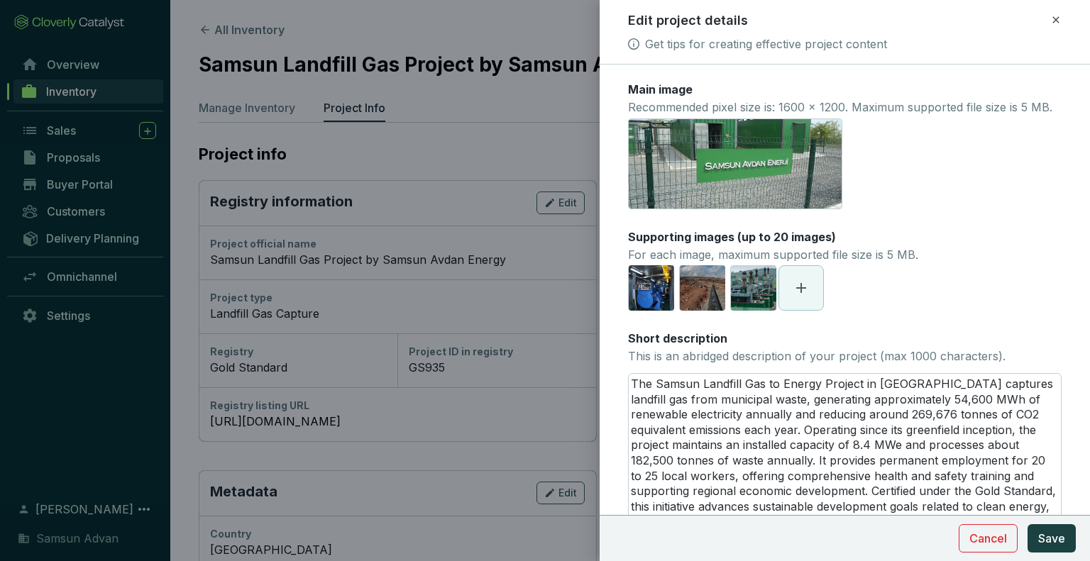
click at [747, 169] on icon "delete" at bounding box center [744, 162] width 13 height 13
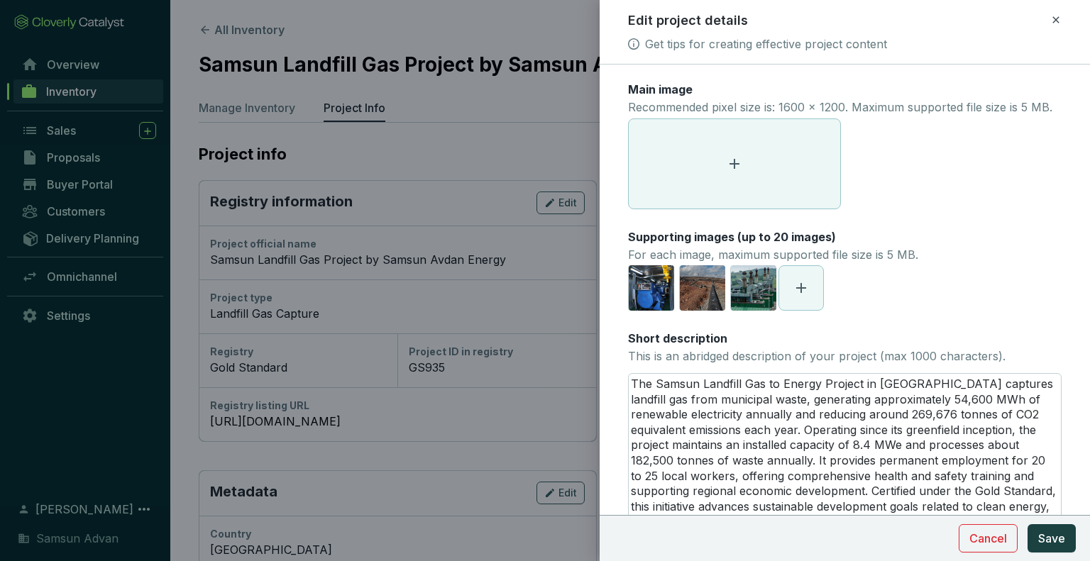
click at [739, 172] on icon at bounding box center [734, 163] width 17 height 17
click at [809, 310] on span at bounding box center [801, 288] width 44 height 44
click at [858, 310] on span at bounding box center [852, 288] width 44 height 44
click at [898, 297] on icon at bounding box center [903, 287] width 17 height 17
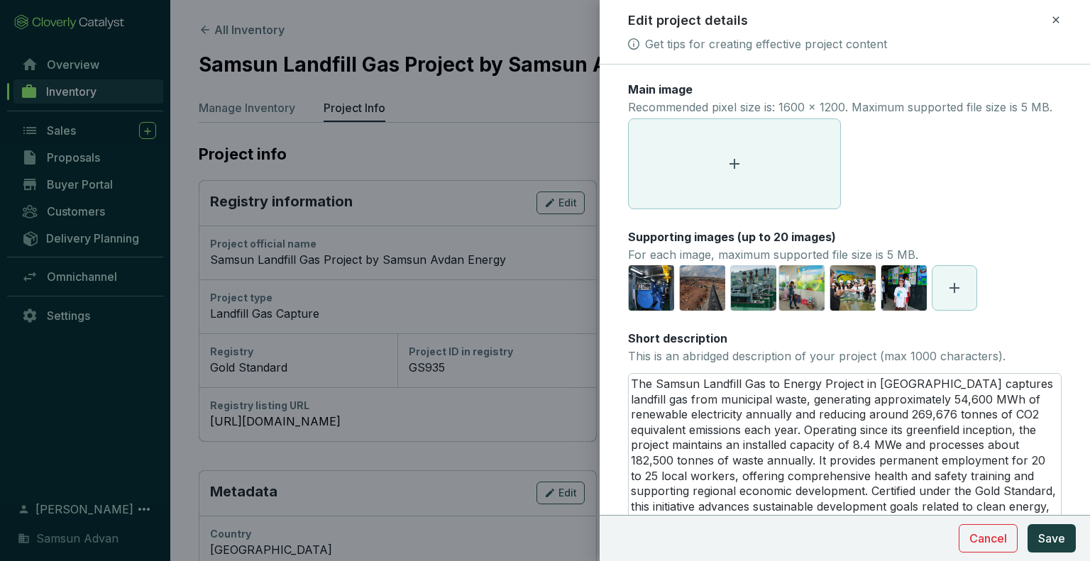
click at [946, 297] on icon at bounding box center [954, 287] width 17 height 17
click at [738, 172] on icon at bounding box center [734, 163] width 17 height 17
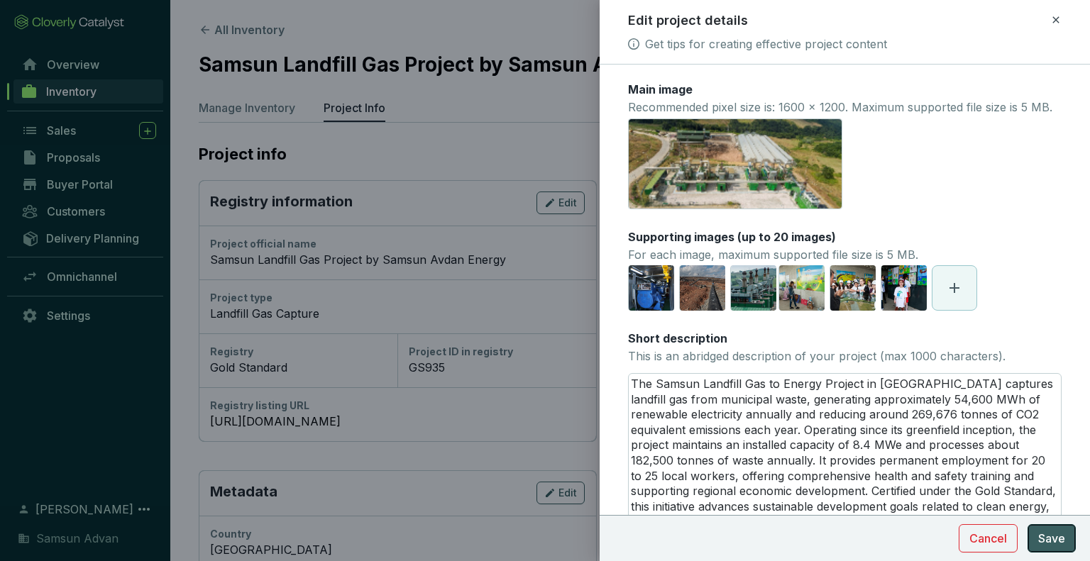
click at [1067, 540] on button "Save" at bounding box center [1051, 538] width 48 height 28
